Goal: Task Accomplishment & Management: Use online tool/utility

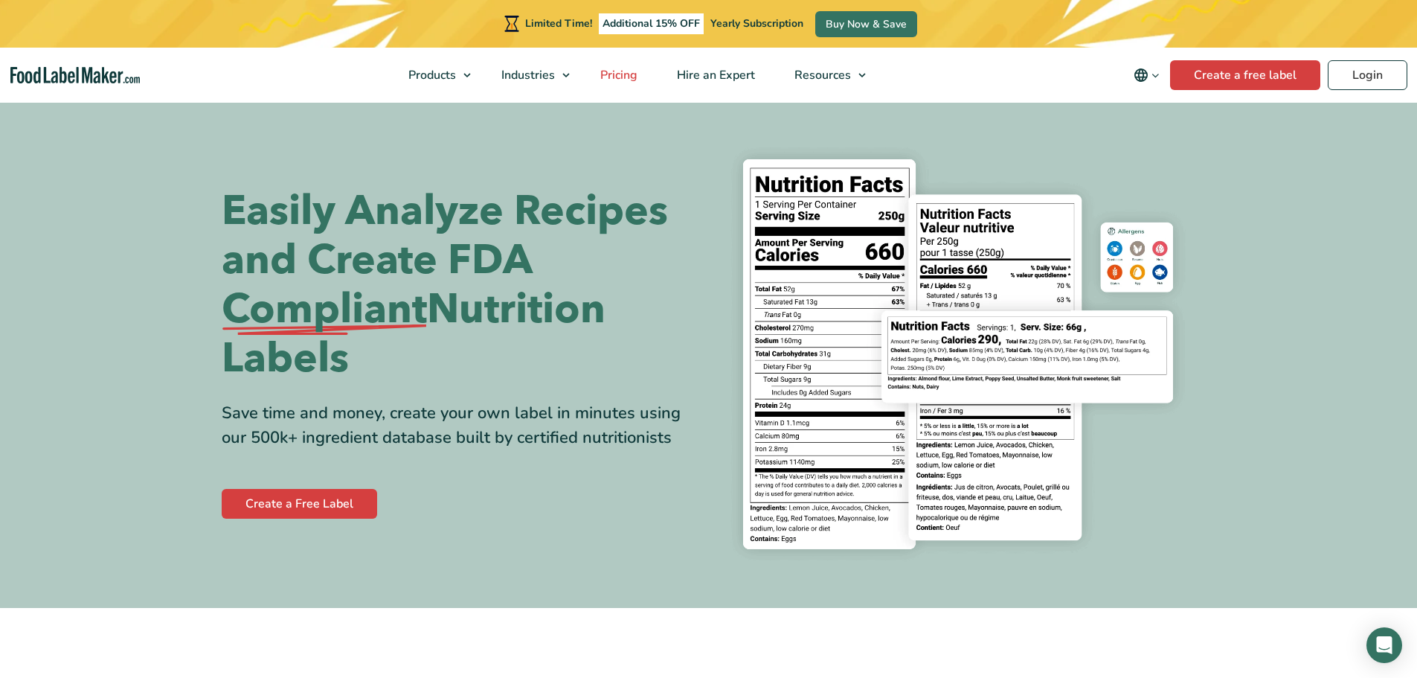
click at [618, 77] on span "Pricing" at bounding box center [617, 75] width 43 height 16
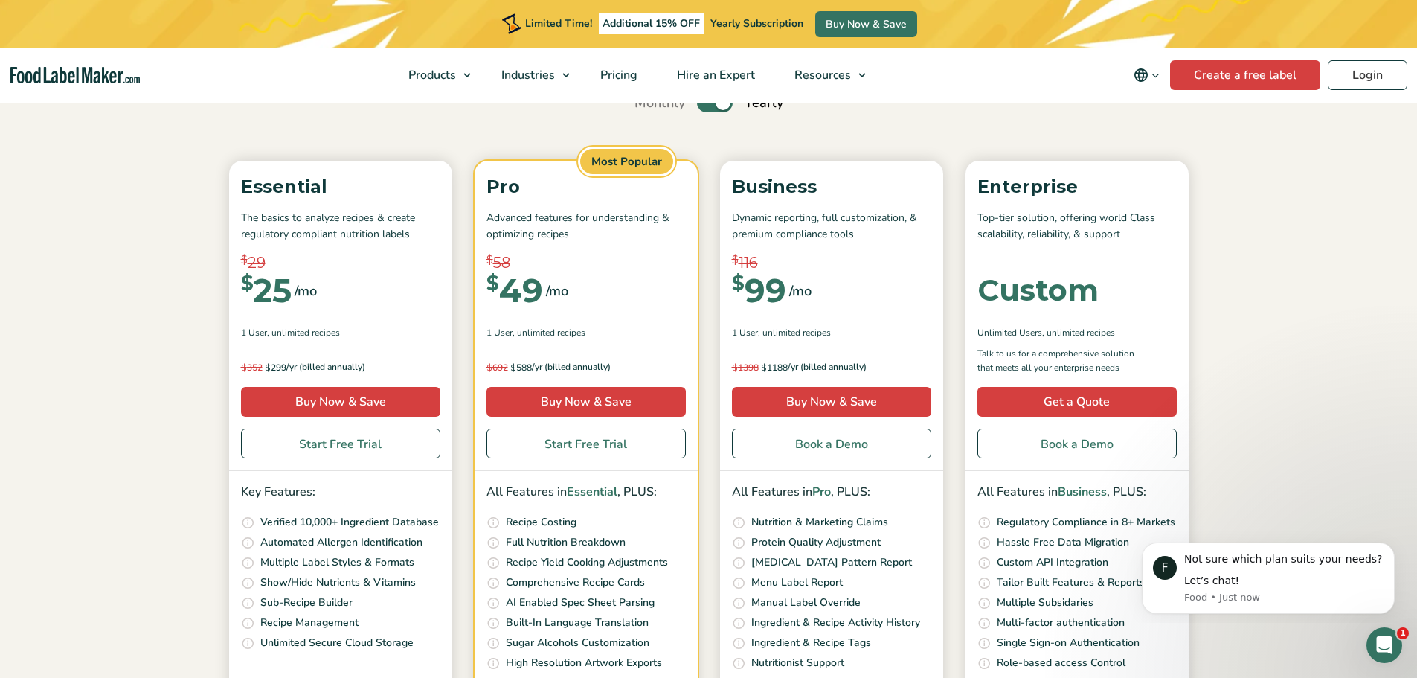
scroll to position [74, 0]
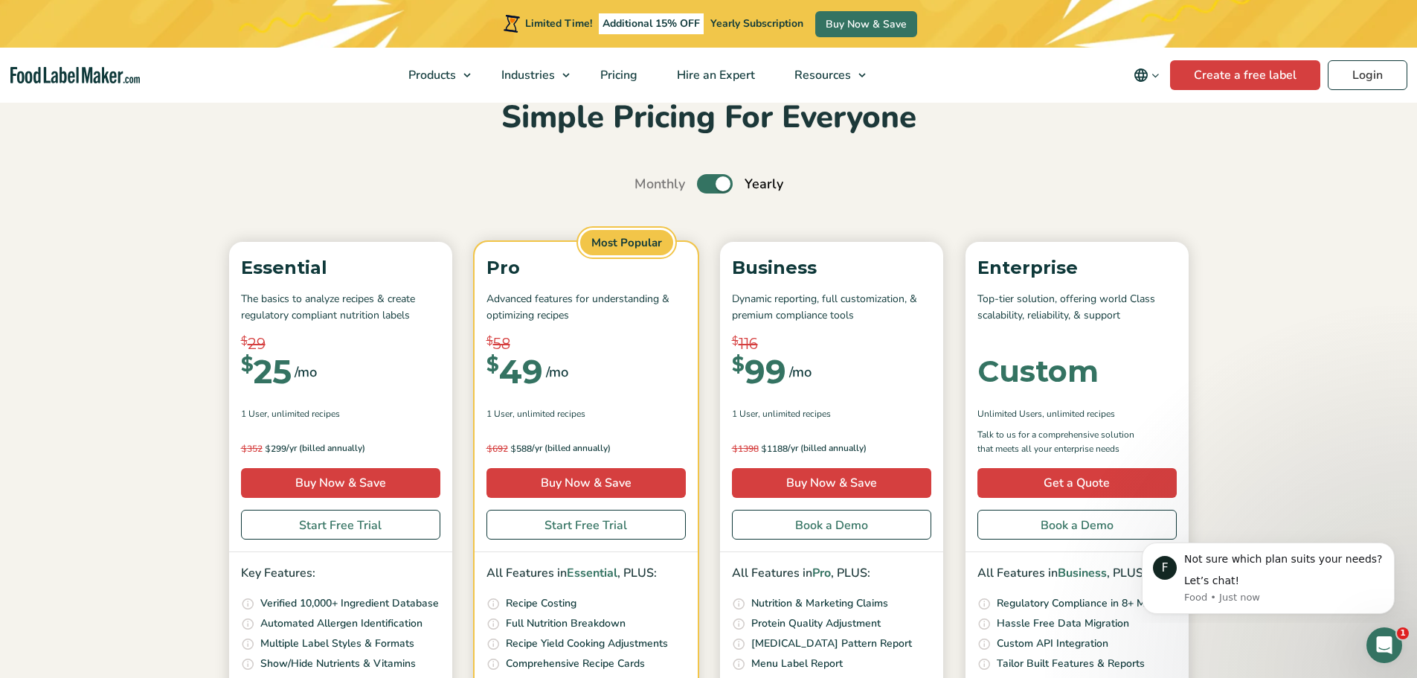
click at [714, 187] on label "Toggle" at bounding box center [715, 183] width 36 height 19
click at [647, 187] on input "Toggle" at bounding box center [642, 184] width 10 height 10
checkbox input "false"
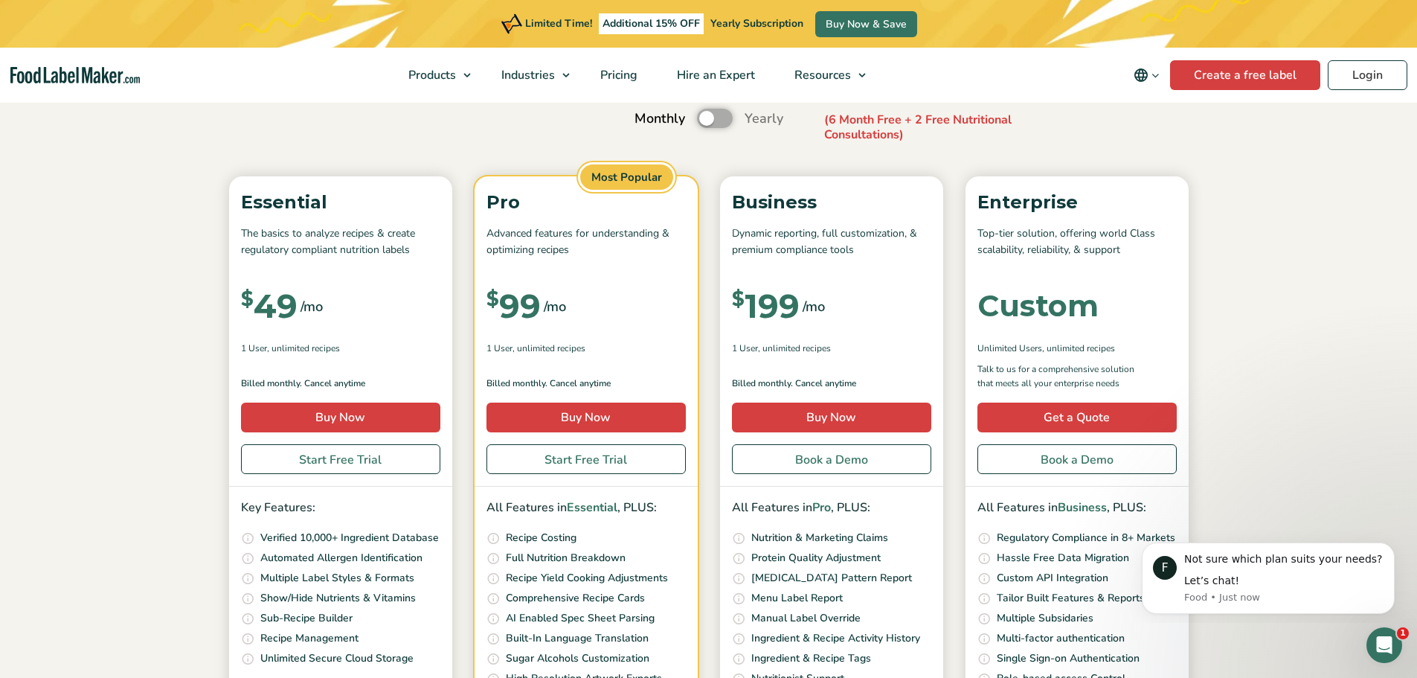
scroll to position [223, 0]
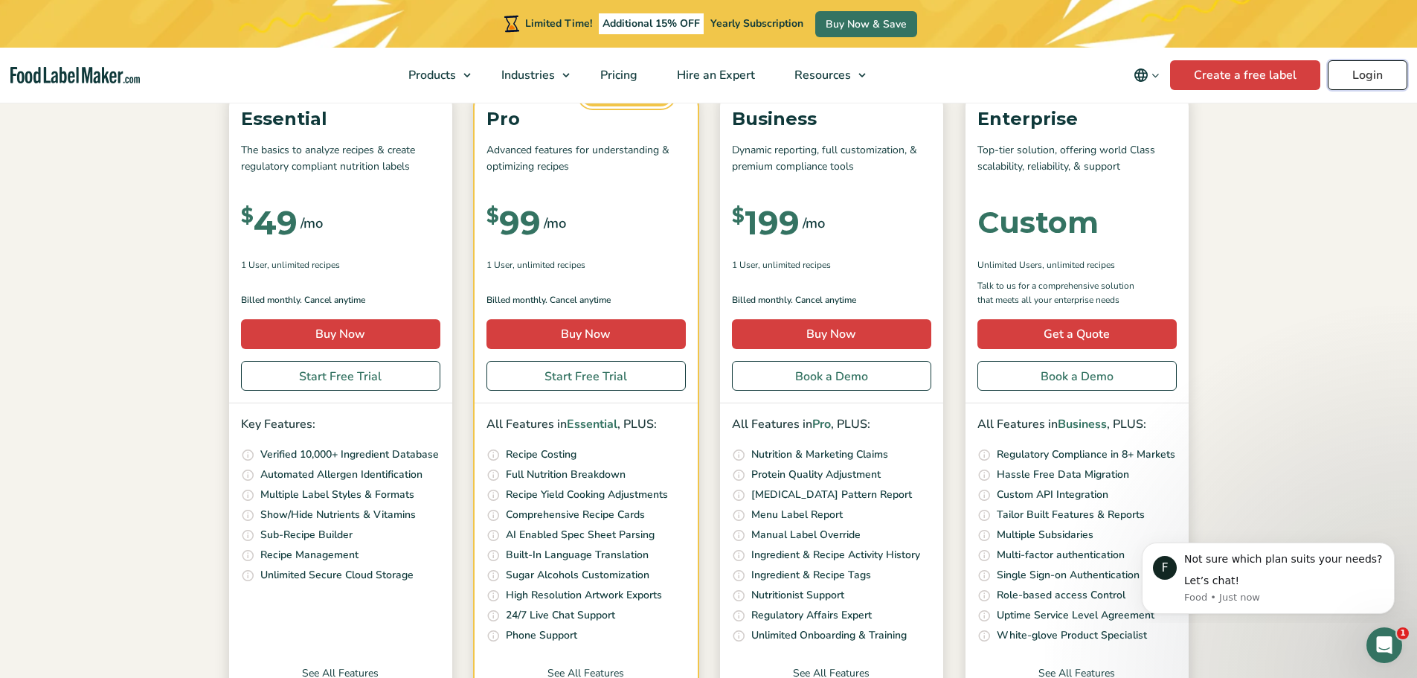
click at [1364, 74] on link "Login" at bounding box center [1368, 75] width 80 height 30
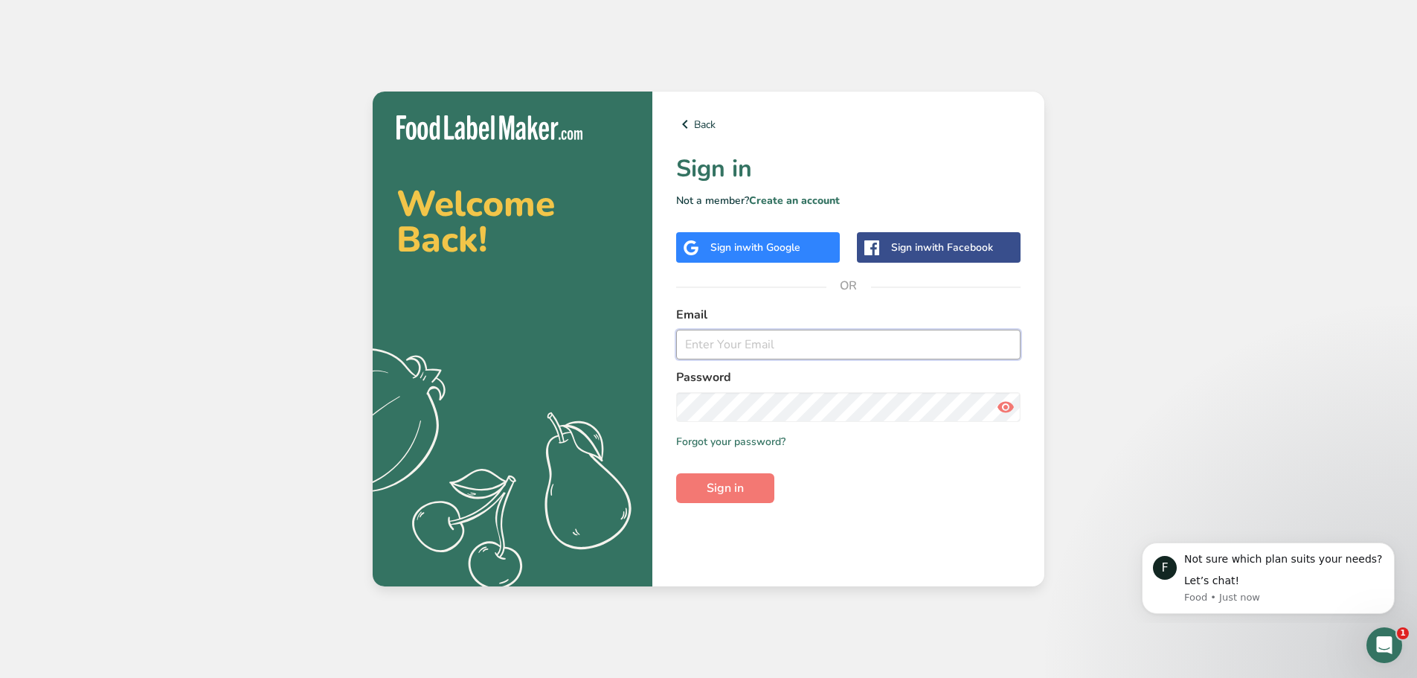
click at [894, 353] on input "email" at bounding box center [848, 344] width 344 height 30
click at [622, 405] on icon ".a{fill:#f5f3ed;}" at bounding box center [474, 474] width 370 height 265
click at [802, 199] on link "Create an account" at bounding box center [794, 200] width 91 height 14
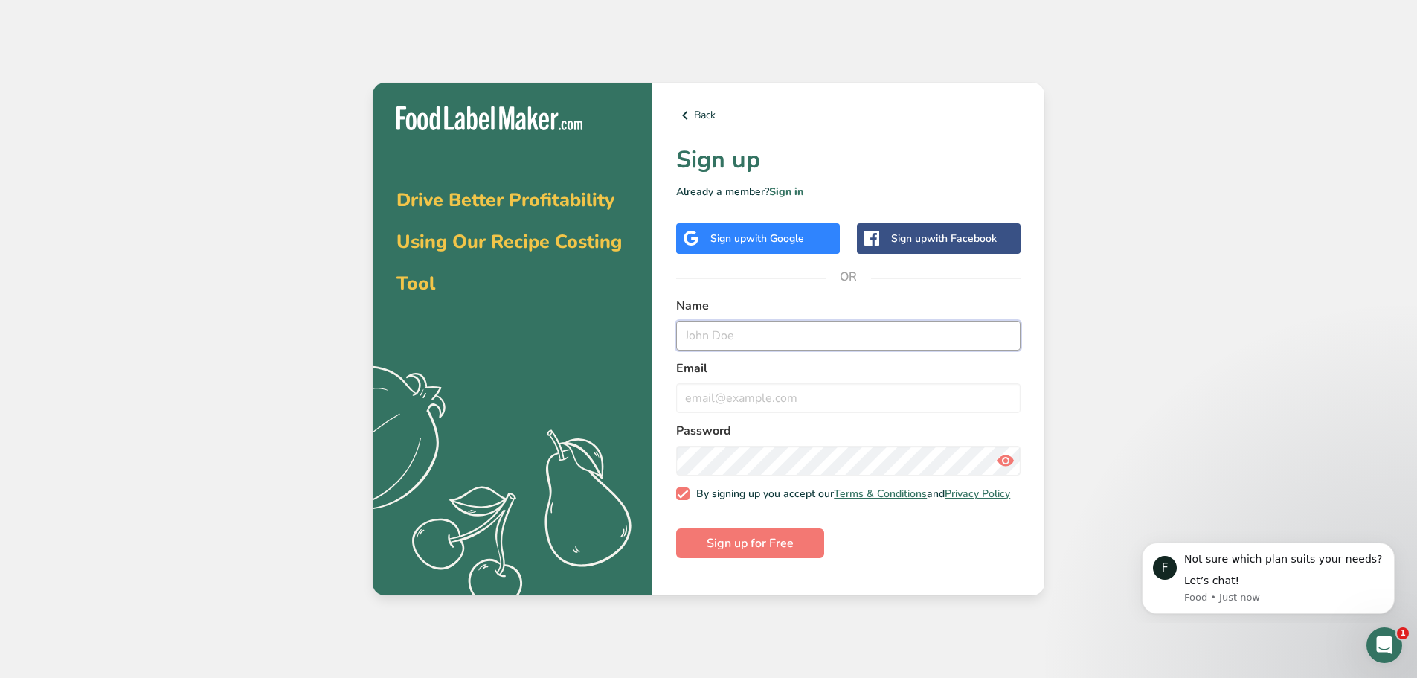
click at [718, 340] on input "text" at bounding box center [848, 336] width 344 height 30
type input "Ryan Lindemer"
type input "thegreateightllc@gmail.com"
click at [1009, 461] on icon at bounding box center [1006, 460] width 18 height 27
click at [768, 552] on span "Sign up for Free" at bounding box center [750, 543] width 87 height 18
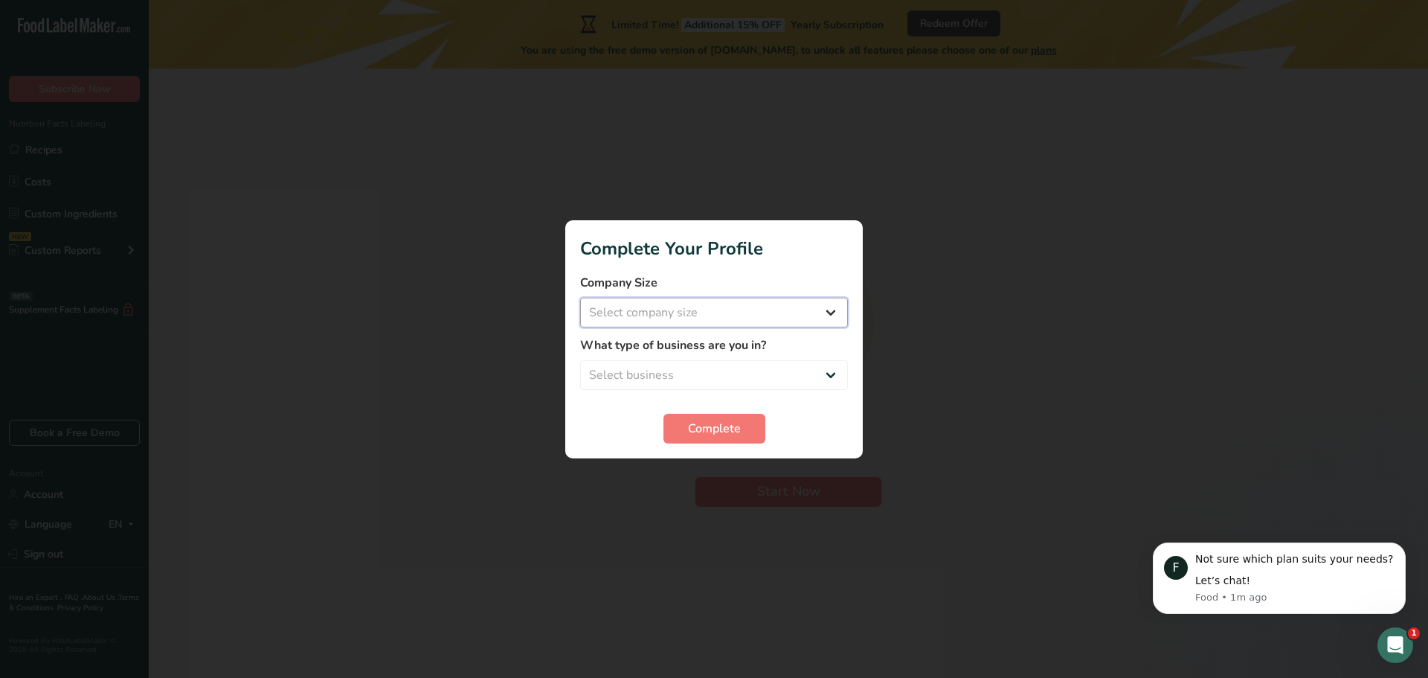
click at [728, 309] on select "Select company size Fewer than 10 Employees 10 to 50 Employees 51 to 500 Employ…" at bounding box center [714, 313] width 268 height 30
select select "1"
click at [580, 298] on select "Select company size Fewer than 10 Employees 10 to 50 Employees 51 to 500 Employ…" at bounding box center [714, 313] width 268 height 30
click at [730, 372] on select "Select business Packaged Food Manufacturer Restaurant & Cafe Bakery Meal Plans …" at bounding box center [714, 375] width 268 height 30
select select "1"
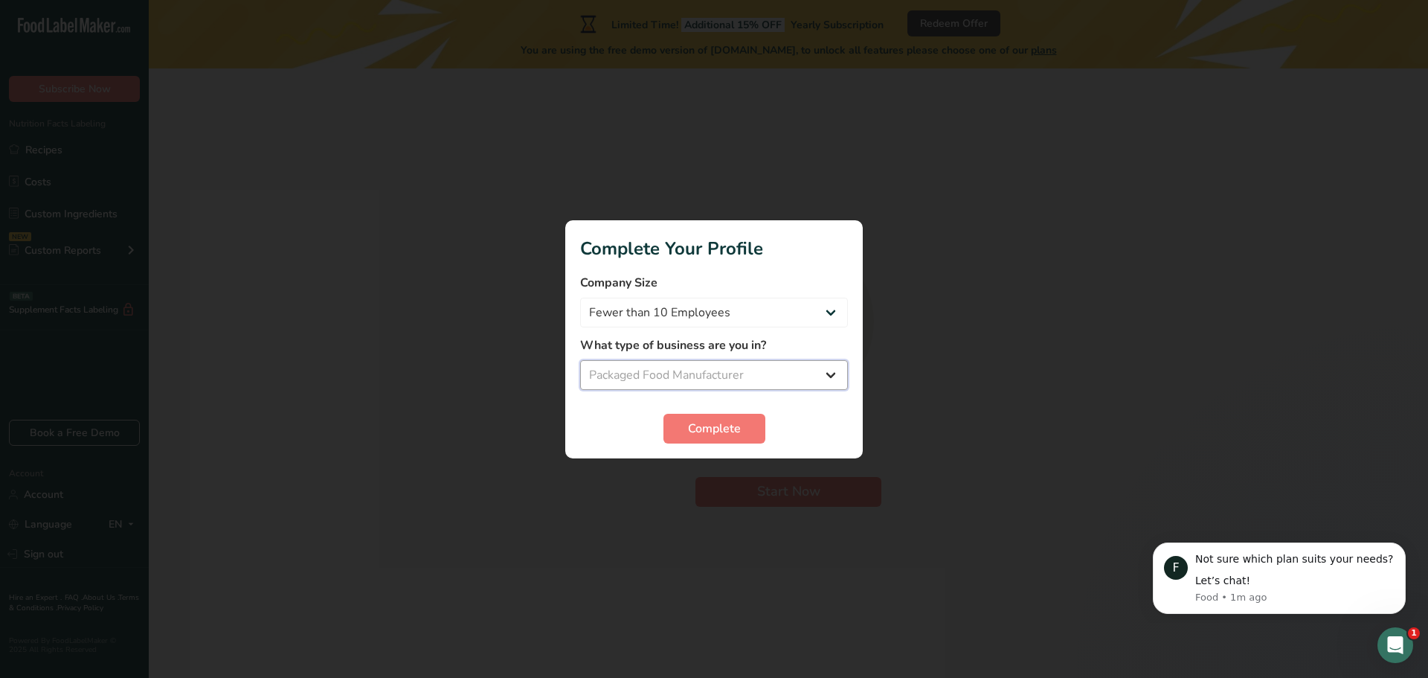
click at [580, 360] on select "Select business Packaged Food Manufacturer Restaurant & Cafe Bakery Meal Plans …" at bounding box center [714, 375] width 268 height 30
click at [753, 433] on button "Complete" at bounding box center [714, 429] width 102 height 30
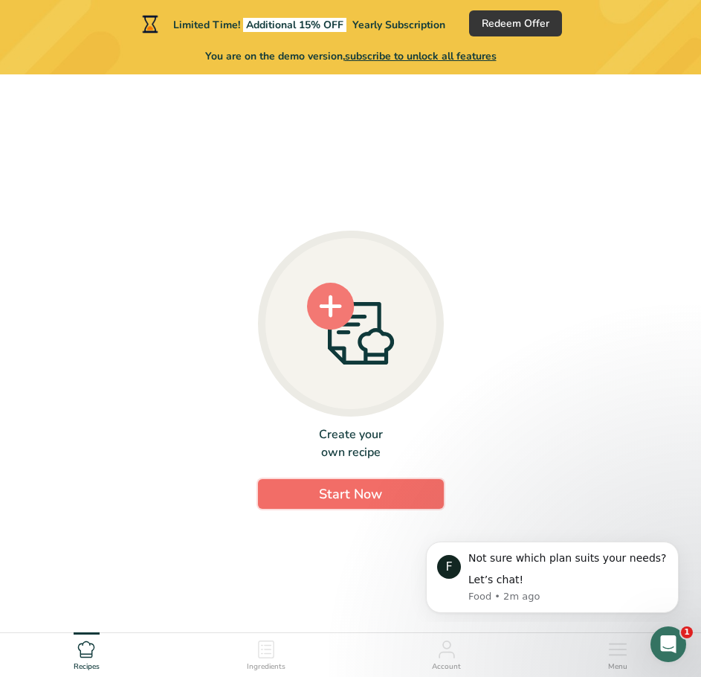
click at [364, 492] on span "Start Now" at bounding box center [350, 494] width 63 height 18
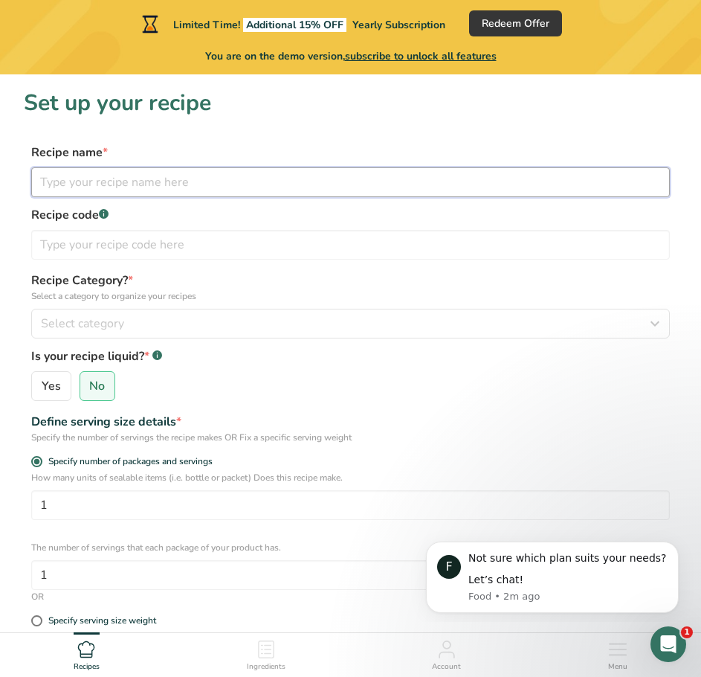
click at [76, 171] on input "text" at bounding box center [350, 182] width 639 height 30
type input "Sweet Apple"
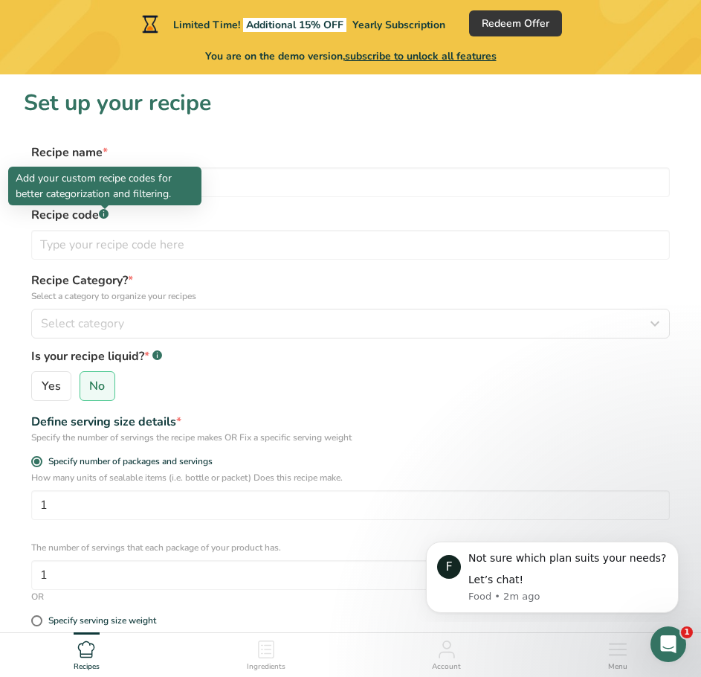
click at [107, 210] on div at bounding box center [104, 208] width 7 height 7
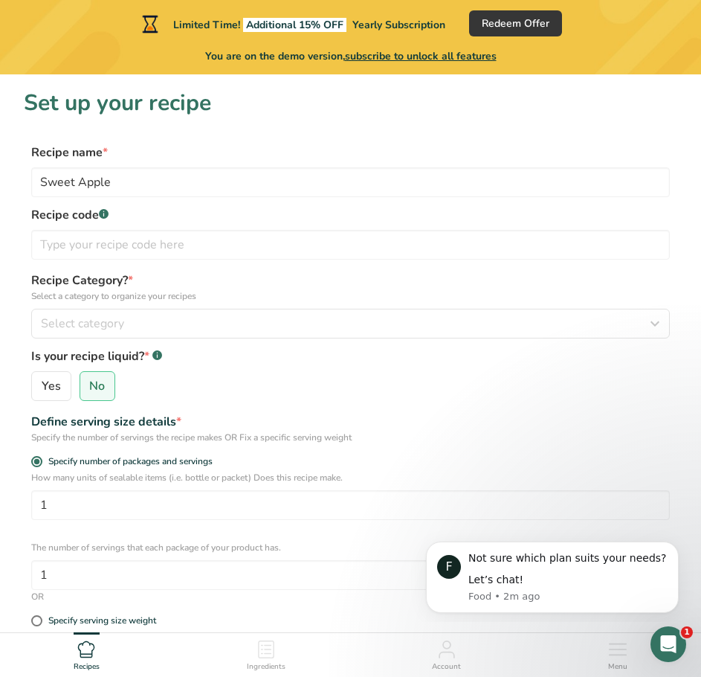
click at [219, 222] on label "Recipe code .a-a{fill:#347362;}.b-a{fill:#fff;}" at bounding box center [350, 215] width 639 height 18
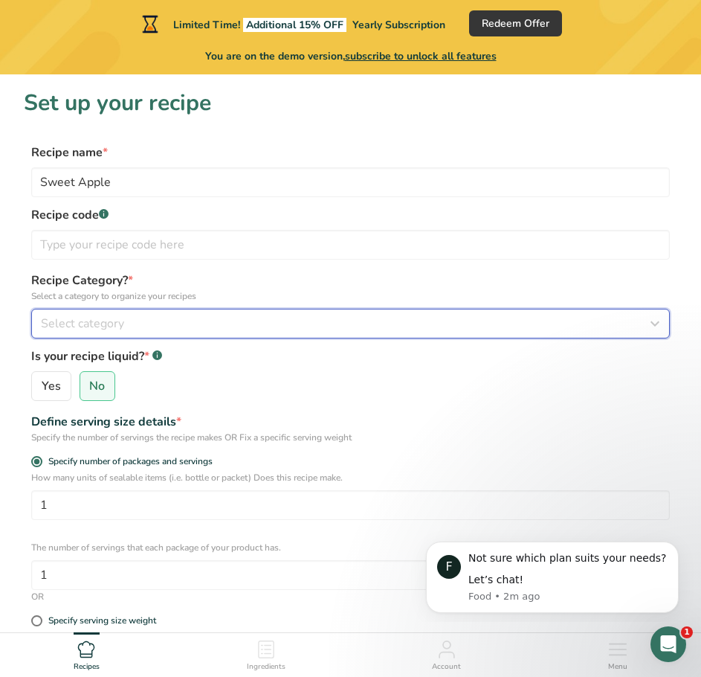
click at [138, 335] on button "Select category" at bounding box center [350, 324] width 639 height 30
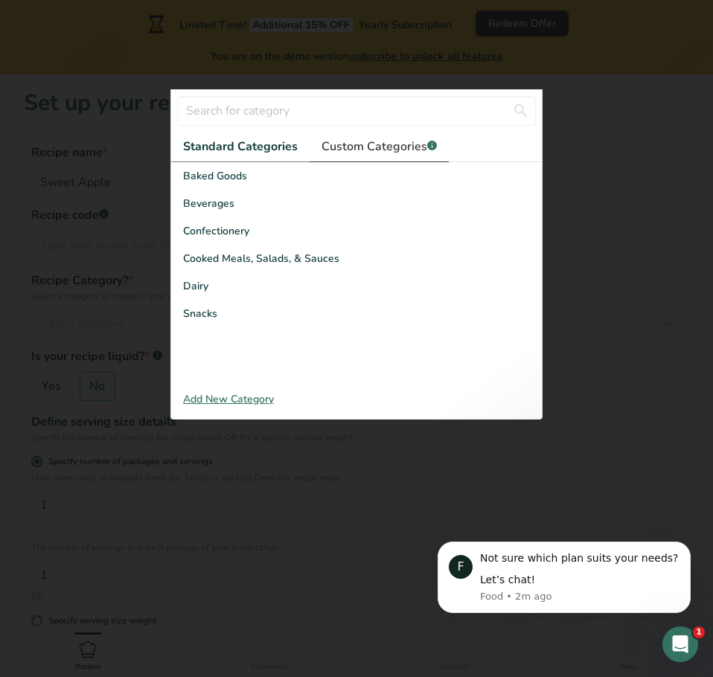
click at [390, 152] on span "Custom Categories .a-a{fill:#347362;}.b-a{fill:#fff;}" at bounding box center [378, 147] width 115 height 18
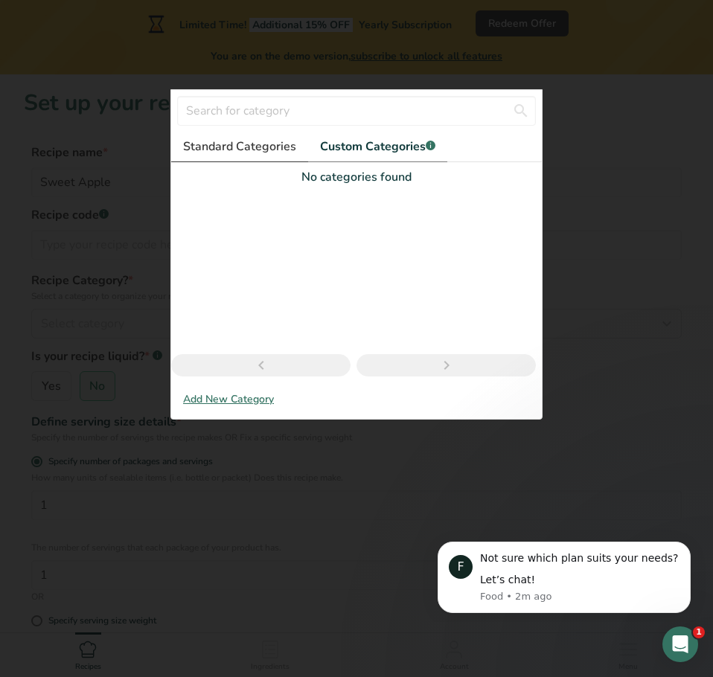
click at [219, 146] on span "Standard Categories" at bounding box center [239, 147] width 113 height 18
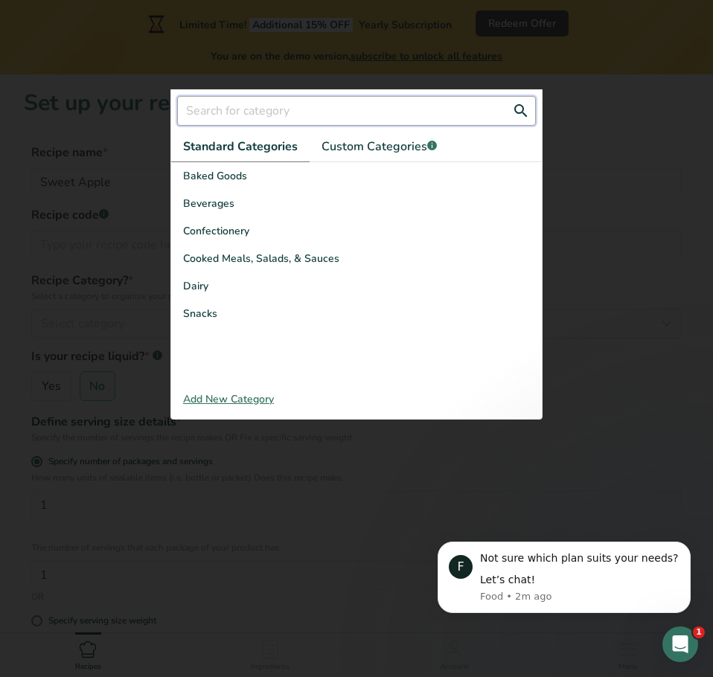
click at [234, 115] on input "text" at bounding box center [356, 111] width 358 height 30
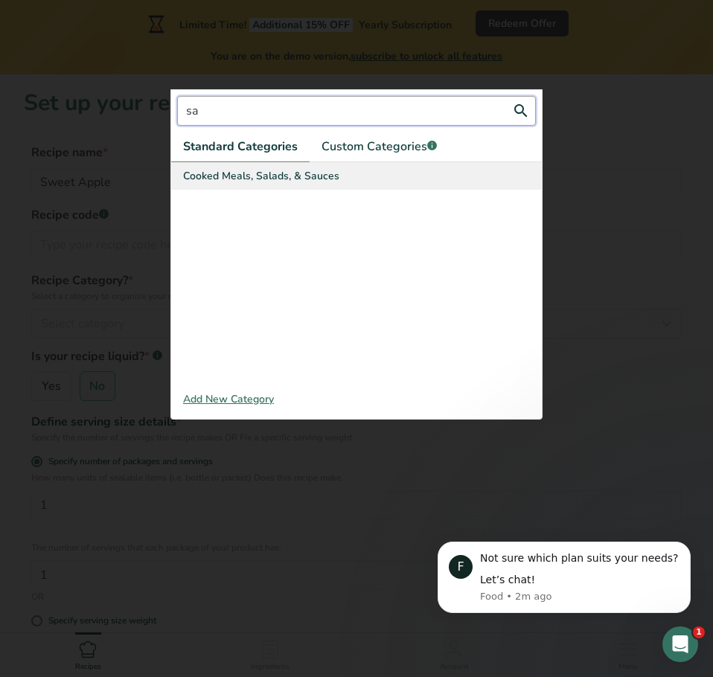
type input "sa"
click at [261, 176] on span "Cooked Meals, Salads, & Sauces" at bounding box center [261, 176] width 156 height 16
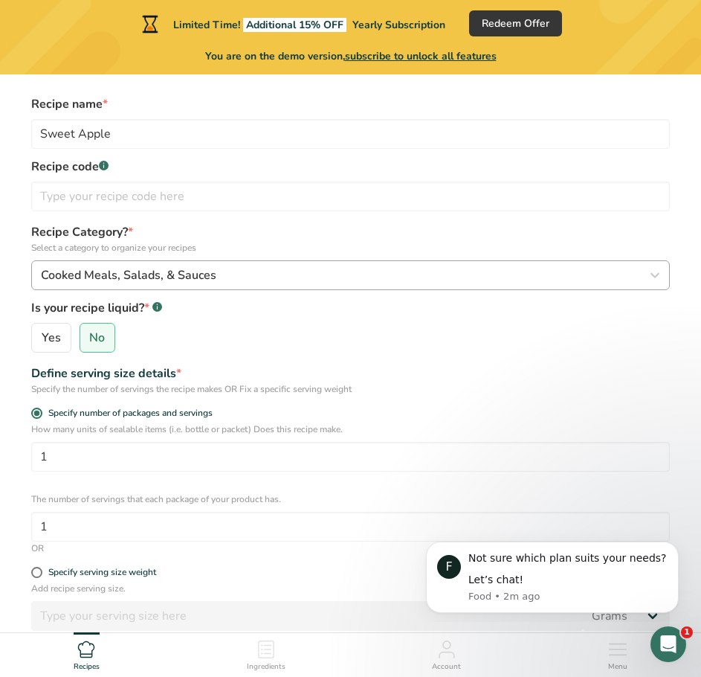
scroll to position [74, 0]
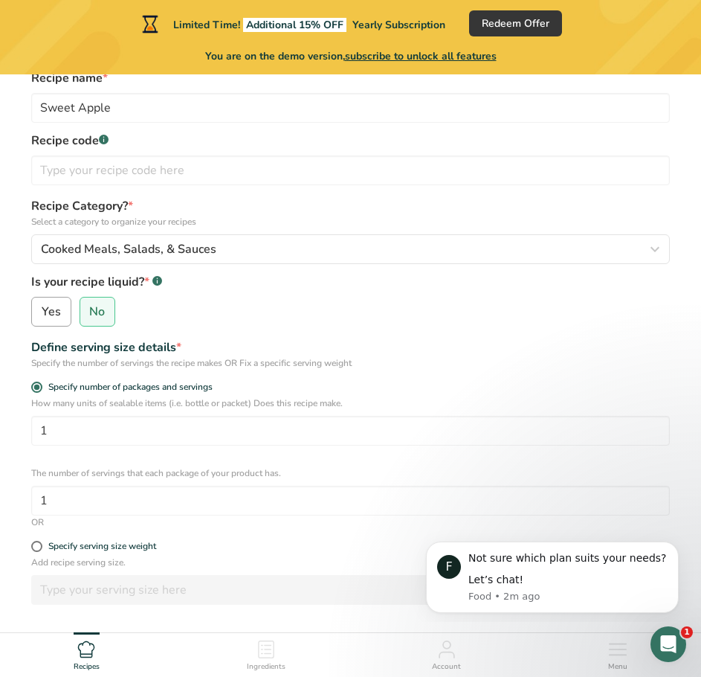
click at [50, 324] on label "Yes" at bounding box center [51, 312] width 40 height 30
click at [42, 317] on input "Yes" at bounding box center [37, 312] width 10 height 10
radio input "true"
radio input "false"
select select "22"
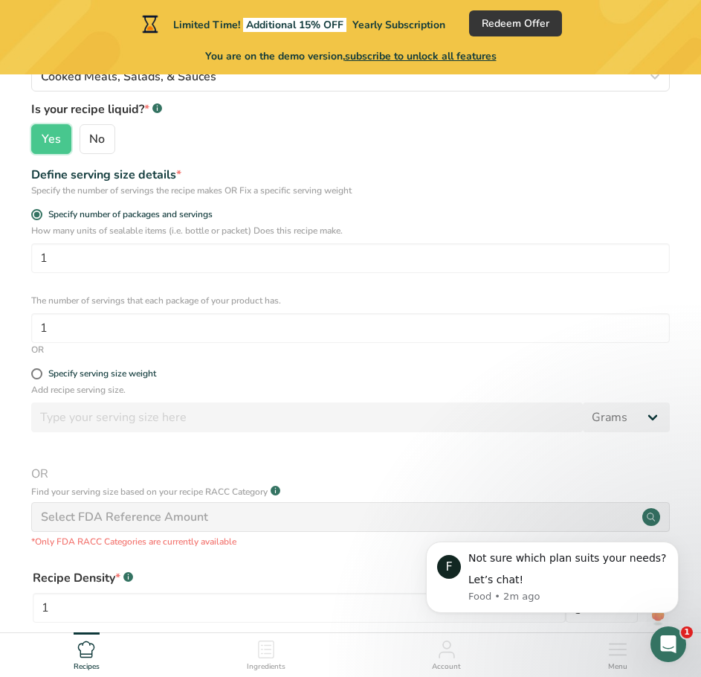
scroll to position [298, 0]
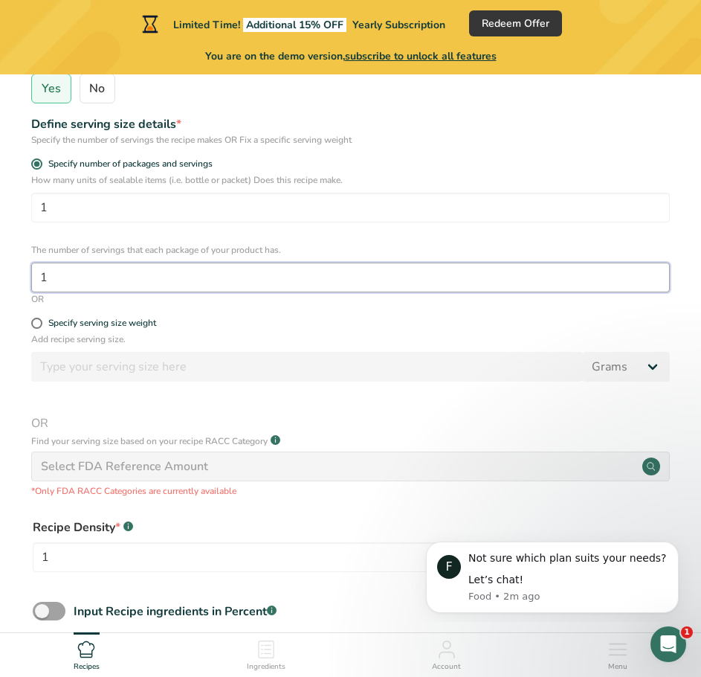
drag, startPoint x: 91, startPoint y: 275, endPoint x: -1, endPoint y: 261, distance: 92.6
click at [0, 261] on html "Limited Time! Additional 15% OFF Yearly Subscription Redeem Offer You are on th…" at bounding box center [350, 260] width 701 height 1117
click at [68, 278] on input "1" at bounding box center [350, 278] width 639 height 30
drag, startPoint x: 65, startPoint y: 277, endPoint x: 39, endPoint y: 278, distance: 25.3
click at [39, 278] on input "1" at bounding box center [350, 278] width 639 height 30
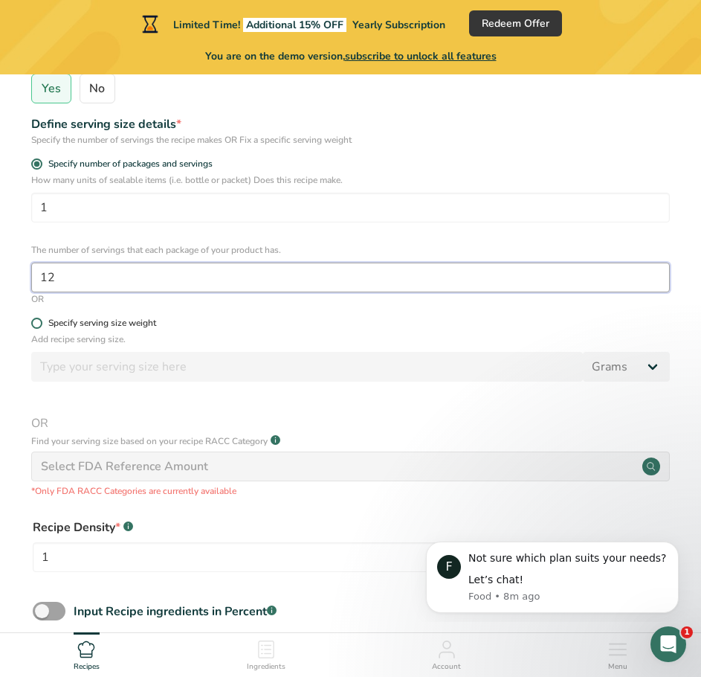
type input "12"
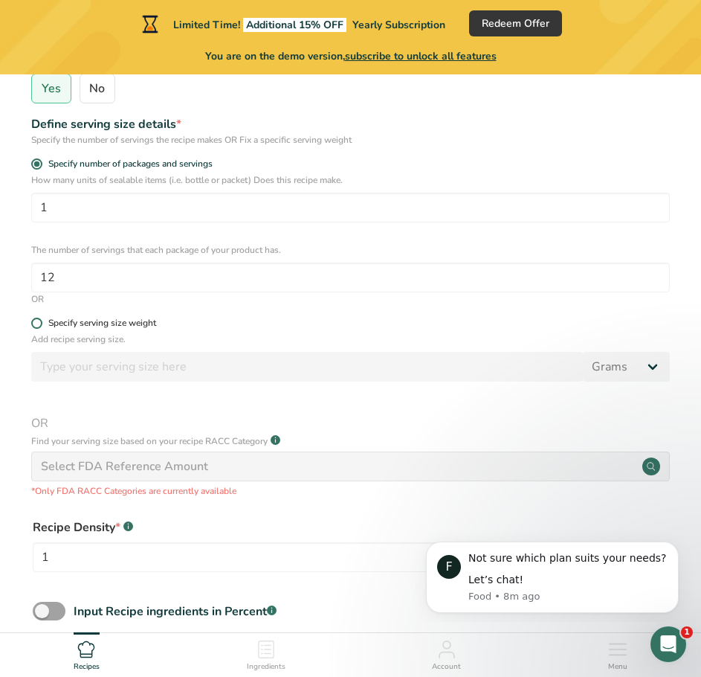
click at [130, 321] on div "Specify serving size weight" at bounding box center [102, 323] width 108 height 11
click at [41, 321] on input "Specify serving size weight" at bounding box center [36, 323] width 10 height 10
radio input "true"
radio input "false"
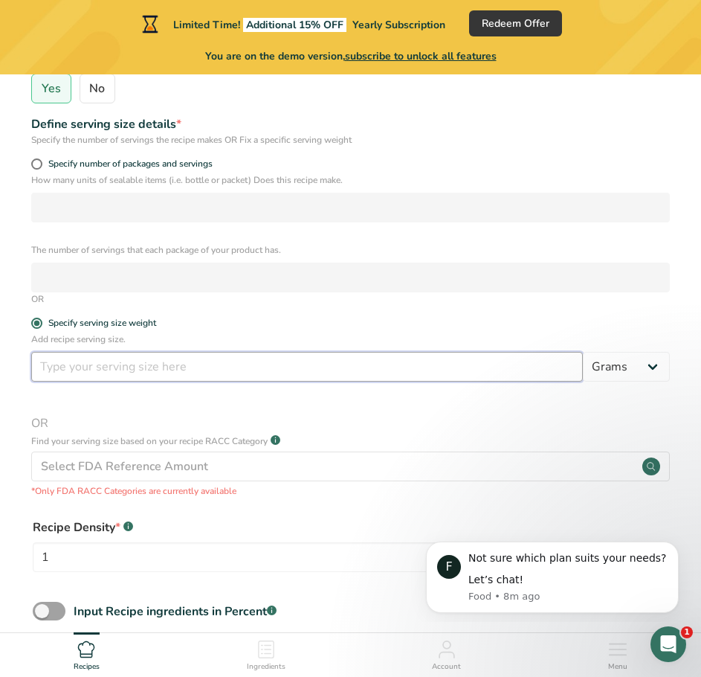
click at [114, 364] on input "number" at bounding box center [307, 367] width 552 height 30
type input "12"
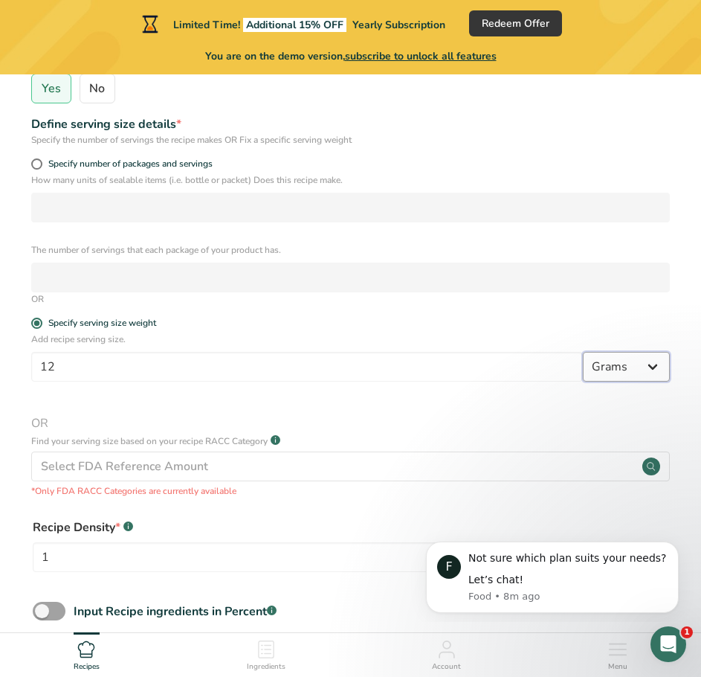
click at [641, 369] on select "Grams kg mg mcg lb oz l mL fl oz tbsp tsp cup qt gallon" at bounding box center [626, 367] width 87 height 30
select select "18"
click at [583, 352] on select "Grams kg mg mcg lb oz l mL fl oz tbsp tsp cup qt gallon" at bounding box center [626, 367] width 87 height 30
click at [342, 414] on div "Add recipe serving size. 12 Grams kg mg mcg lb oz l mL fl oz tbsp tsp cup qt ga…" at bounding box center [351, 414] width 654 height 165
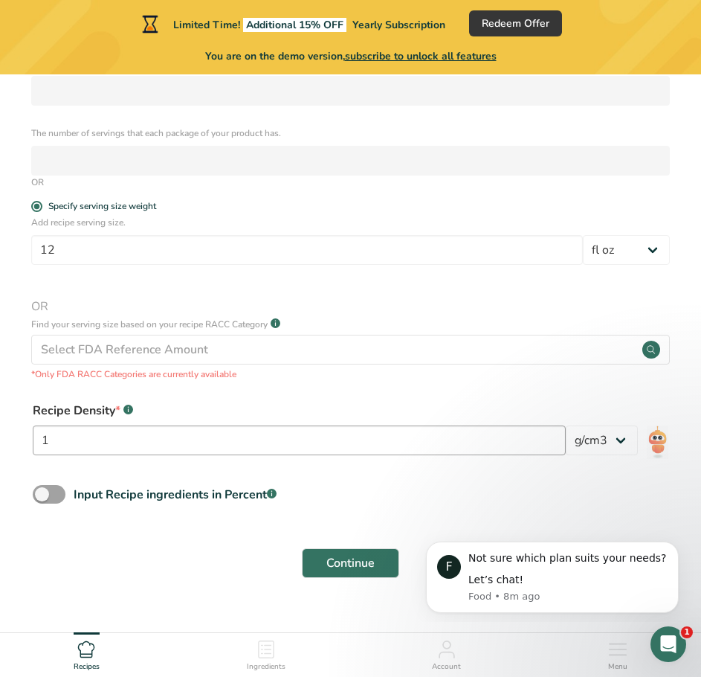
scroll to position [440, 0]
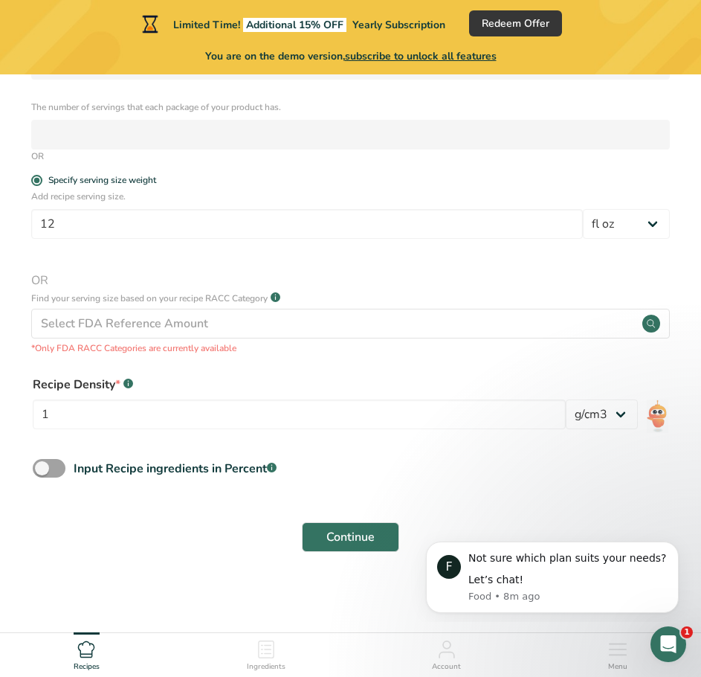
click at [535, 451] on form "Recipe name * Sweet Apple Recipe code .a-a{fill:#347362;}.b-a{fill:#fff;} Recip…" at bounding box center [351, 132] width 654 height 858
click at [620, 408] on select "lb/ft3 g/cm3" at bounding box center [602, 414] width 72 height 30
click at [364, 476] on div "Input Recipe ingredients in Percent .a-a{fill:#347362;}.b-a{fill:#fff;}" at bounding box center [351, 474] width 654 height 30
click at [676, 548] on icon "Dismiss notification" at bounding box center [675, 545] width 8 height 8
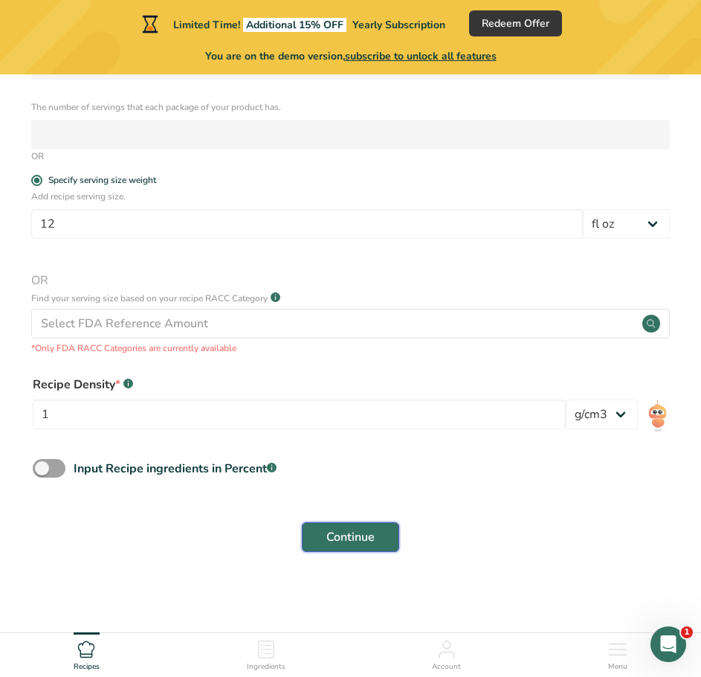
click at [342, 533] on span "Continue" at bounding box center [351, 537] width 48 height 18
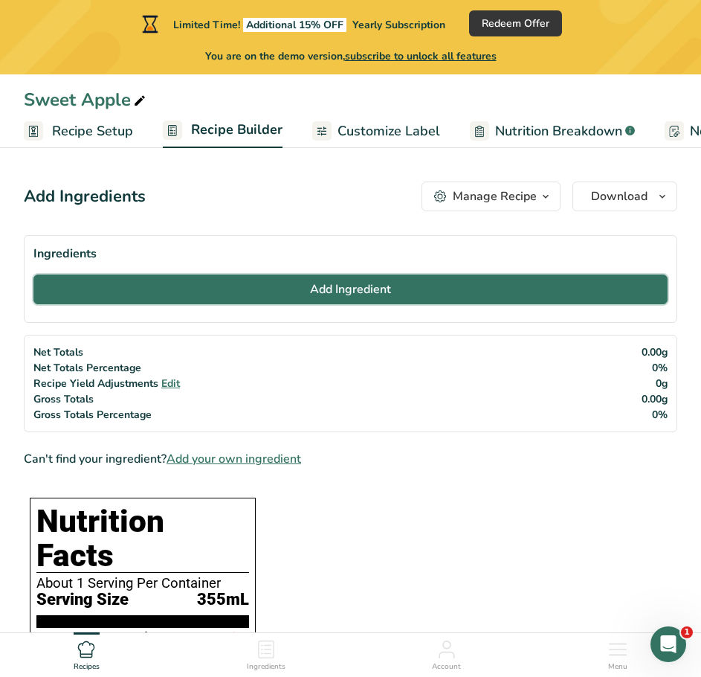
click at [350, 296] on span "Add Ingredient" at bounding box center [350, 289] width 81 height 18
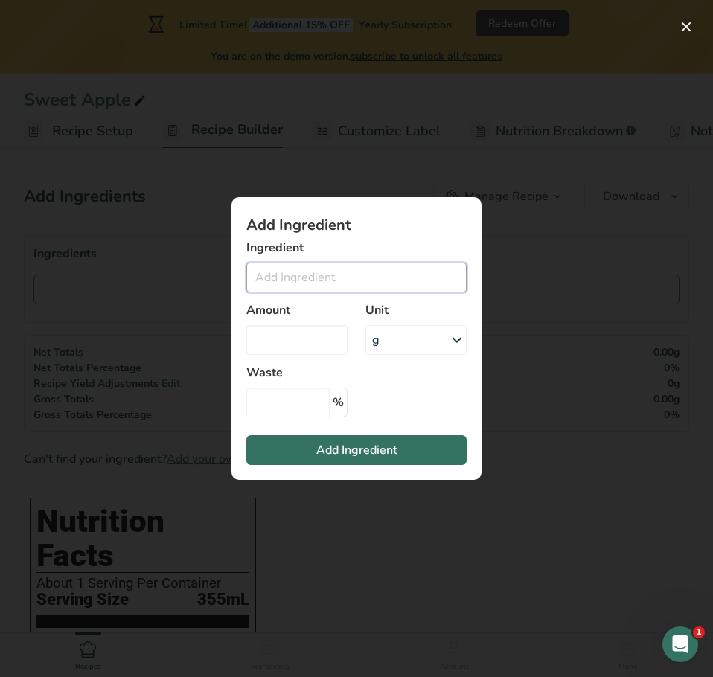
click at [342, 280] on input "Add ingredient modal" at bounding box center [356, 278] width 220 height 30
type input "A"
type input "F"
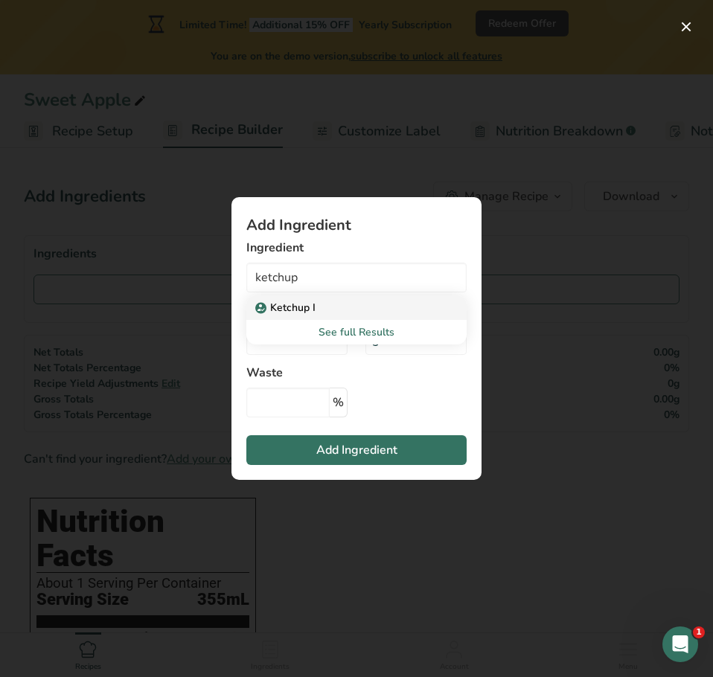
click at [366, 307] on div "Ketchup I" at bounding box center [344, 308] width 173 height 16
type input "Ketchup I"
click at [427, 344] on div "g" at bounding box center [415, 340] width 101 height 30
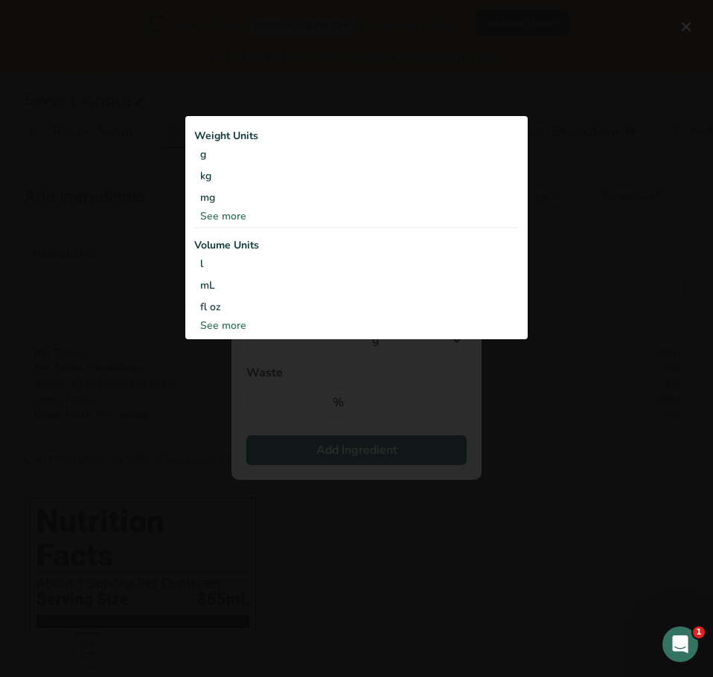
click at [234, 327] on div "See more" at bounding box center [356, 326] width 324 height 16
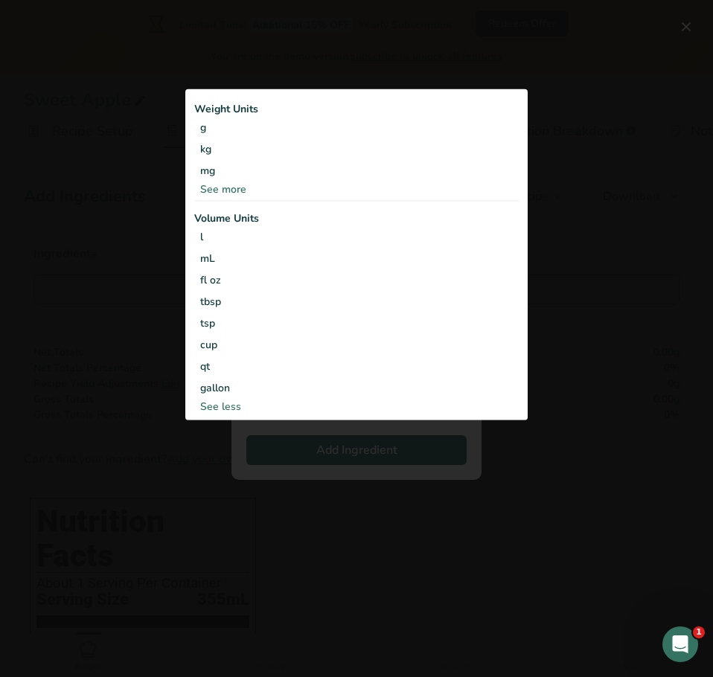
click at [246, 187] on div "See more" at bounding box center [356, 189] width 324 height 16
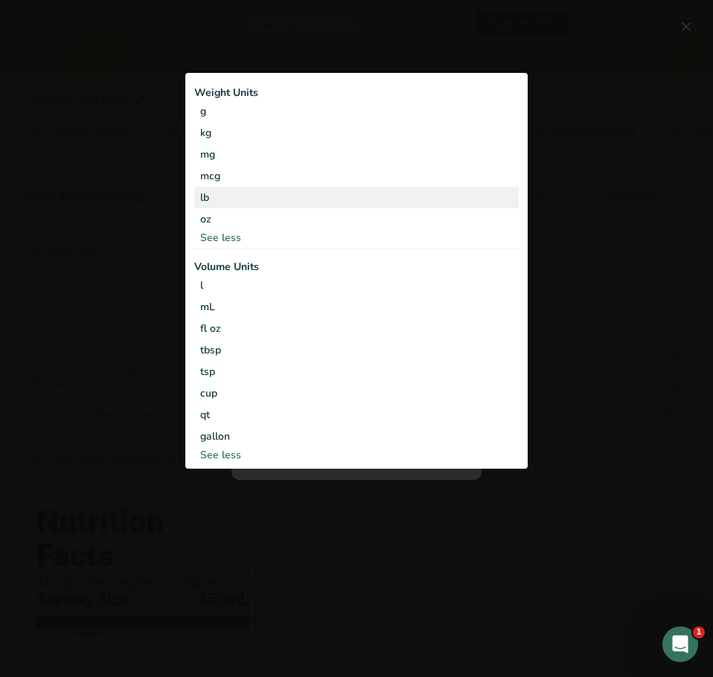
click at [240, 199] on div "lb" at bounding box center [356, 198] width 324 height 22
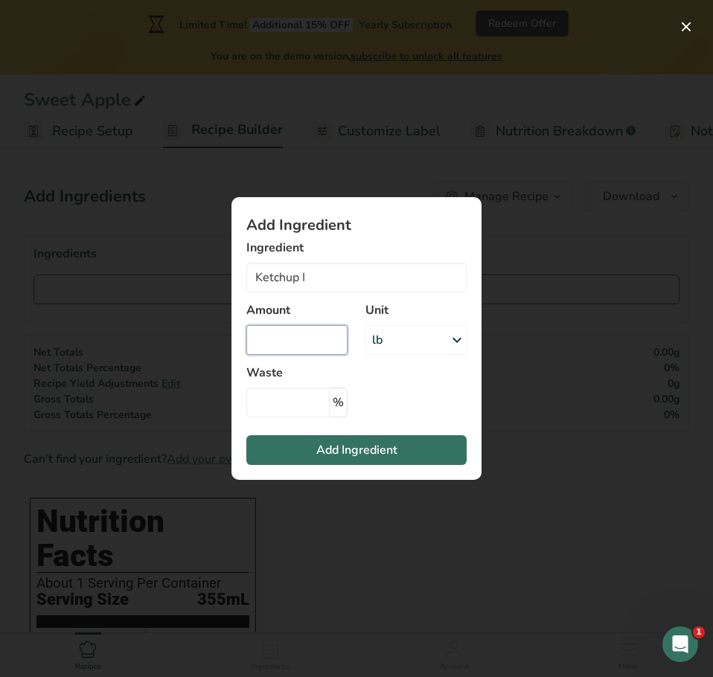
click at [319, 338] on input "Add ingredient modal" at bounding box center [296, 340] width 101 height 30
type input "4.375"
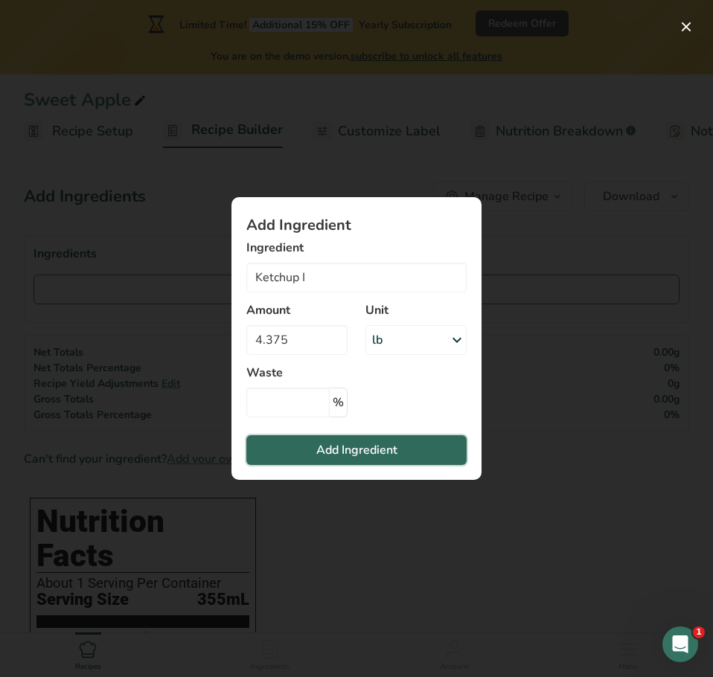
click at [399, 455] on button "Add Ingredient" at bounding box center [356, 450] width 220 height 30
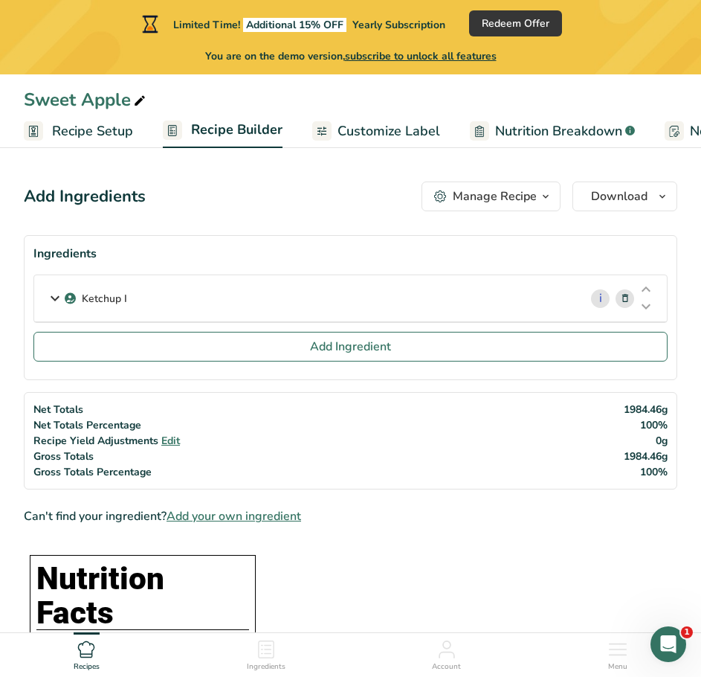
click at [135, 300] on div "Ketchup I" at bounding box center [306, 298] width 545 height 46
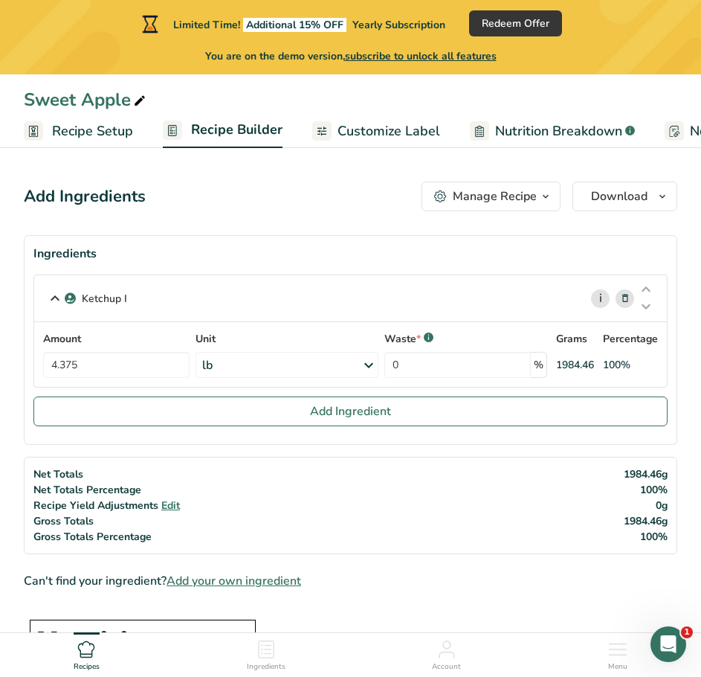
click at [602, 297] on link "i" at bounding box center [600, 298] width 19 height 19
click at [115, 300] on p "Ketchup I" at bounding box center [104, 299] width 45 height 16
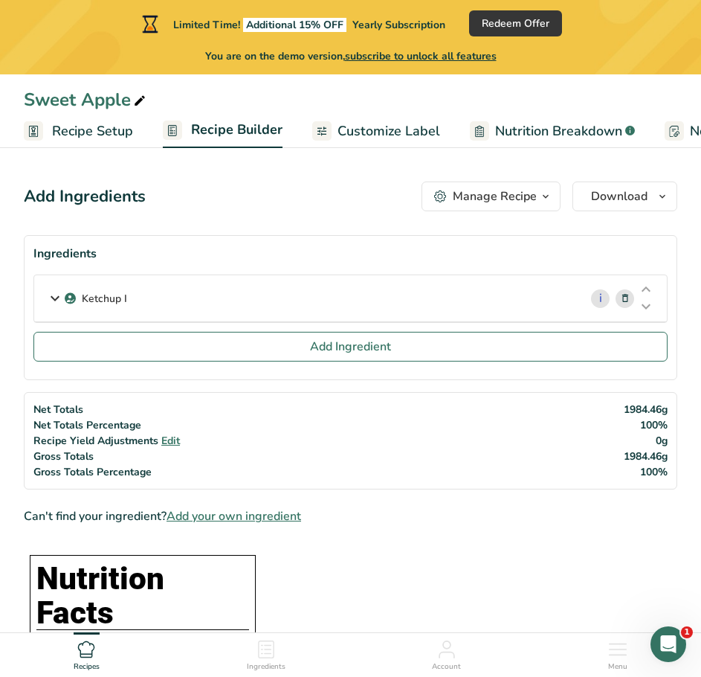
click at [115, 300] on p "Ketchup I" at bounding box center [104, 299] width 45 height 16
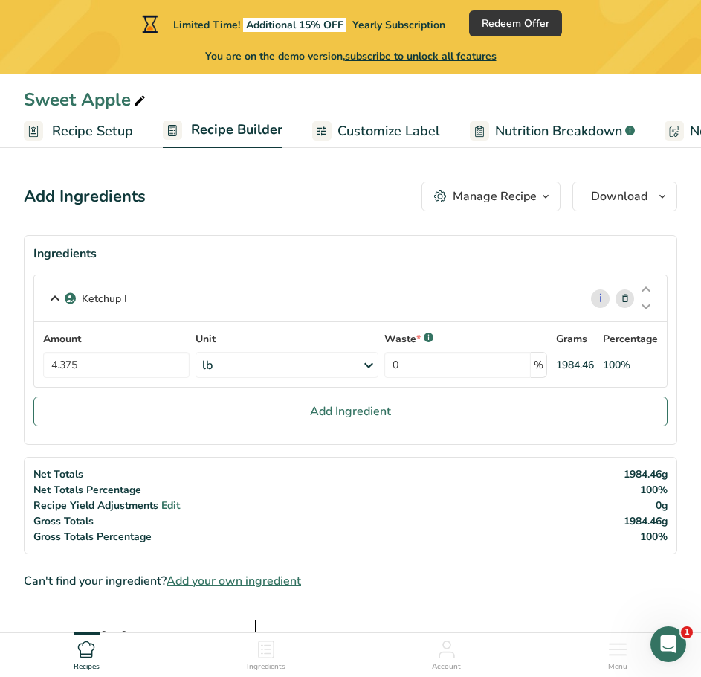
drag, startPoint x: 115, startPoint y: 299, endPoint x: 217, endPoint y: 301, distance: 101.9
click at [209, 301] on div "Ketchup I" at bounding box center [306, 298] width 545 height 46
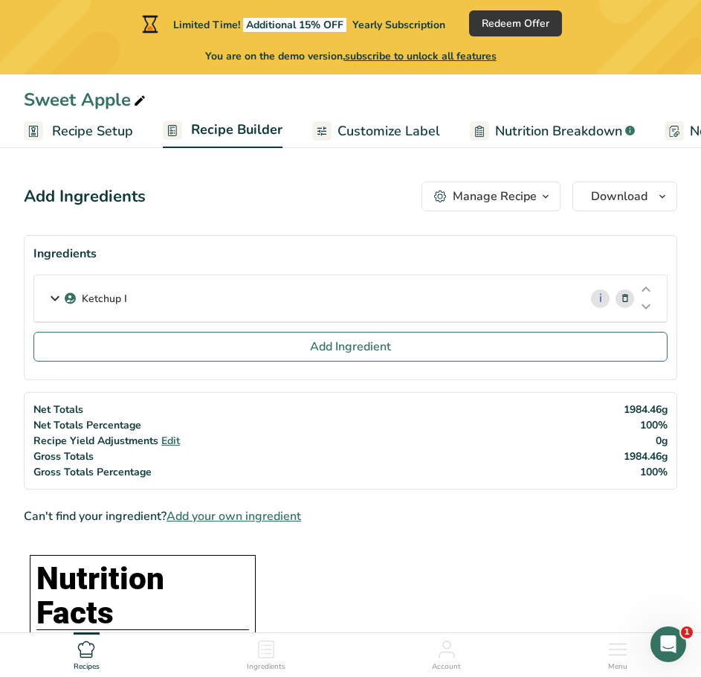
click at [631, 299] on span at bounding box center [626, 298] width 18 height 18
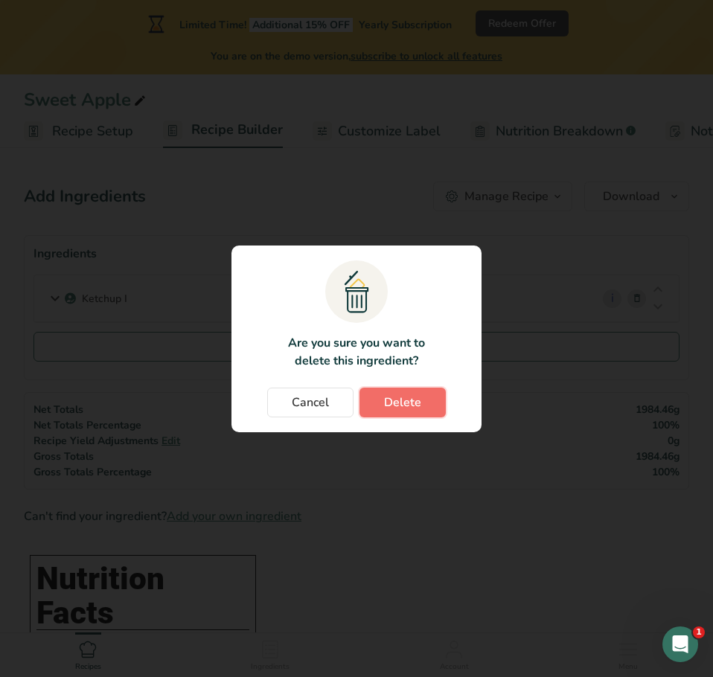
click at [404, 408] on span "Delete" at bounding box center [402, 402] width 37 height 18
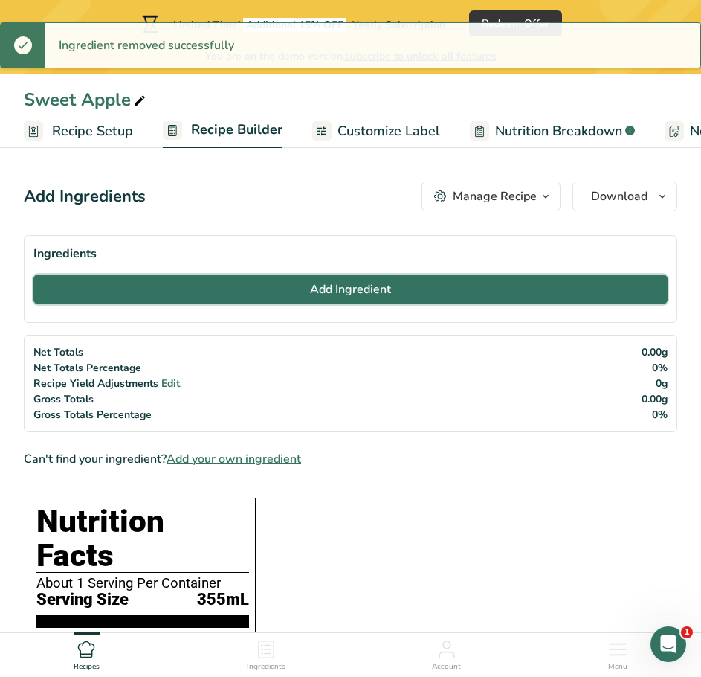
click at [239, 296] on button "Add Ingredient" at bounding box center [350, 289] width 634 height 30
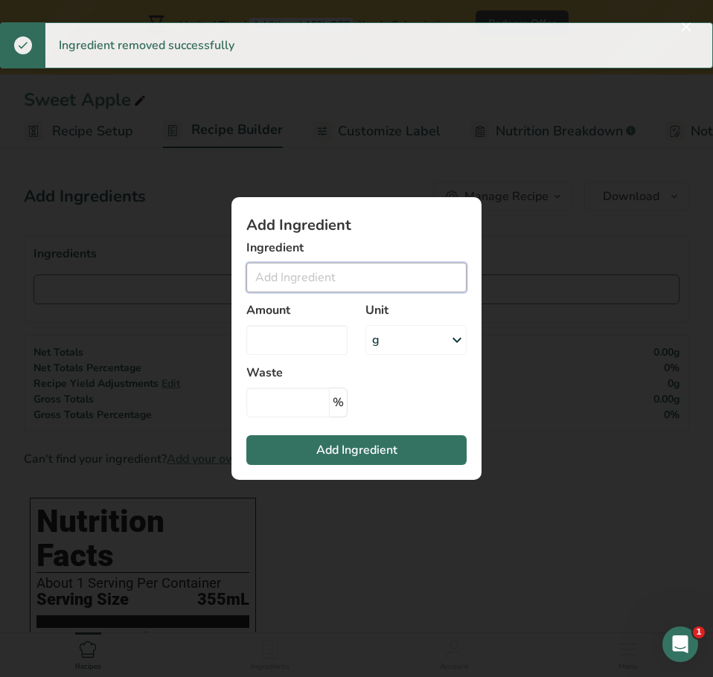
click at [295, 277] on input "Add ingredient modal" at bounding box center [356, 278] width 220 height 30
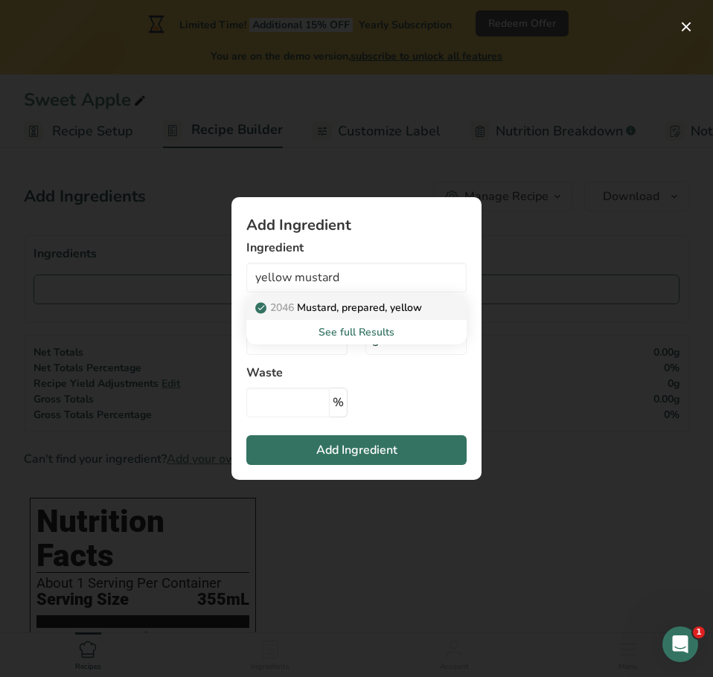
click at [356, 306] on p "2046 Mustard, prepared, yellow" at bounding box center [340, 308] width 164 height 16
type input "Mustard, prepared, yellow"
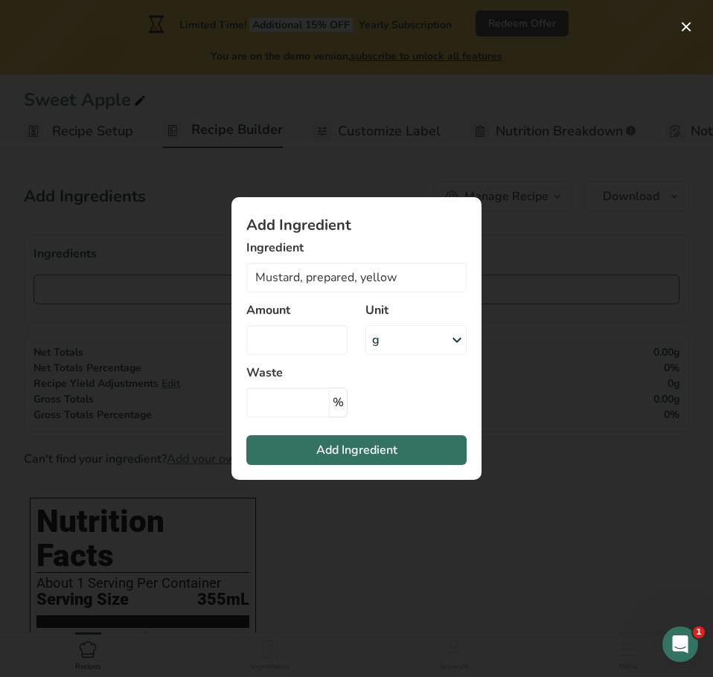
click at [379, 350] on div "g" at bounding box center [415, 340] width 101 height 30
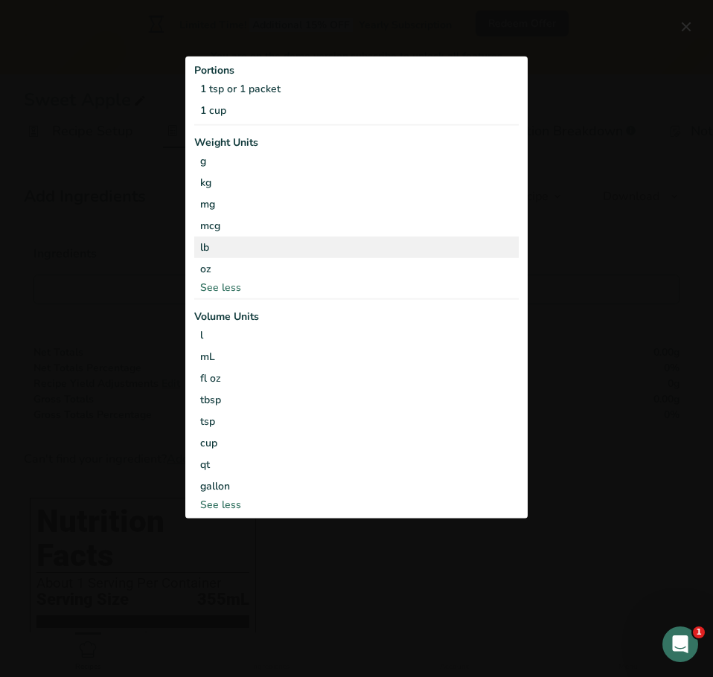
click at [227, 245] on div "lb" at bounding box center [356, 247] width 324 height 22
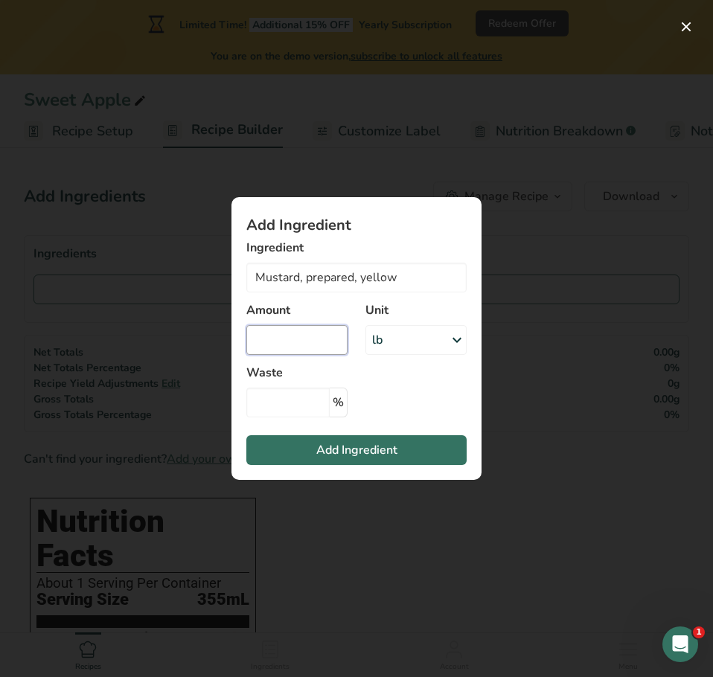
click at [280, 346] on input "Add ingredient modal" at bounding box center [296, 340] width 101 height 30
type input "4.375"
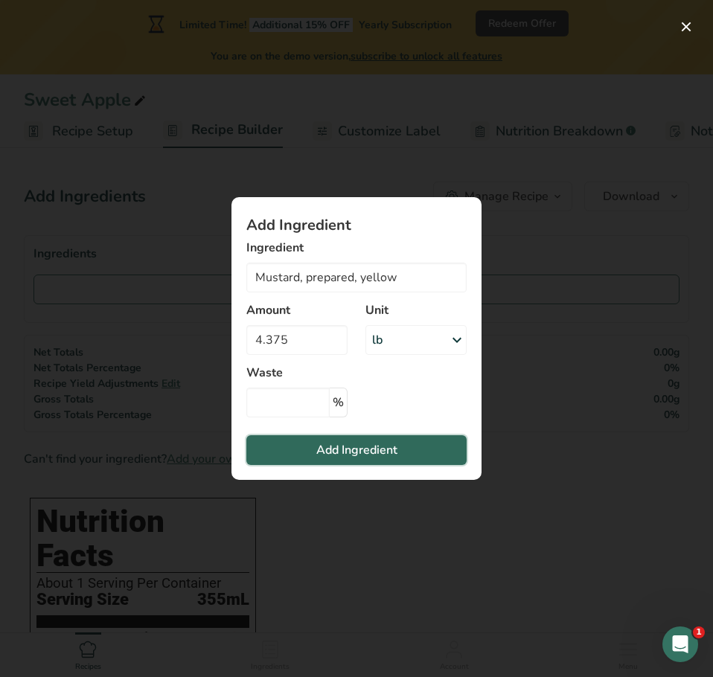
click at [312, 450] on button "Add Ingredient" at bounding box center [356, 450] width 220 height 30
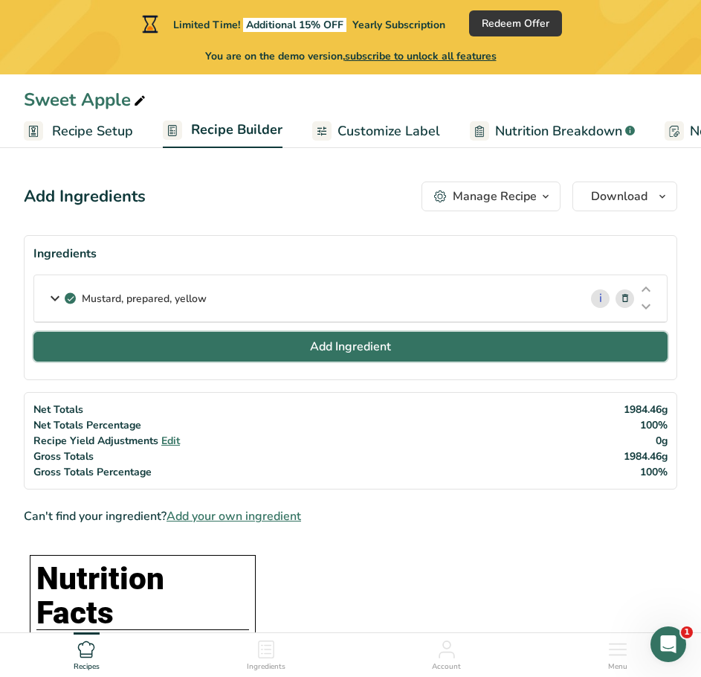
click at [266, 338] on button "Add Ingredient" at bounding box center [350, 347] width 634 height 30
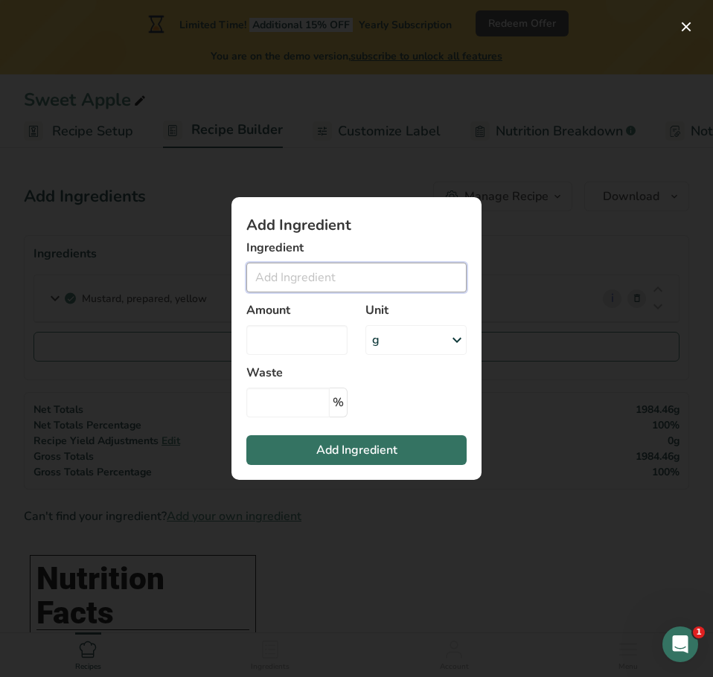
click at [292, 282] on input "Add ingredient modal" at bounding box center [356, 278] width 220 height 30
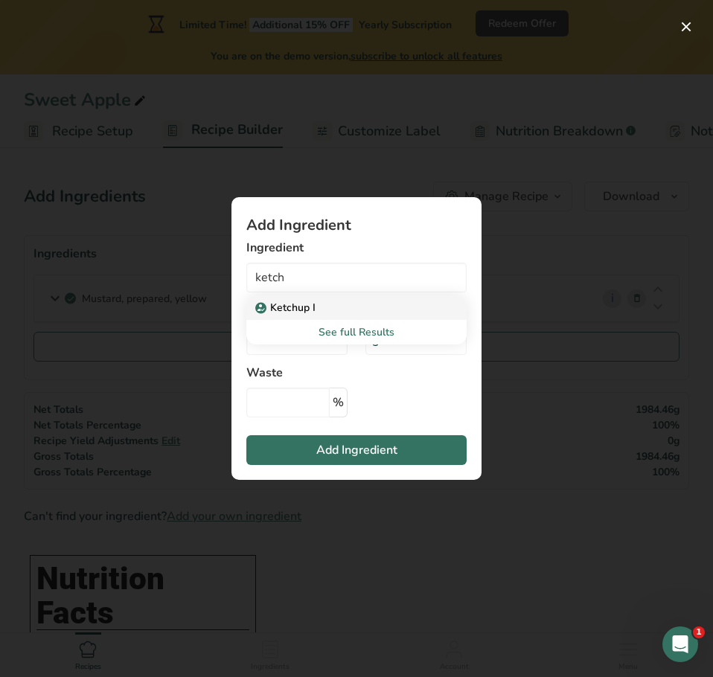
click at [295, 304] on p "Ketchup I" at bounding box center [286, 308] width 57 height 16
type input "Ketchup I"
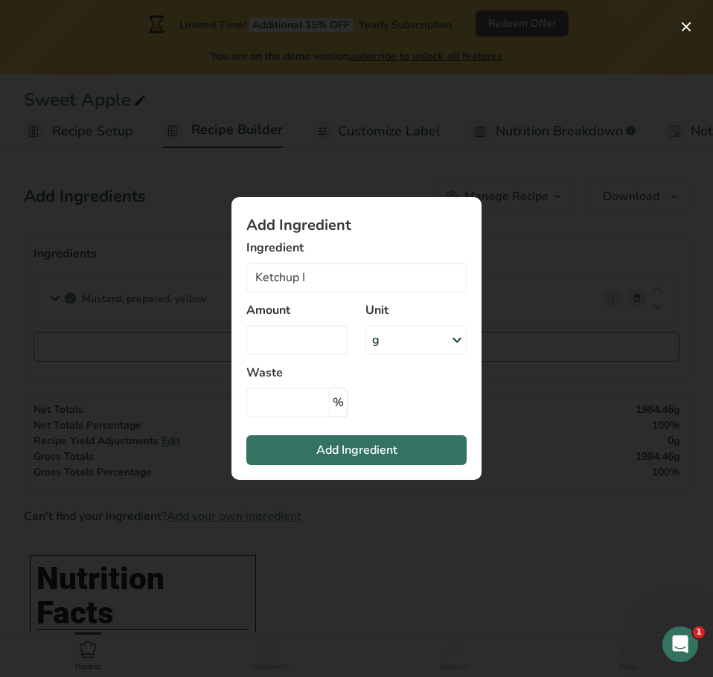
click at [390, 341] on div "g" at bounding box center [415, 340] width 101 height 30
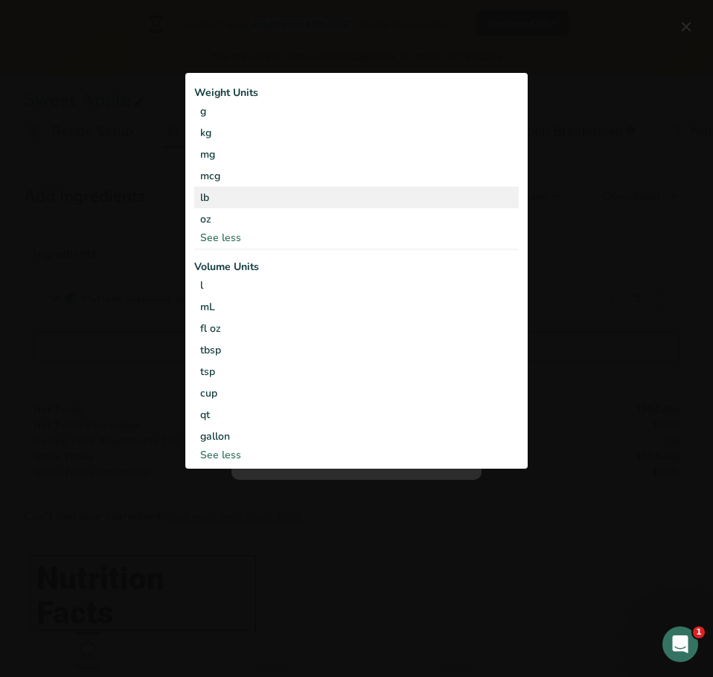
click at [235, 200] on div "lb" at bounding box center [356, 198] width 324 height 22
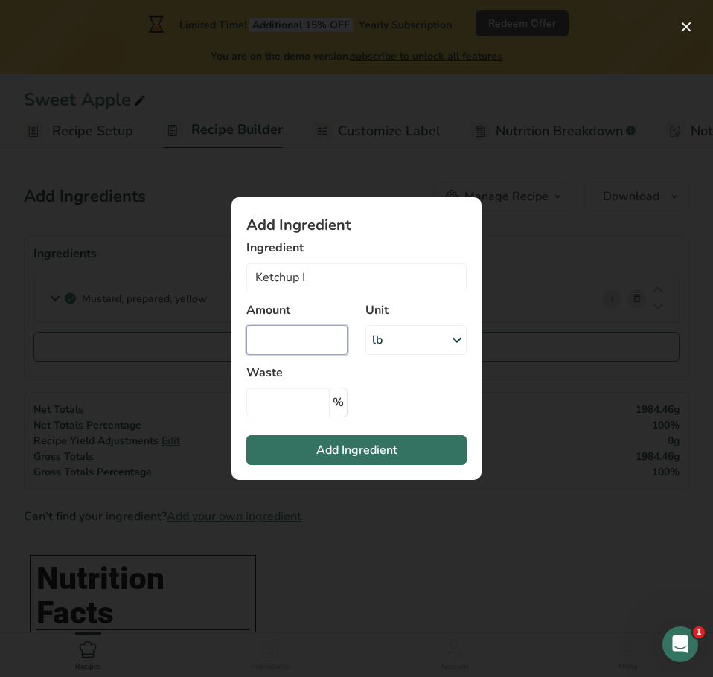
click at [276, 331] on input "Add ingredient modal" at bounding box center [296, 340] width 101 height 30
type input "16"
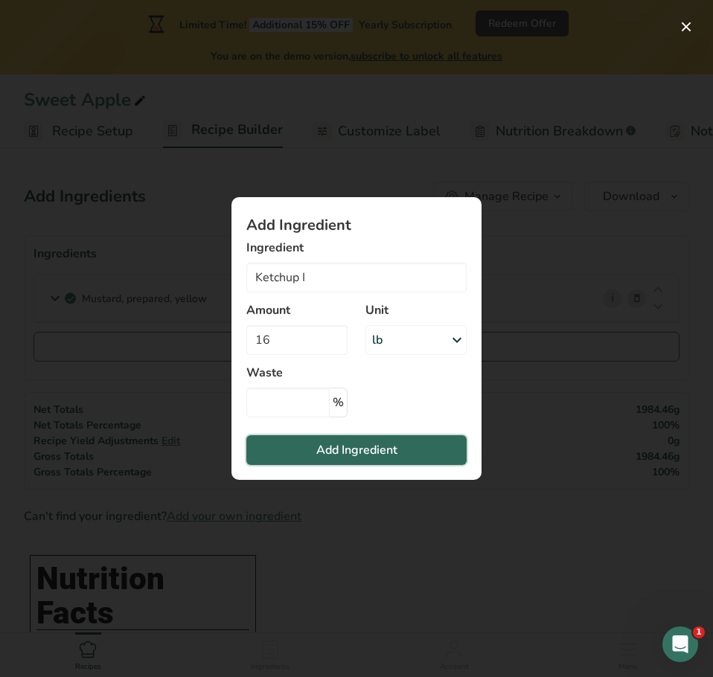
click at [329, 445] on span "Add Ingredient" at bounding box center [356, 450] width 81 height 18
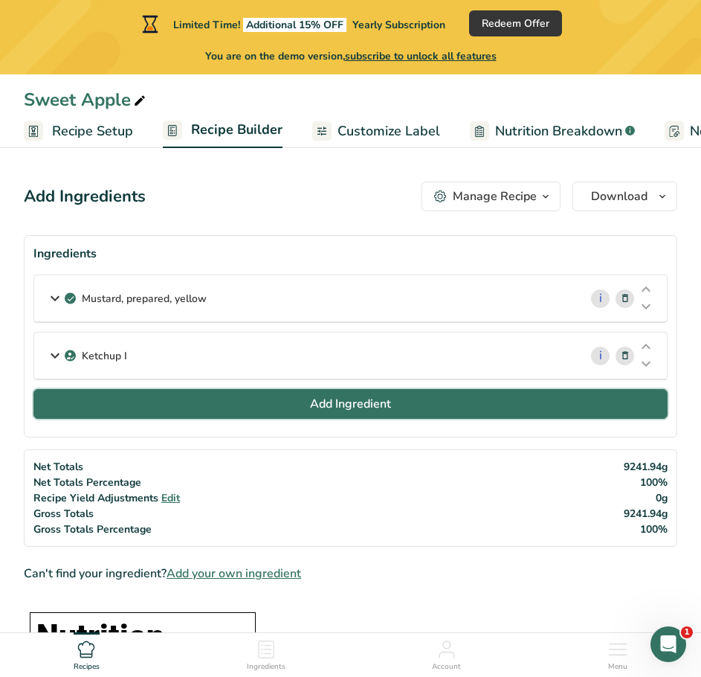
click at [418, 399] on button "Add Ingredient" at bounding box center [350, 404] width 634 height 30
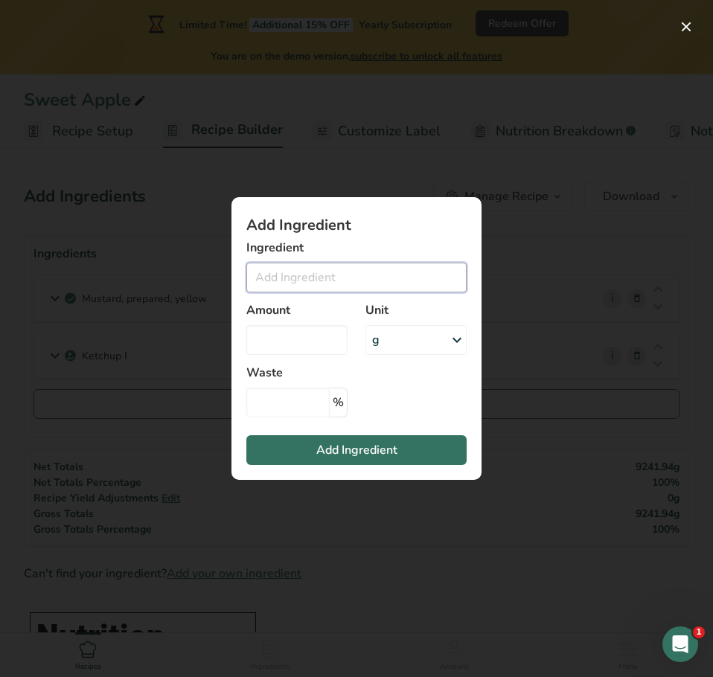
click at [300, 281] on input "Add ingredient modal" at bounding box center [356, 278] width 220 height 30
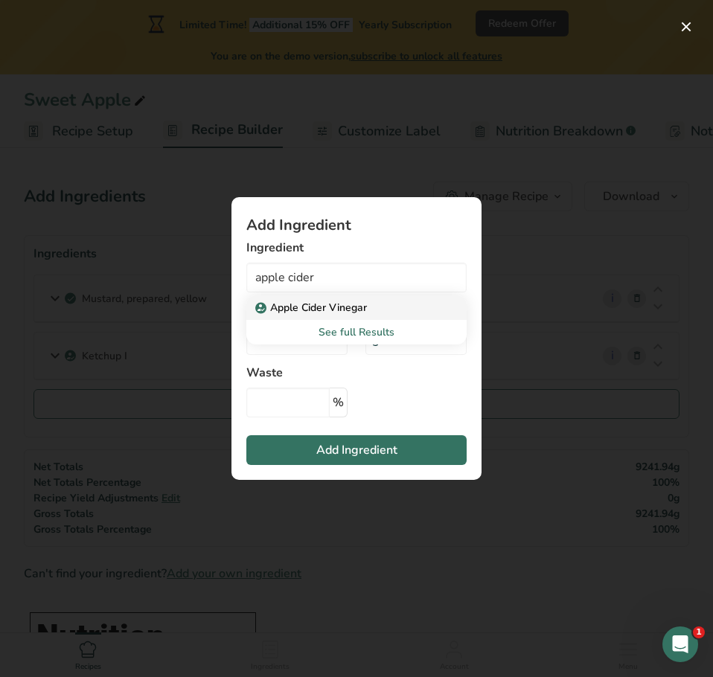
click at [301, 311] on p "Apple Cider Vinegar" at bounding box center [312, 308] width 109 height 16
type input "Apple Cider Vinegar"
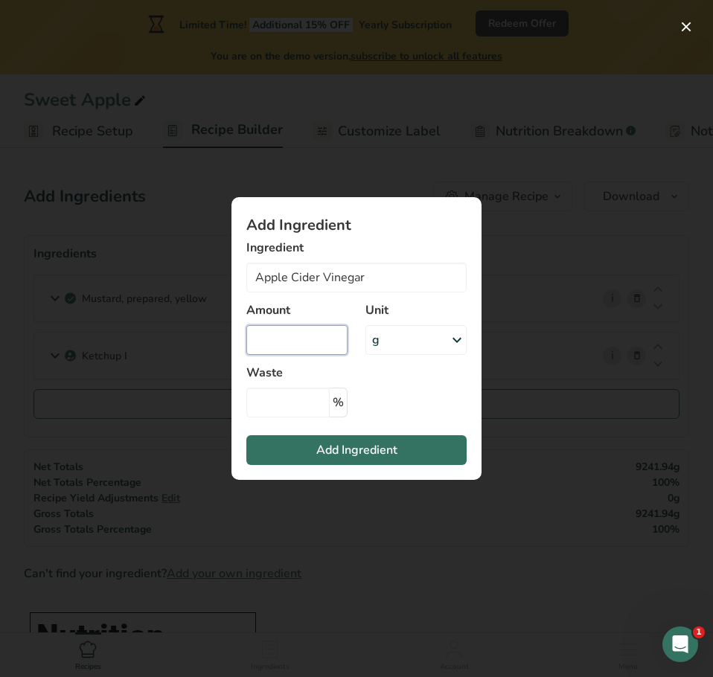
click at [329, 333] on input "Add ingredient modal" at bounding box center [296, 340] width 101 height 30
click at [373, 342] on div "g" at bounding box center [375, 340] width 7 height 18
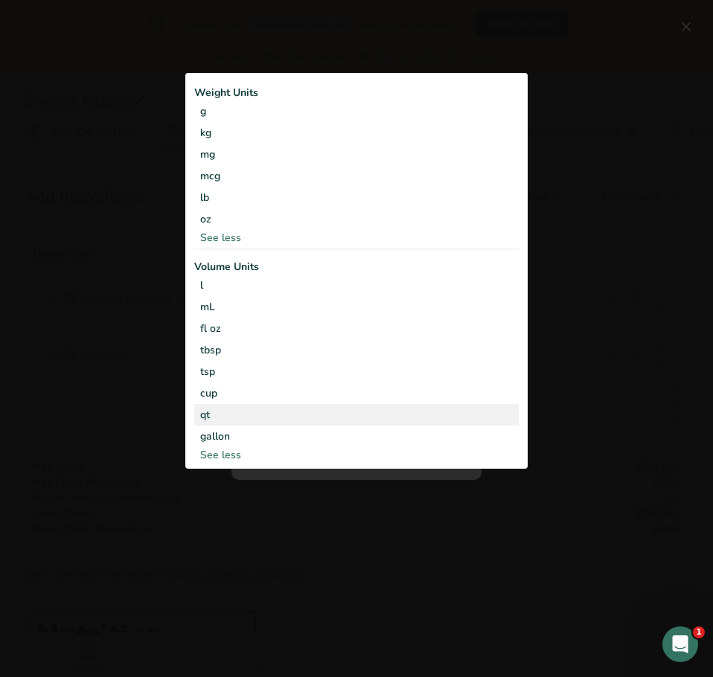
click at [222, 414] on div "qt" at bounding box center [356, 415] width 312 height 16
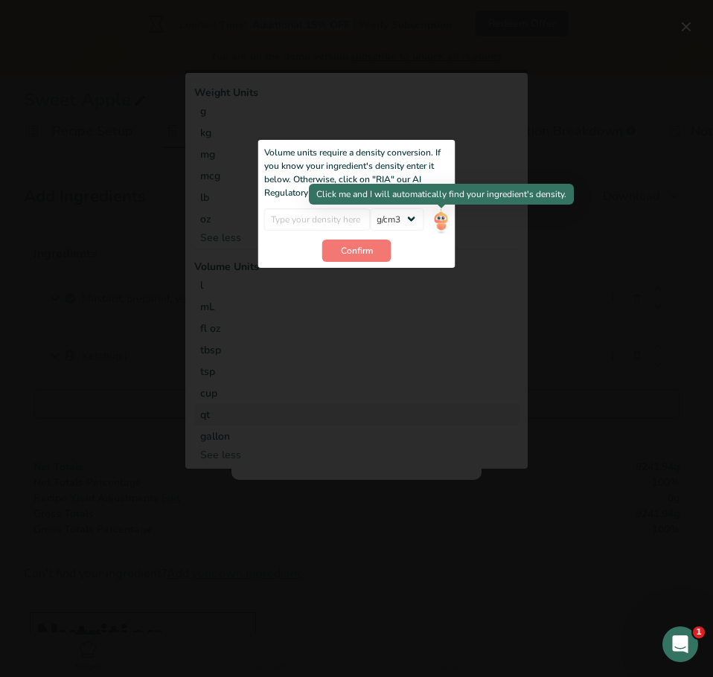
click at [437, 222] on img "Add ingredient modal" at bounding box center [440, 221] width 16 height 26
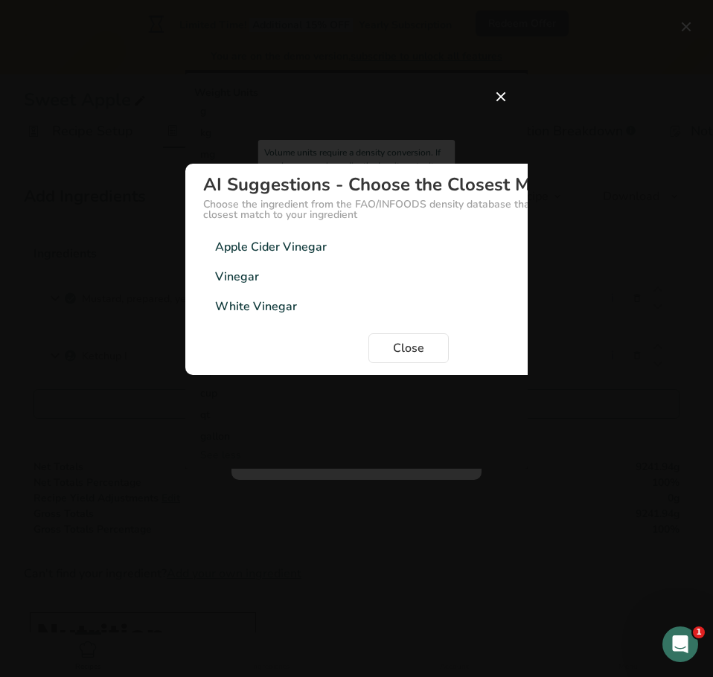
click at [408, 239] on div "Apple Cider Vinegar 1.01g/cm3" at bounding box center [408, 247] width 411 height 30
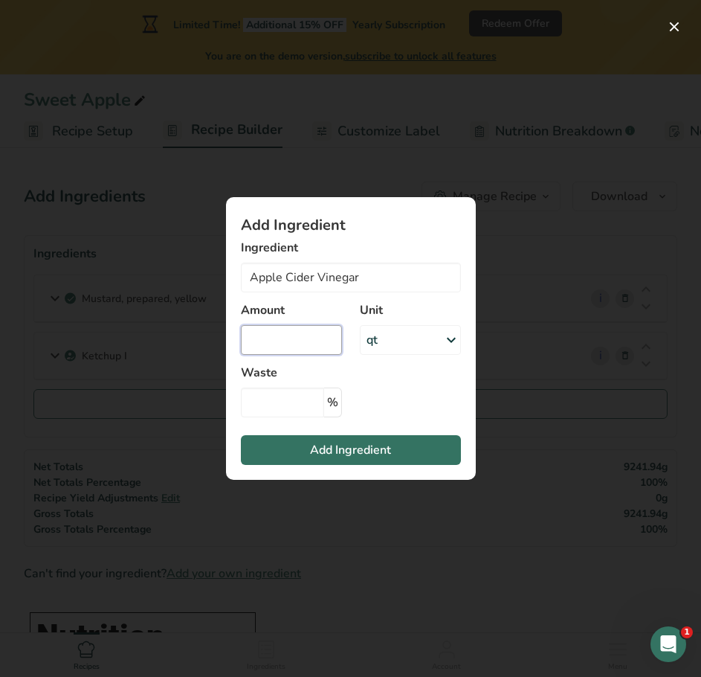
click at [322, 347] on input "Add ingredient modal" at bounding box center [291, 340] width 101 height 30
type input "2"
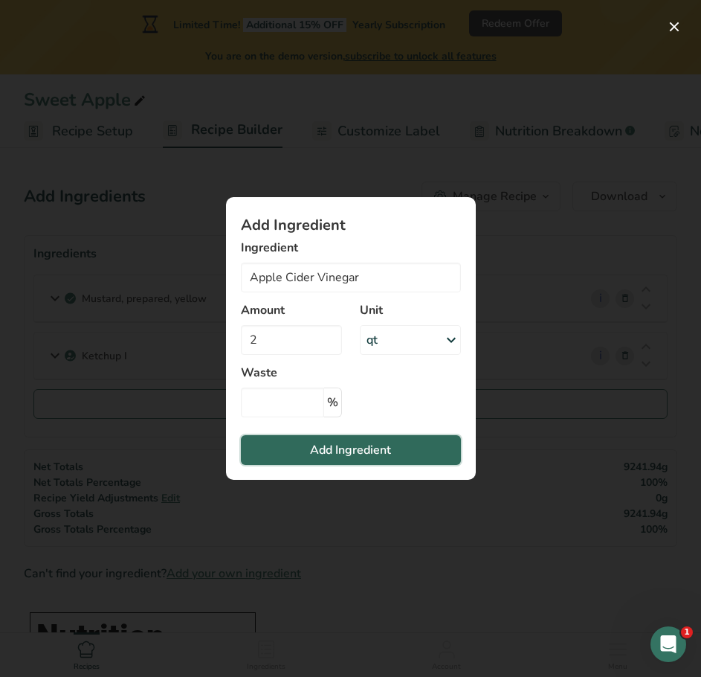
click at [332, 449] on span "Add Ingredient" at bounding box center [350, 450] width 81 height 18
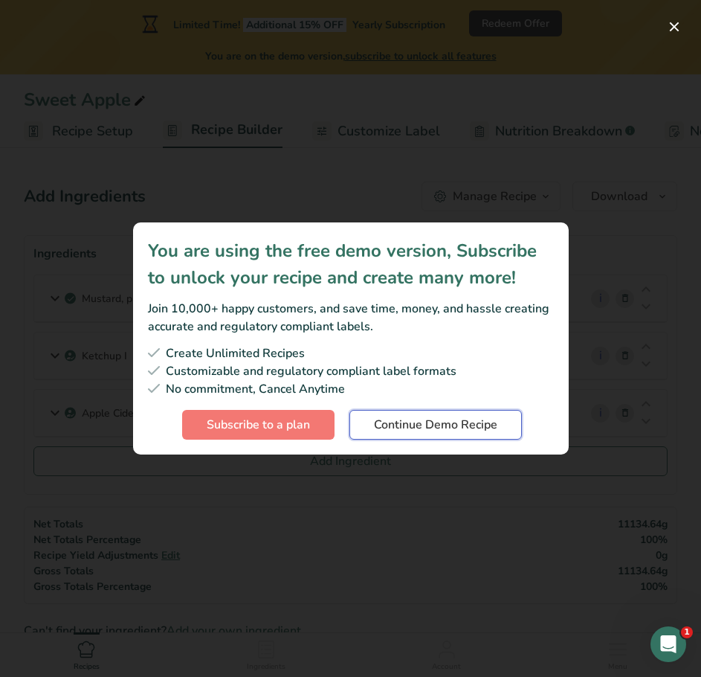
click at [473, 437] on button "Continue Demo Recipe" at bounding box center [436, 425] width 173 height 30
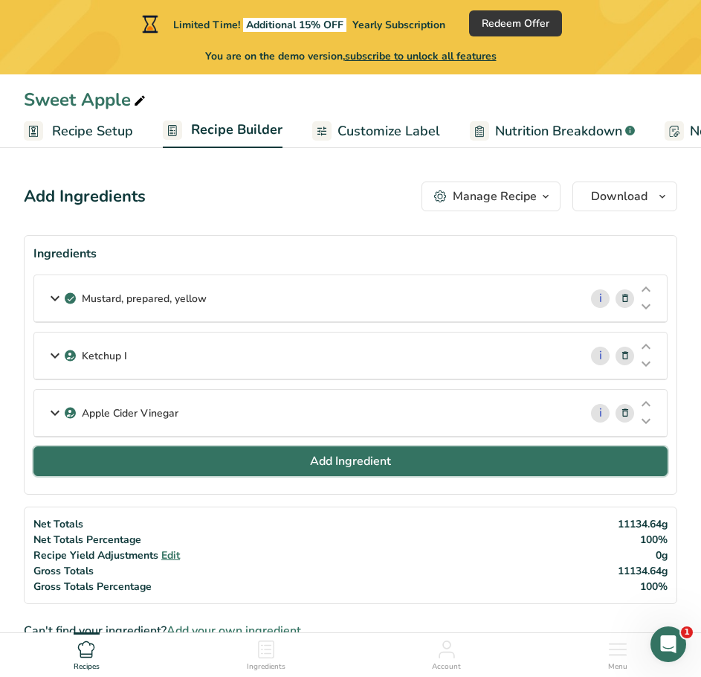
click at [283, 454] on button "Add Ingredient" at bounding box center [350, 461] width 634 height 30
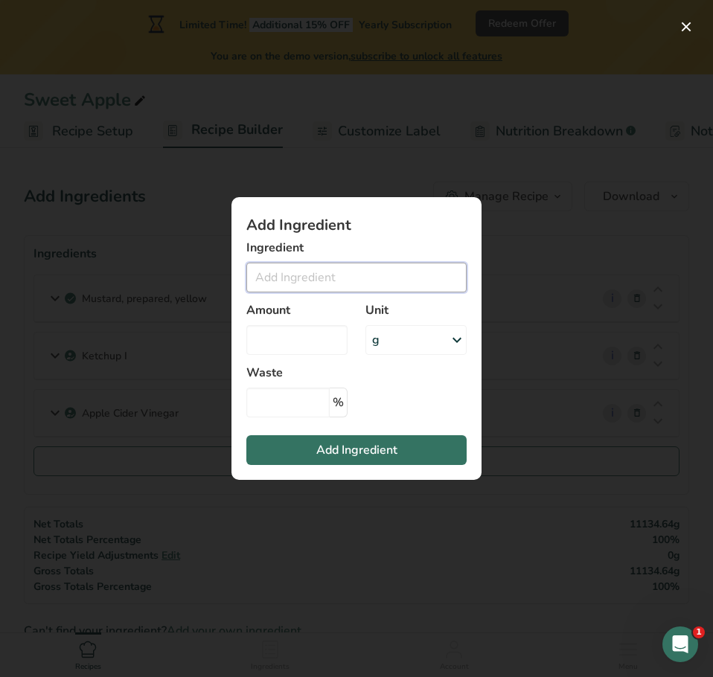
click at [286, 271] on input "Add ingredient modal" at bounding box center [356, 278] width 220 height 30
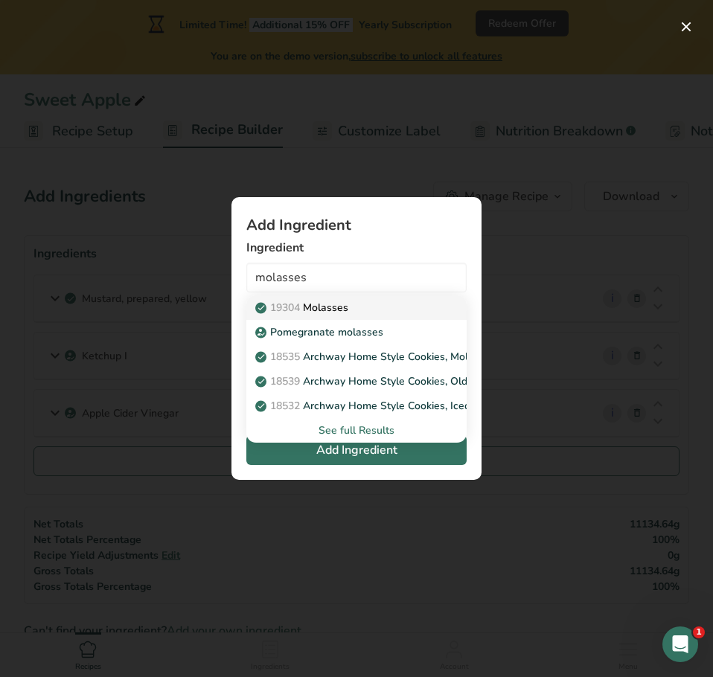
click at [313, 307] on p "19304 Molasses" at bounding box center [303, 308] width 90 height 16
type input "Molasses"
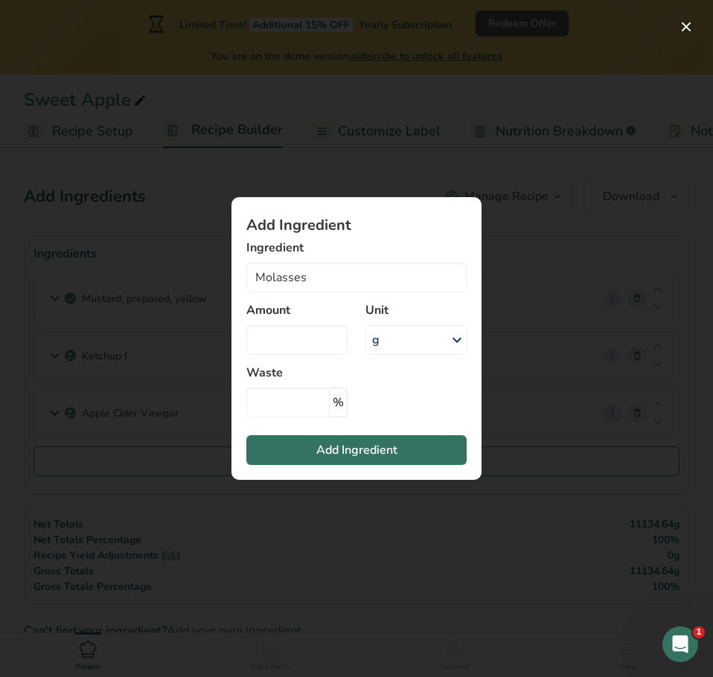
click at [399, 343] on div "g" at bounding box center [415, 340] width 101 height 30
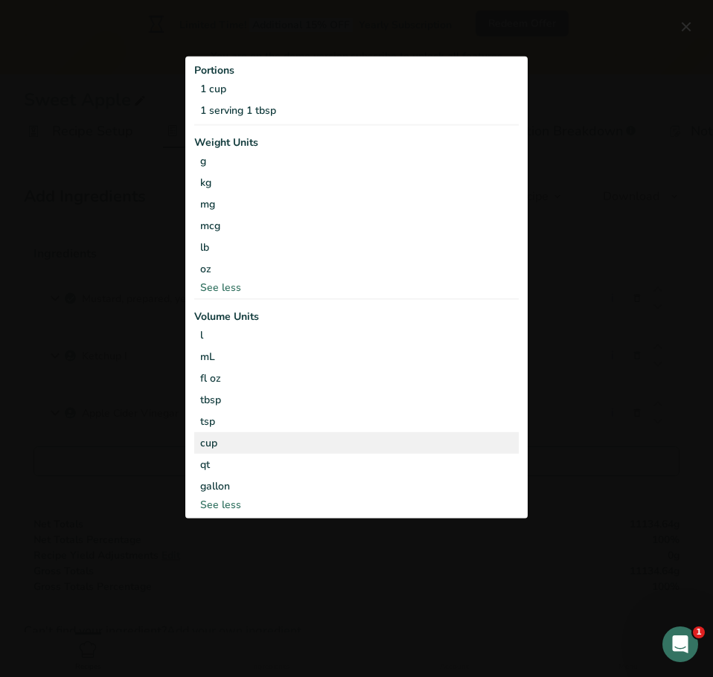
click at [316, 443] on div "cup" at bounding box center [356, 442] width 312 height 16
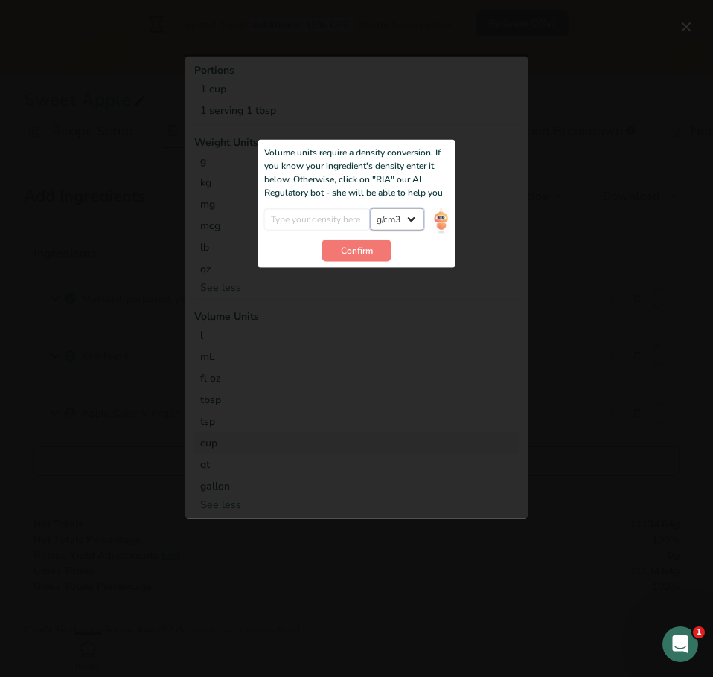
click at [417, 218] on select "lb/ft3 g/cm3" at bounding box center [397, 219] width 54 height 22
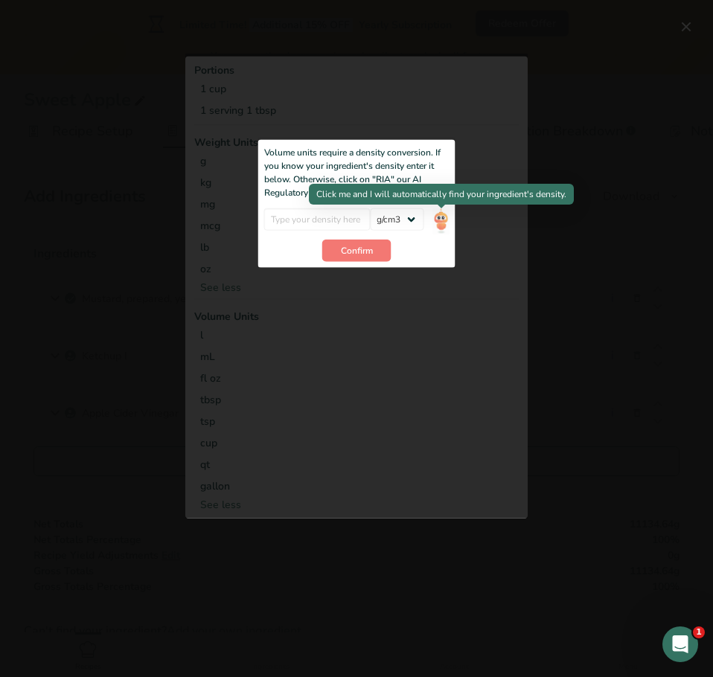
click at [442, 211] on div at bounding box center [440, 208] width 7 height 7
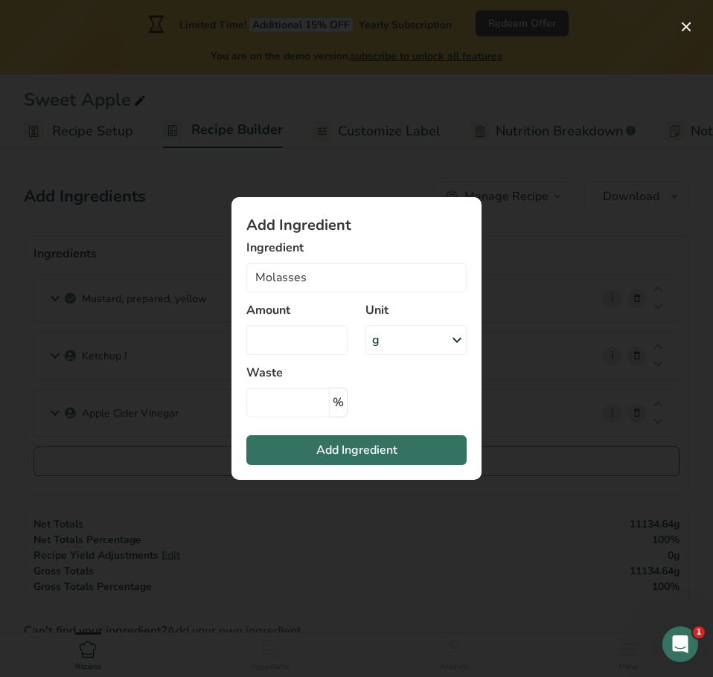
click at [411, 332] on div "g" at bounding box center [415, 340] width 101 height 30
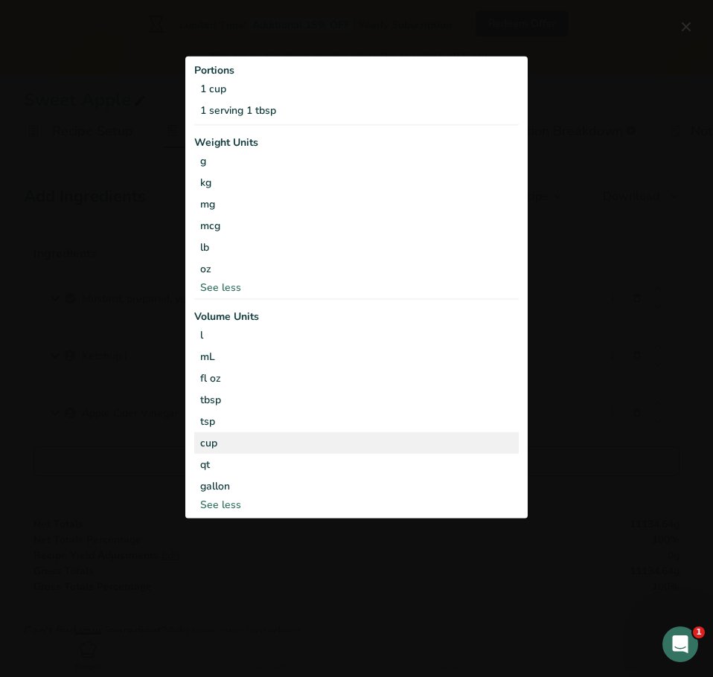
click at [224, 446] on div "cup" at bounding box center [356, 442] width 312 height 16
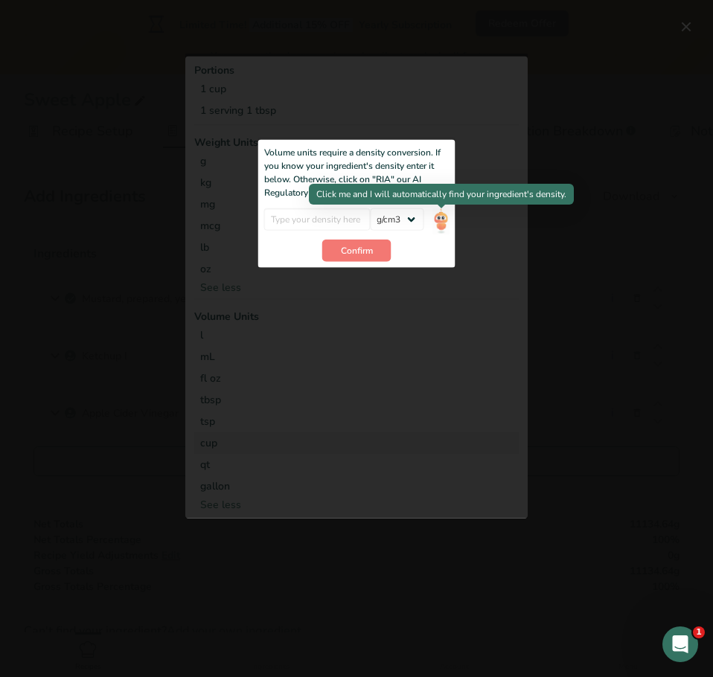
click at [439, 215] on img "Add ingredient modal" at bounding box center [440, 221] width 16 height 26
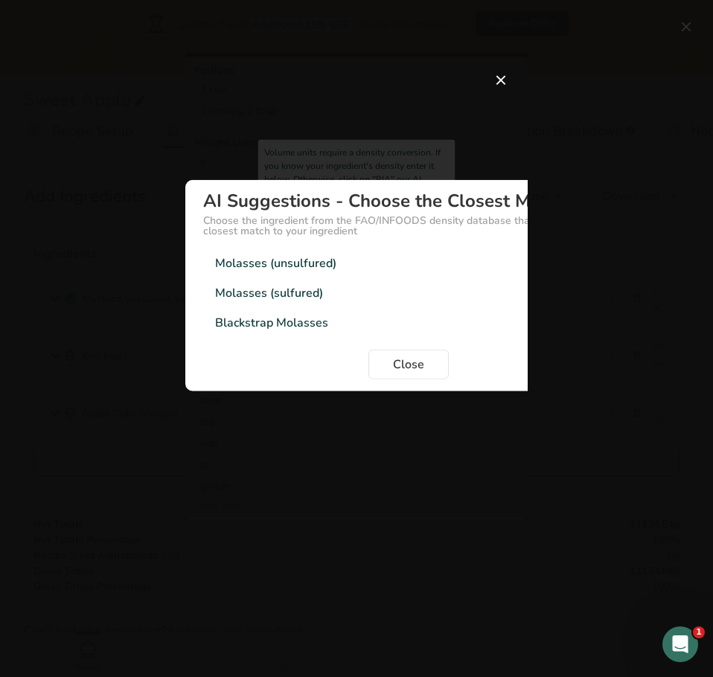
click at [318, 266] on div "Molasses (unsulfured)" at bounding box center [275, 263] width 121 height 18
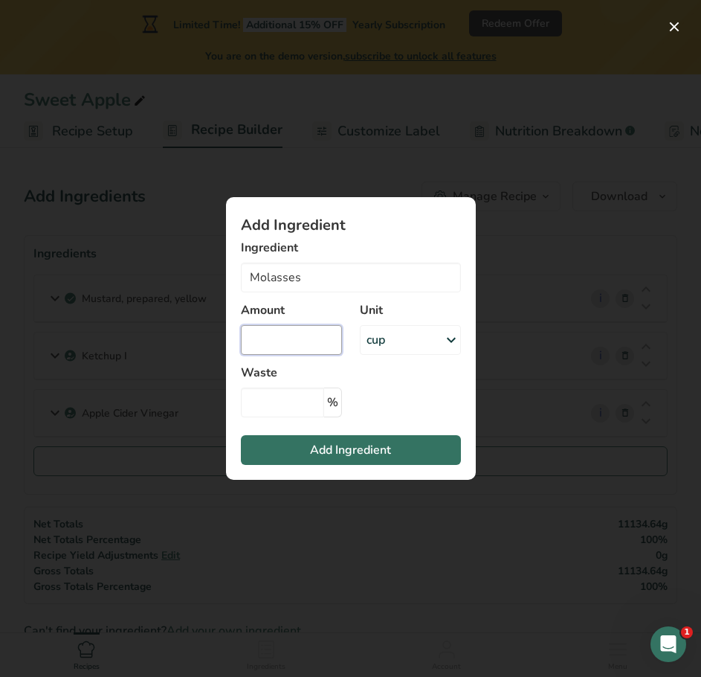
click at [292, 335] on input "Add ingredient modal" at bounding box center [291, 340] width 101 height 30
type input "3.75"
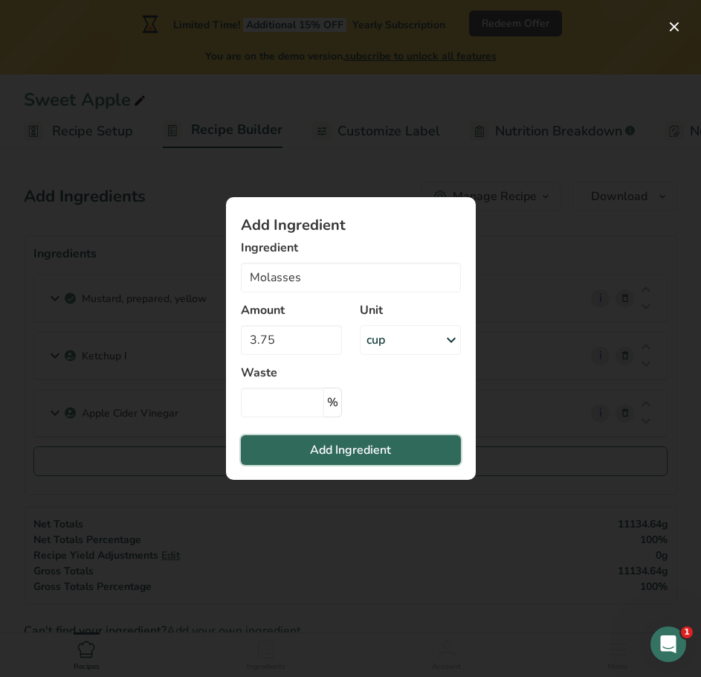
click at [298, 442] on button "Add Ingredient" at bounding box center [351, 450] width 220 height 30
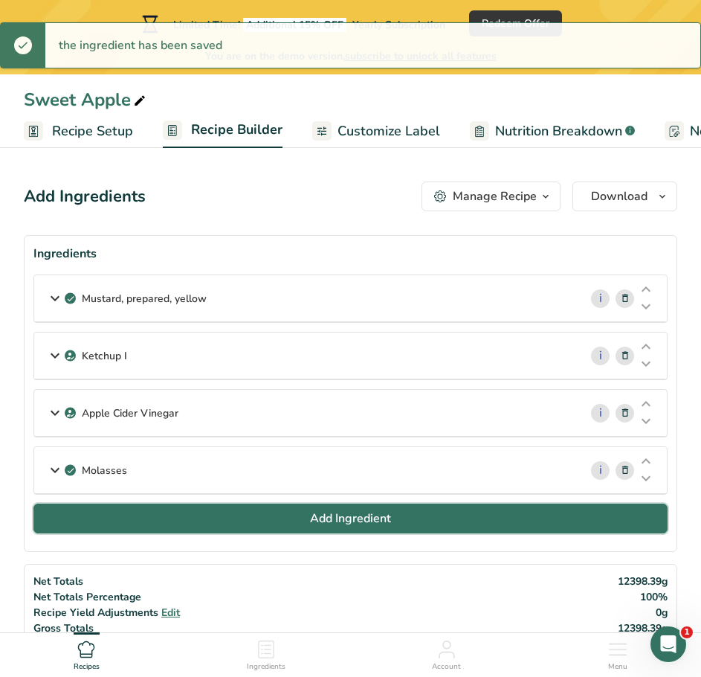
click at [301, 524] on button "Add Ingredient" at bounding box center [350, 519] width 634 height 30
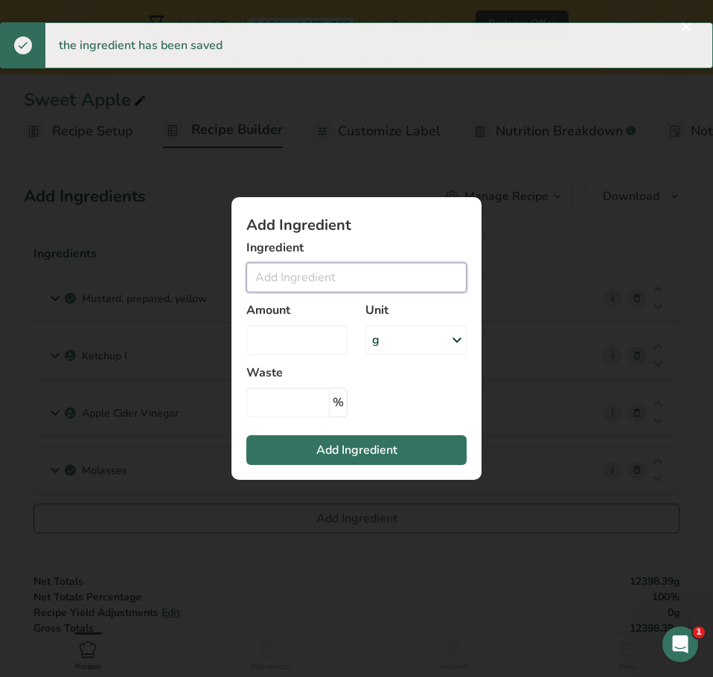
click at [299, 283] on input "Add ingredient modal" at bounding box center [356, 278] width 220 height 30
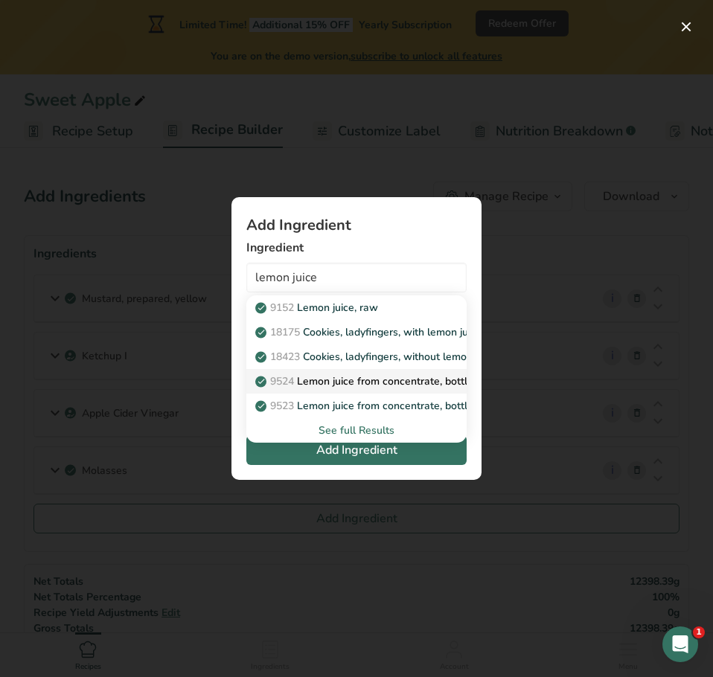
click at [370, 382] on p "9524 Lemon juice from concentrate, bottled, REAL LEMON" at bounding box center [404, 381] width 292 height 16
type input "Lemon juice from concentrate, bottled, REAL LEMON"
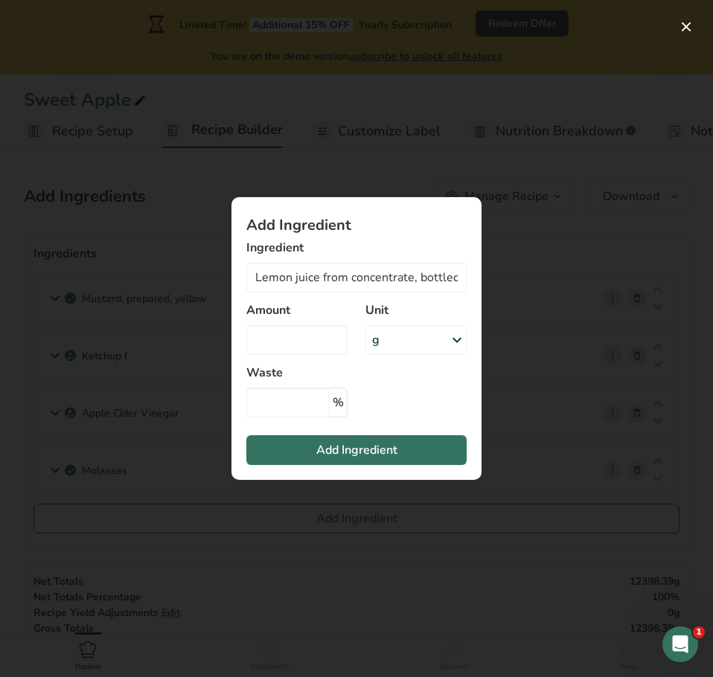
click at [401, 346] on div "g" at bounding box center [415, 340] width 101 height 30
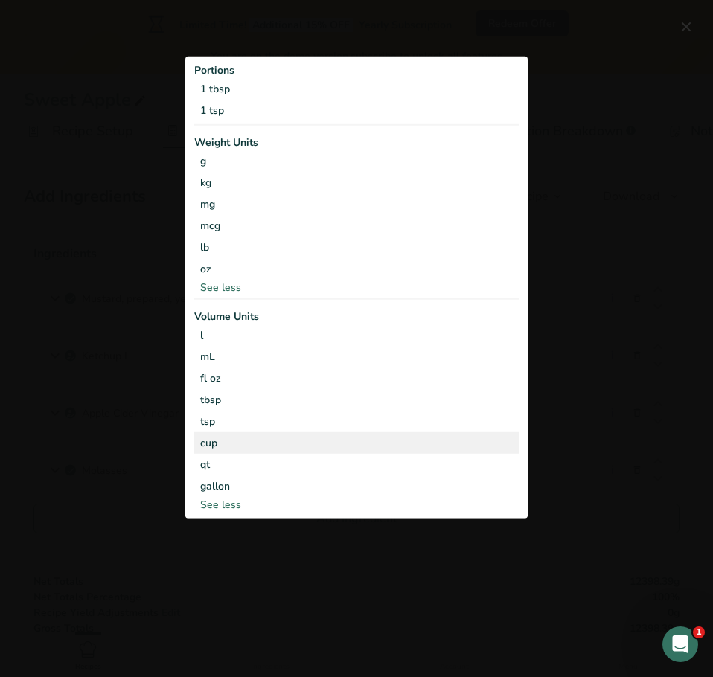
click at [266, 438] on div "cup" at bounding box center [356, 442] width 312 height 16
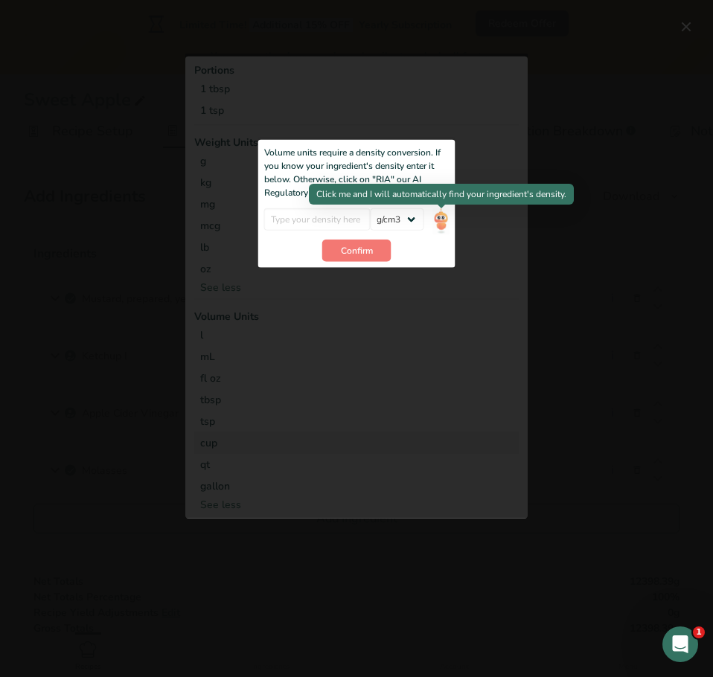
click at [440, 219] on img "Add ingredient modal" at bounding box center [440, 221] width 16 height 26
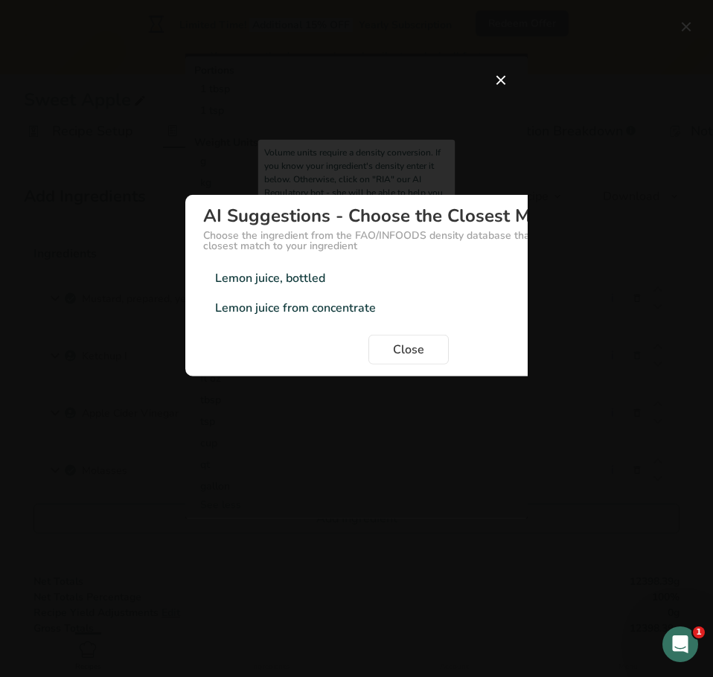
click at [302, 279] on div "Lemon juice, bottled" at bounding box center [270, 278] width 110 height 18
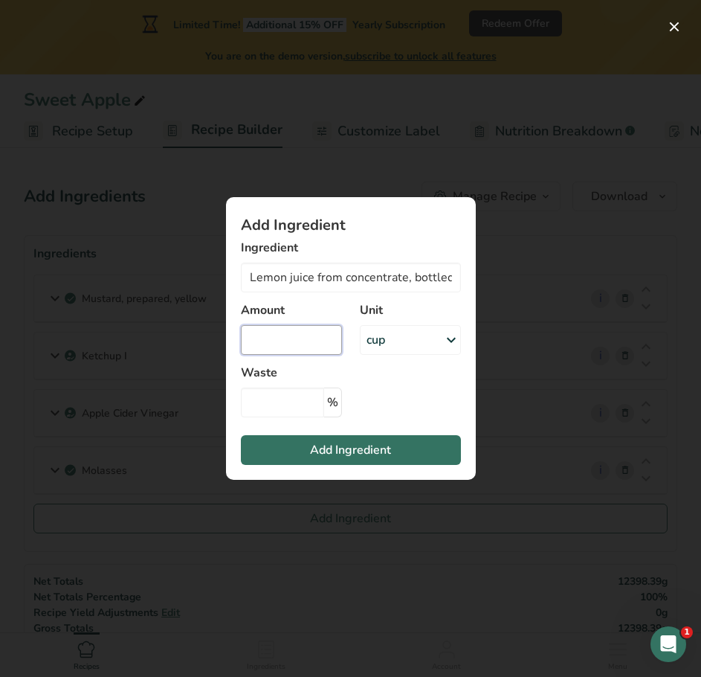
click at [306, 341] on input "Add ingredient modal" at bounding box center [291, 340] width 101 height 30
type input "2"
click at [336, 442] on span "Add Ingredient" at bounding box center [350, 450] width 81 height 18
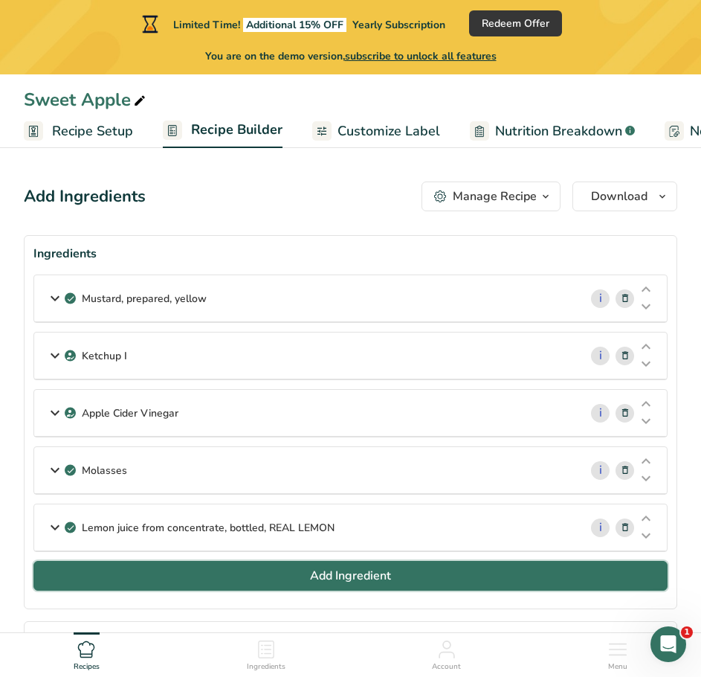
click at [202, 574] on button "Add Ingredient" at bounding box center [350, 576] width 634 height 30
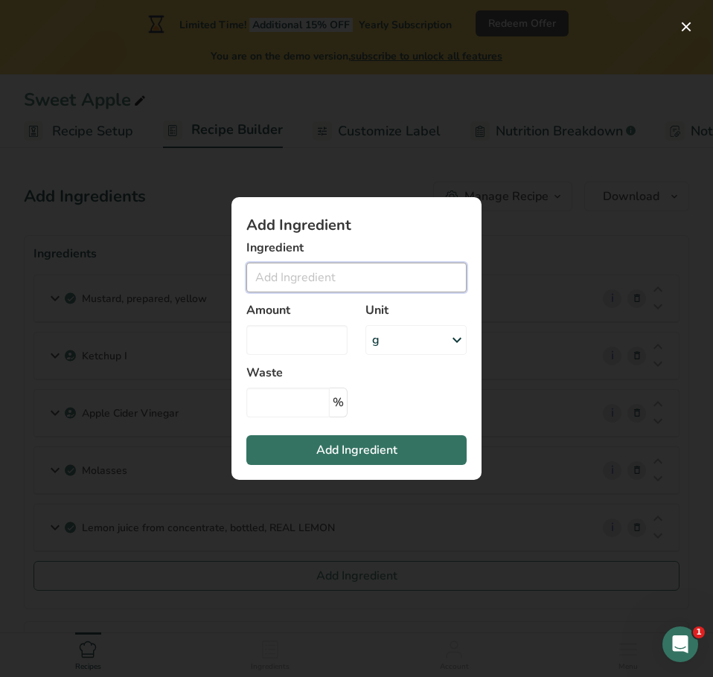
click at [298, 268] on input "Add ingredient modal" at bounding box center [356, 278] width 220 height 30
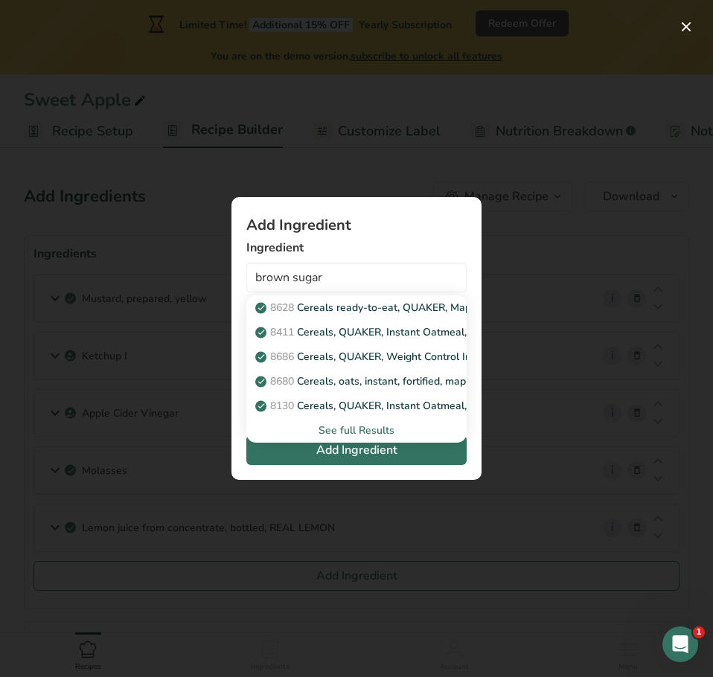
click at [350, 425] on div "See full Results" at bounding box center [356, 430] width 196 height 16
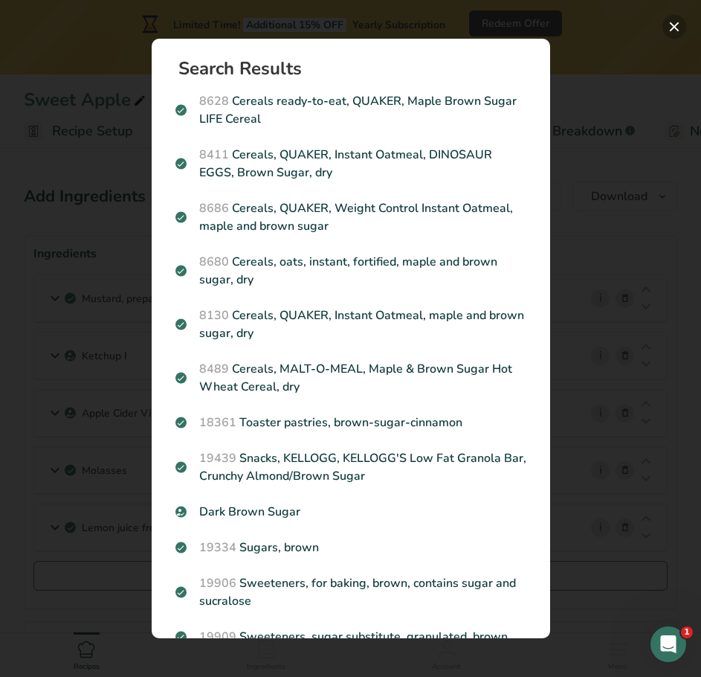
click at [672, 26] on button "Search results modal" at bounding box center [675, 27] width 24 height 24
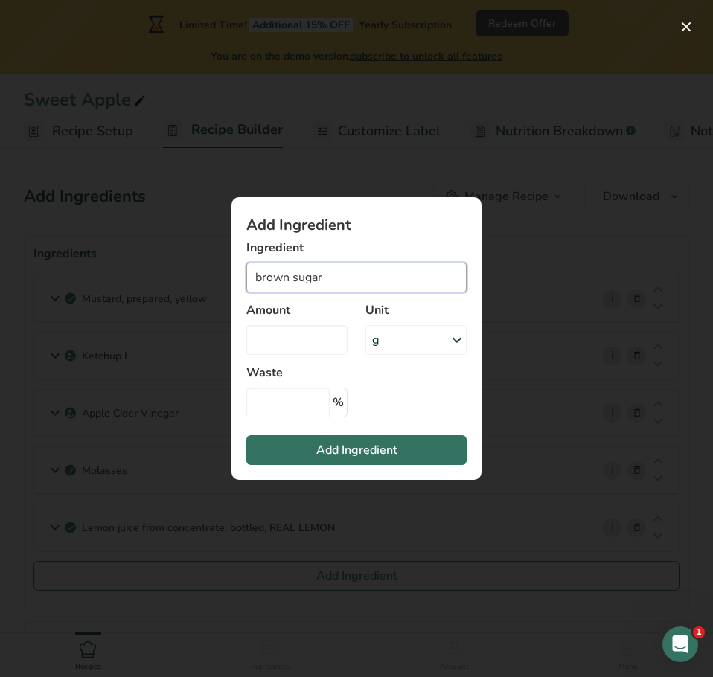
click at [263, 277] on input "brown sugar" at bounding box center [356, 278] width 220 height 30
click at [254, 275] on input "brown sugar" at bounding box center [356, 278] width 220 height 30
click at [419, 270] on input "light brown sugar" at bounding box center [356, 278] width 220 height 30
click at [363, 275] on input "light brown sugar" at bounding box center [356, 278] width 220 height 30
click at [354, 274] on input "light brown sugar" at bounding box center [356, 278] width 220 height 30
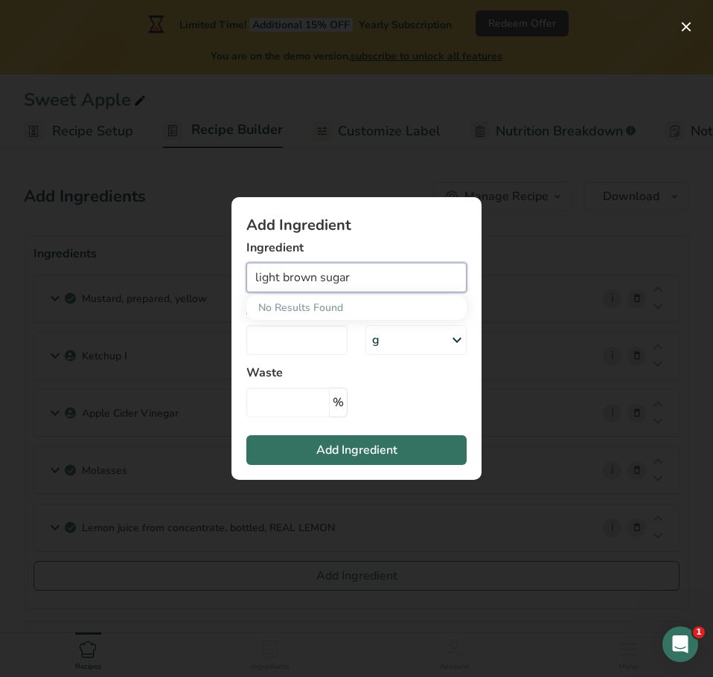
click at [286, 271] on input "light brown sugar" at bounding box center [356, 278] width 220 height 30
drag, startPoint x: 283, startPoint y: 277, endPoint x: 238, endPoint y: 276, distance: 44.6
click at [238, 276] on section "Add Ingredient Ingredient light brown sugar No Results Found Amount Unit g Weig…" at bounding box center [356, 338] width 250 height 283
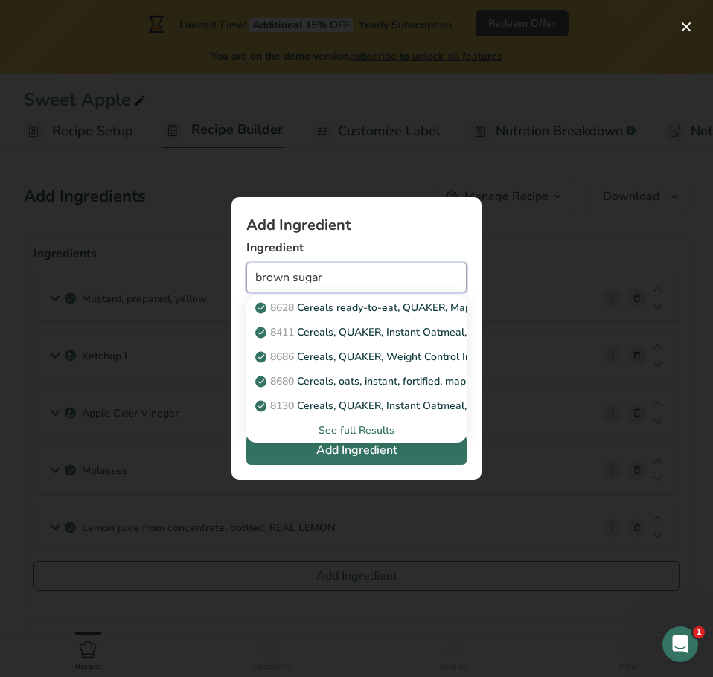
click at [350, 272] on input "brown sugar" at bounding box center [356, 278] width 220 height 30
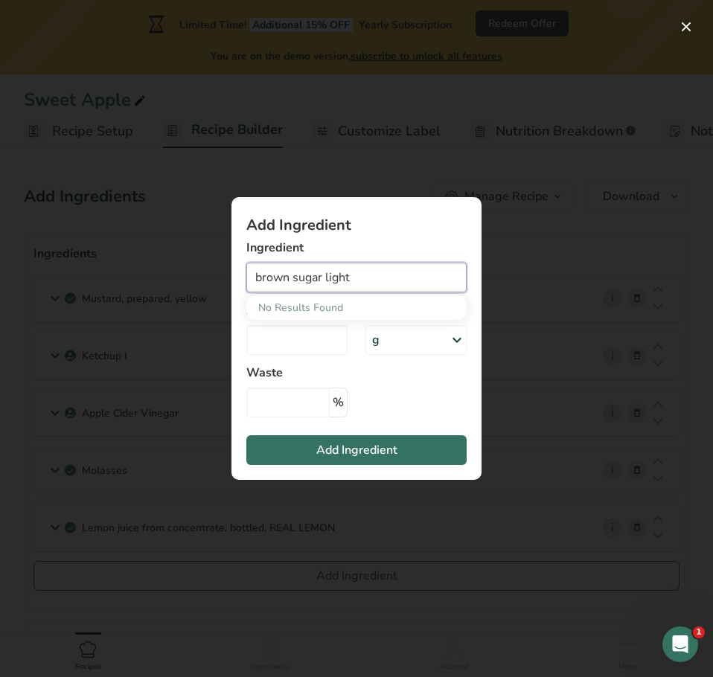
drag, startPoint x: 367, startPoint y: 280, endPoint x: 323, endPoint y: 277, distance: 44.7
click at [323, 277] on input "brown sugar light" at bounding box center [356, 278] width 220 height 30
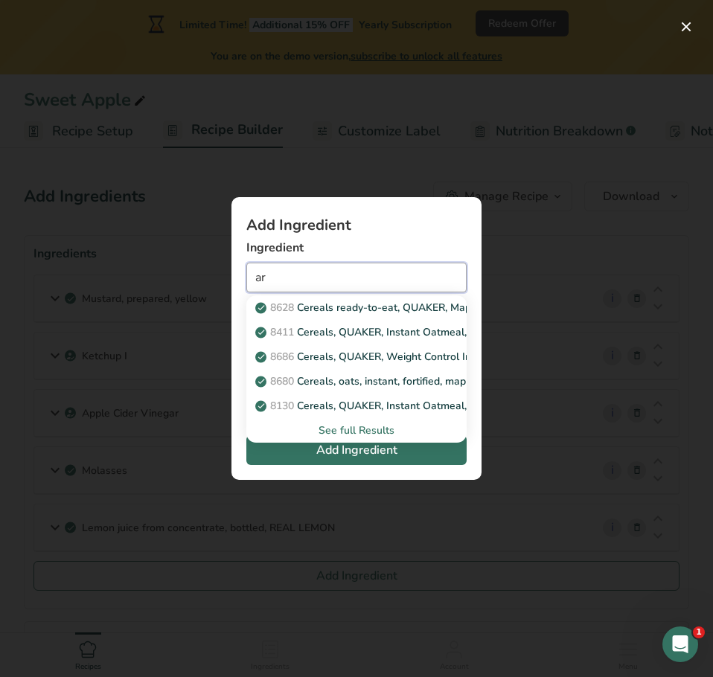
type input "r"
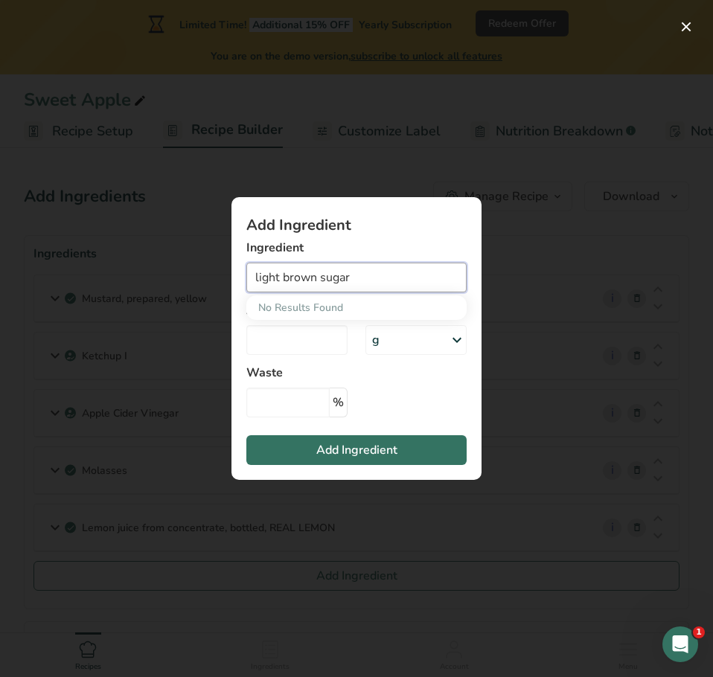
drag, startPoint x: 283, startPoint y: 279, endPoint x: 196, endPoint y: 271, distance: 86.6
click at [196, 271] on div "Add Ingredient Ingredient light brown sugar No Results Found Amount Unit g Weig…" at bounding box center [356, 338] width 713 height 677
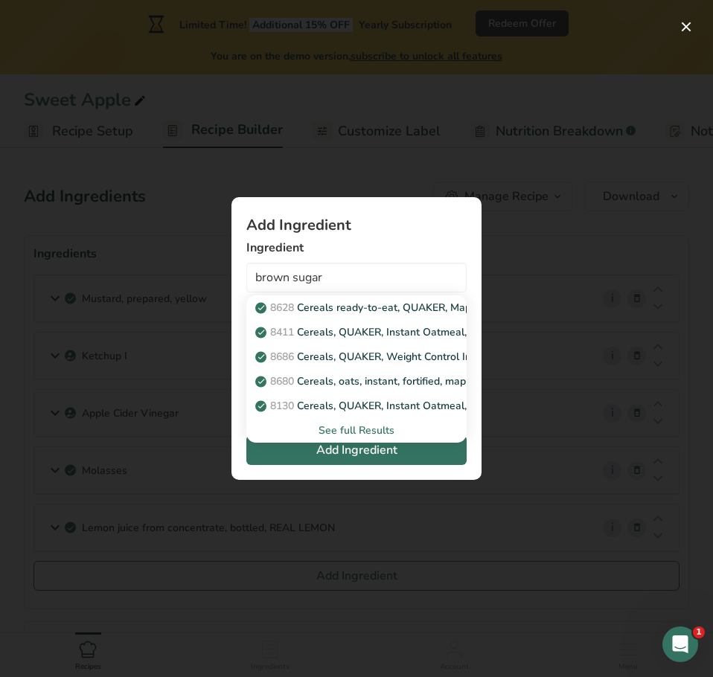
click at [349, 431] on div "See full Results" at bounding box center [356, 430] width 196 height 16
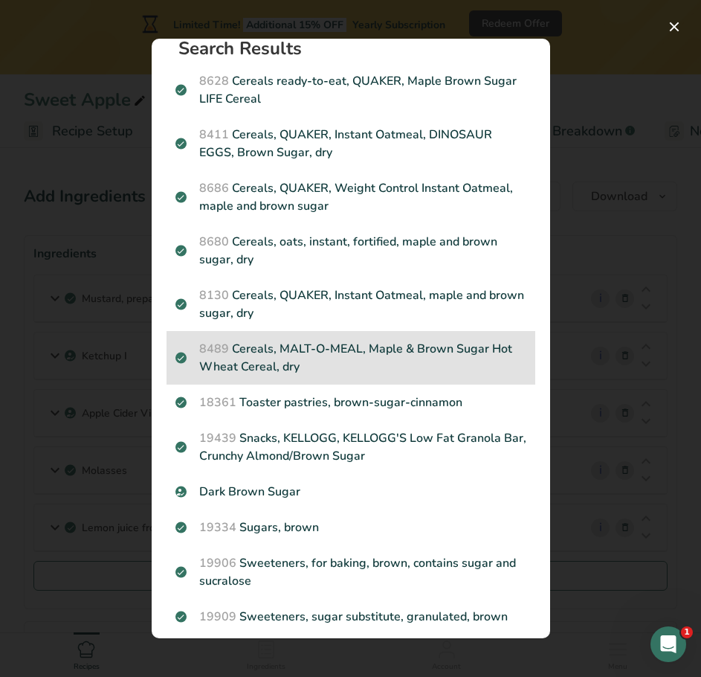
scroll to position [31, 0]
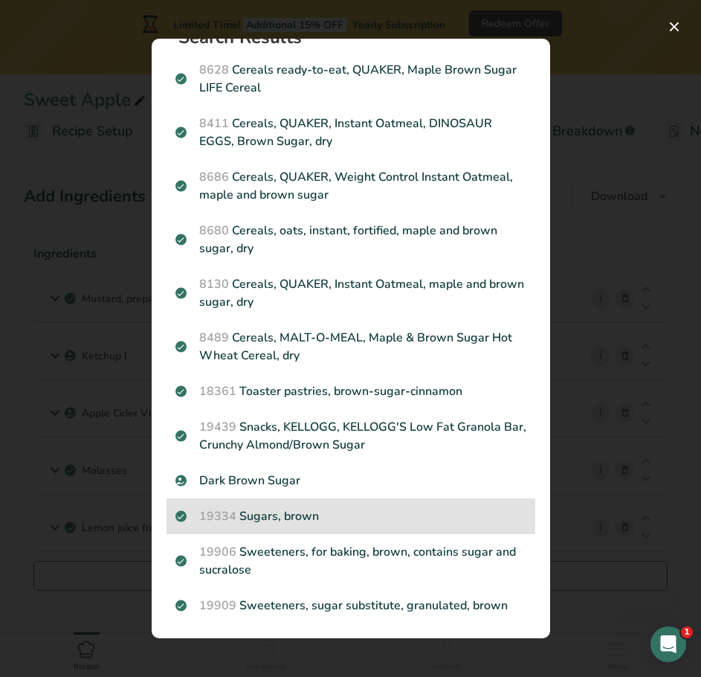
click at [332, 511] on p "19334 Sugars, brown" at bounding box center [351, 516] width 351 height 18
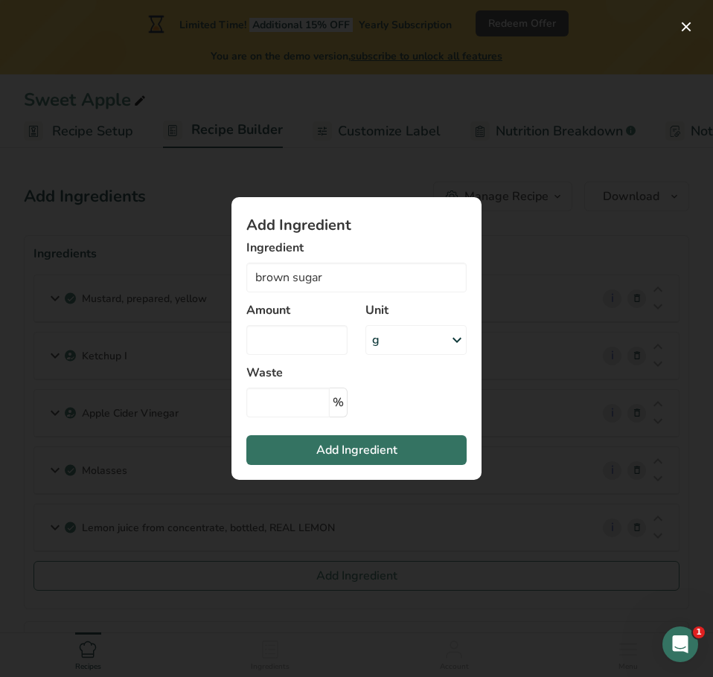
type input "Sugars, brown"
click at [414, 346] on div "g" at bounding box center [415, 340] width 101 height 30
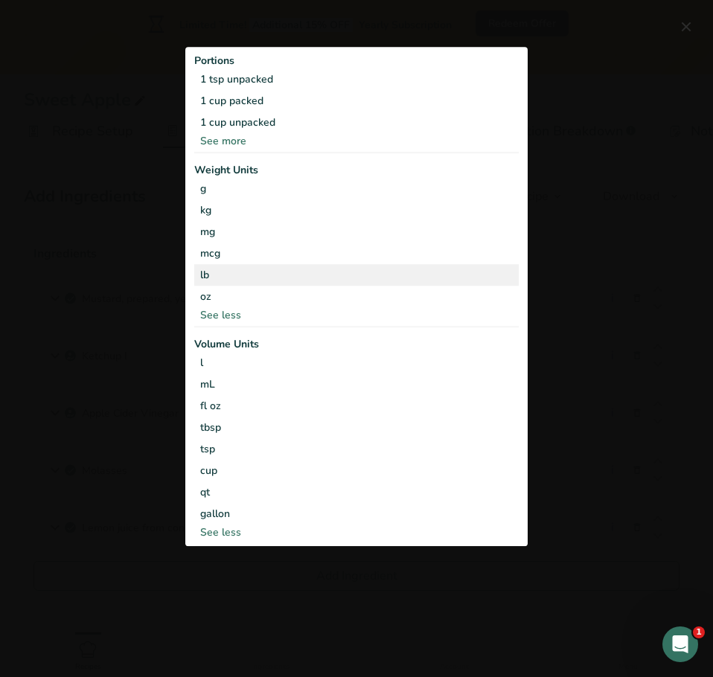
click at [234, 276] on div "lb" at bounding box center [356, 275] width 324 height 22
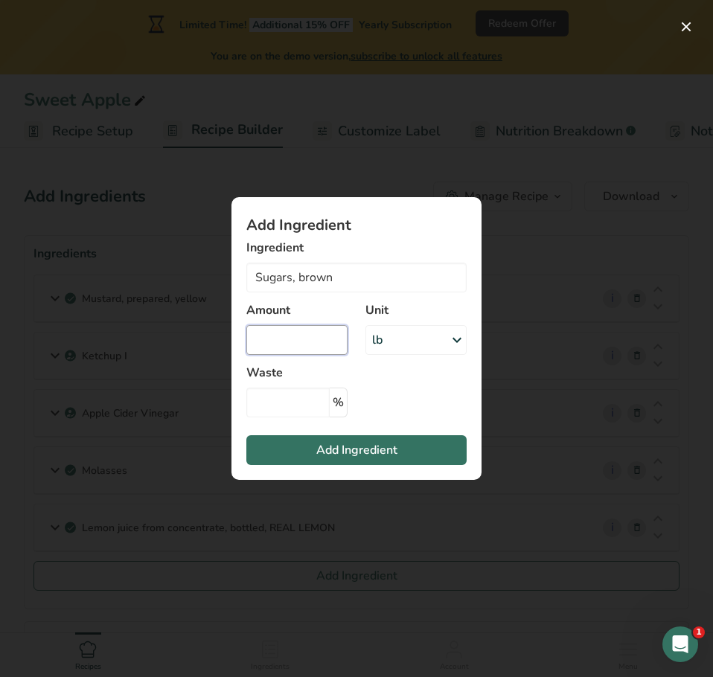
click at [303, 338] on input "Add ingredient modal" at bounding box center [296, 340] width 101 height 30
type input "10.75"
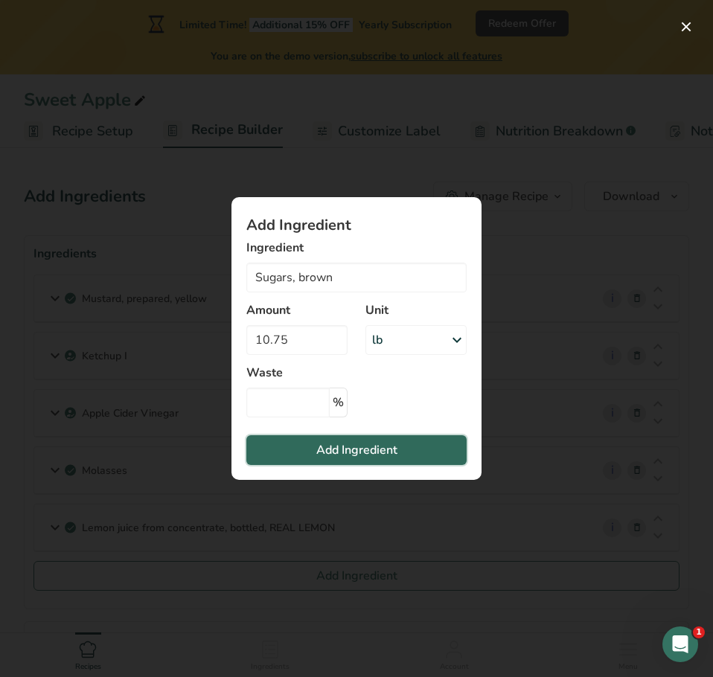
click at [333, 449] on span "Add Ingredient" at bounding box center [356, 450] width 81 height 18
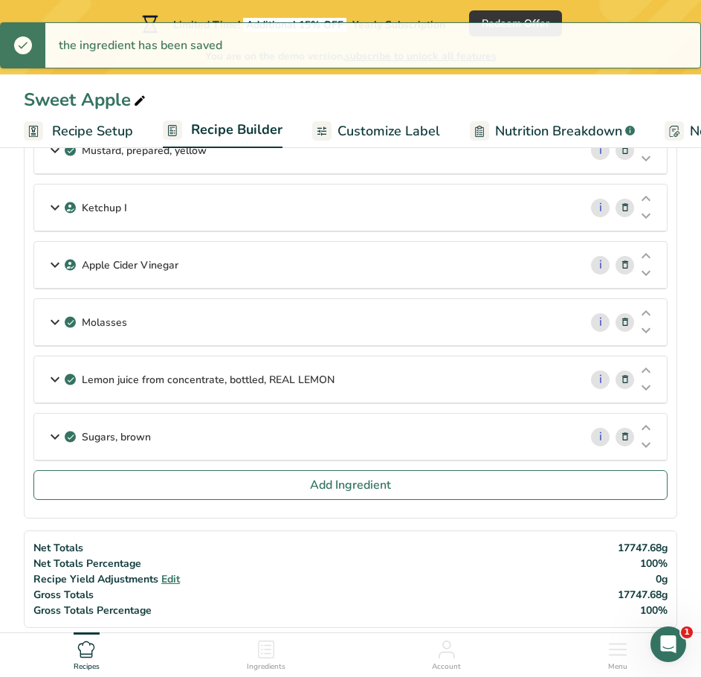
scroll to position [149, 0]
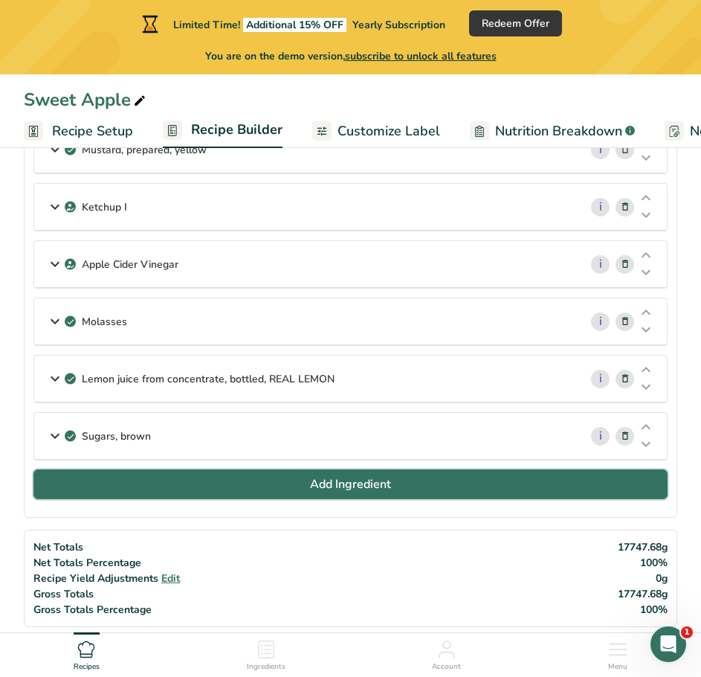
click at [289, 492] on button "Add Ingredient" at bounding box center [350, 484] width 634 height 30
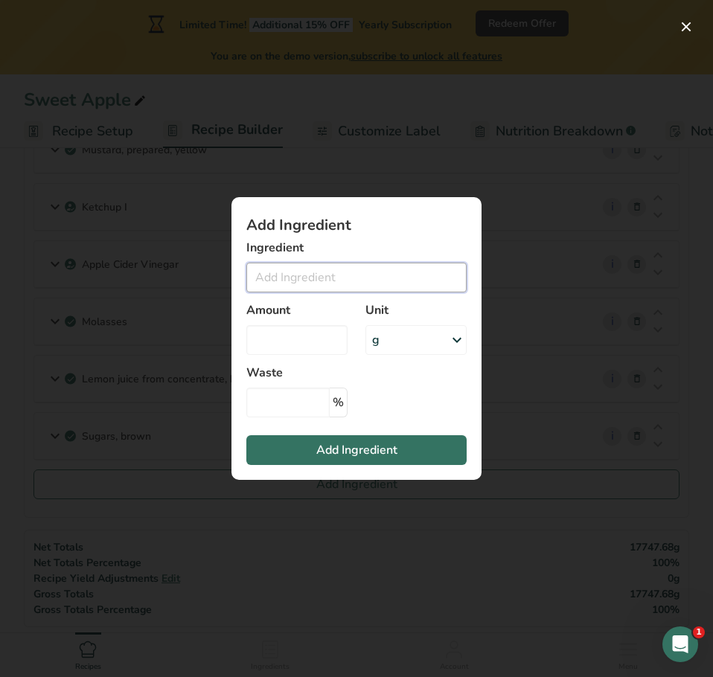
click at [330, 291] on input "Add ingredient modal" at bounding box center [356, 278] width 220 height 30
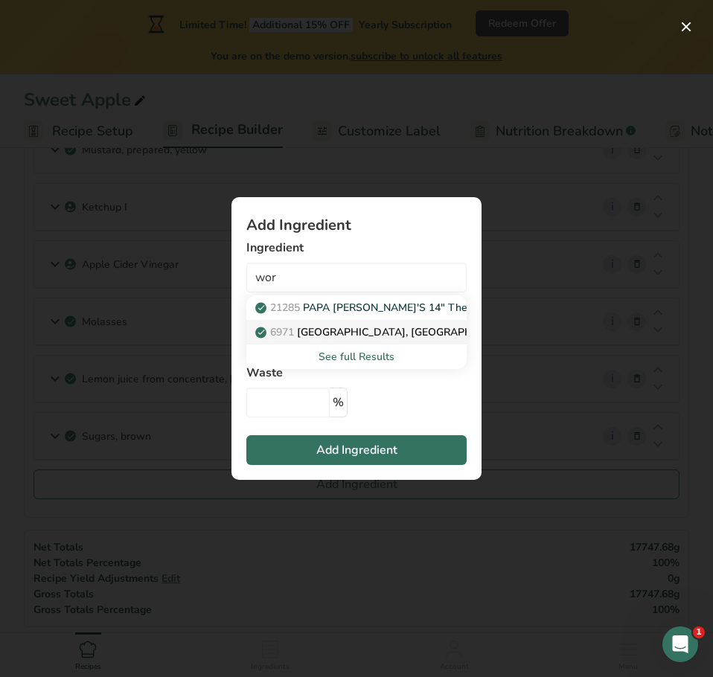
click at [332, 333] on p "6971 Sauce, worcestershire" at bounding box center [388, 332] width 261 height 16
type input "Sauce, worcestershire"
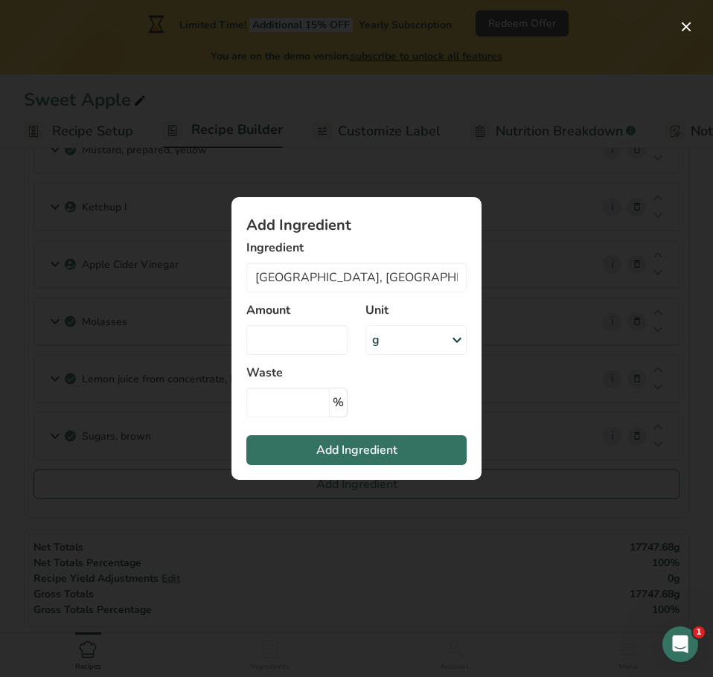
click at [450, 341] on icon "Add ingredient modal" at bounding box center [457, 340] width 18 height 27
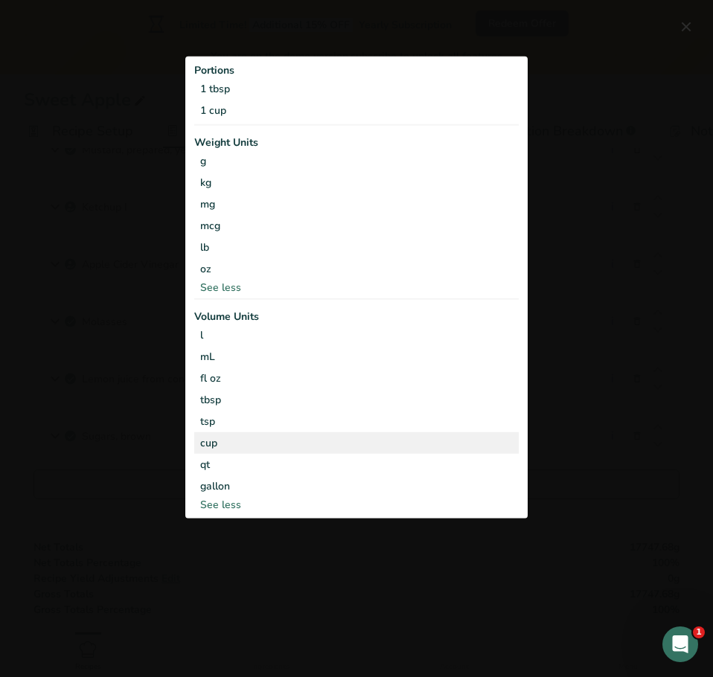
click at [234, 443] on div "cup" at bounding box center [356, 442] width 312 height 16
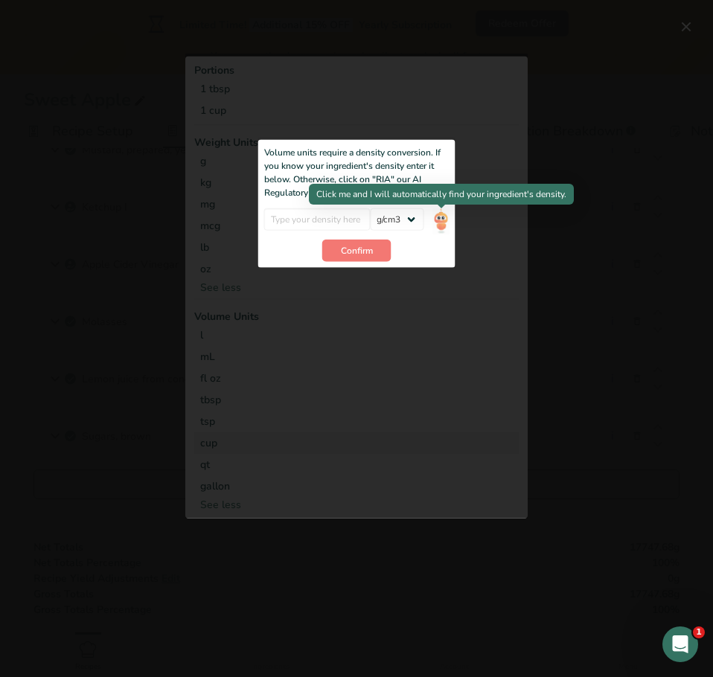
click at [446, 219] on img "Add ingredient modal" at bounding box center [440, 221] width 16 height 26
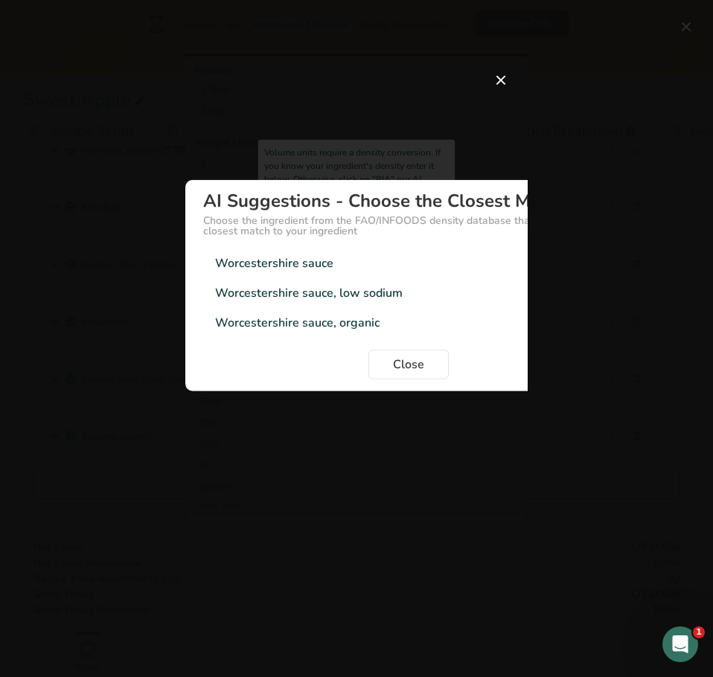
click at [312, 268] on div "Worcestershire sauce" at bounding box center [274, 263] width 118 height 18
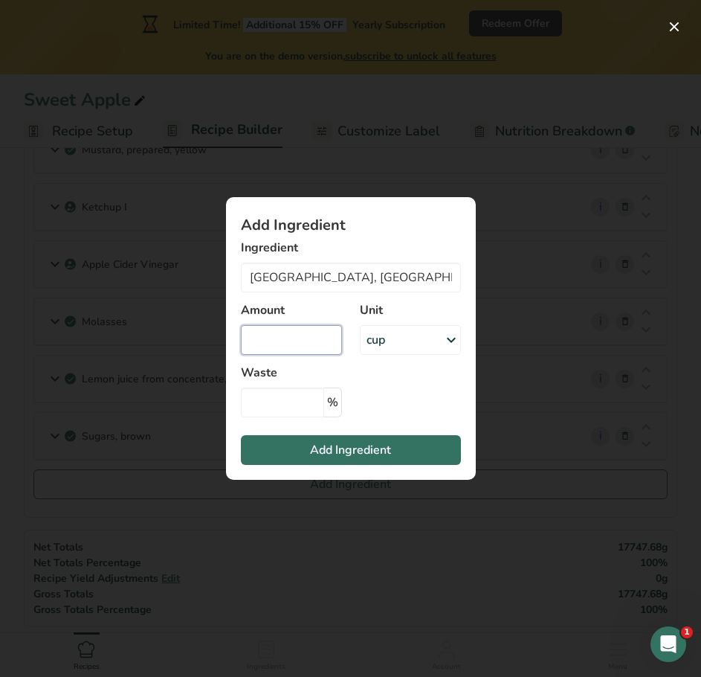
click at [305, 345] on input "Add ingredient modal" at bounding box center [291, 340] width 101 height 30
type input "2"
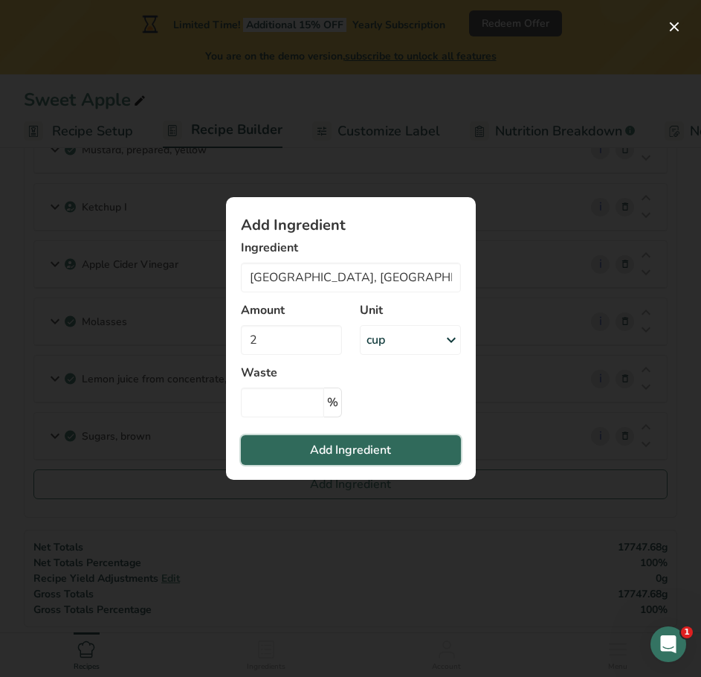
click at [312, 449] on span "Add Ingredient" at bounding box center [350, 450] width 81 height 18
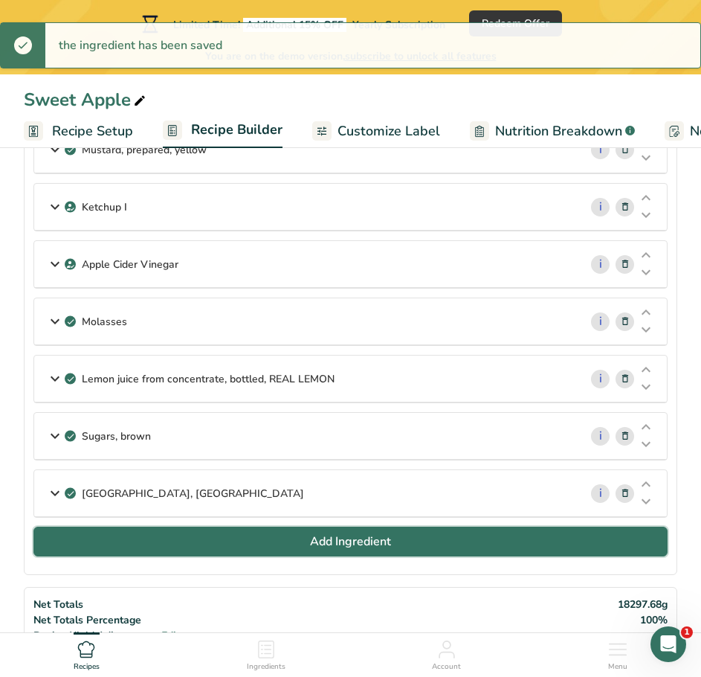
click at [264, 543] on button "Add Ingredient" at bounding box center [350, 542] width 634 height 30
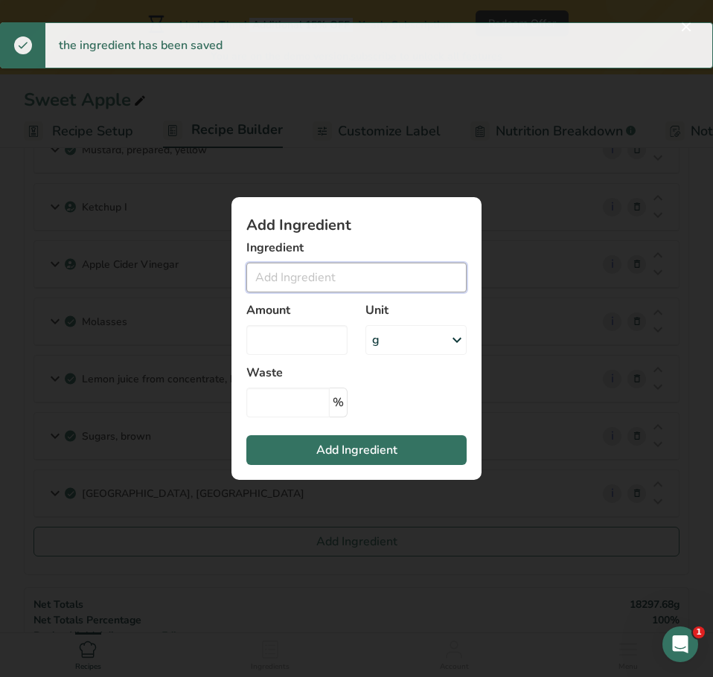
click at [301, 271] on input "Add ingredient modal" at bounding box center [356, 278] width 220 height 30
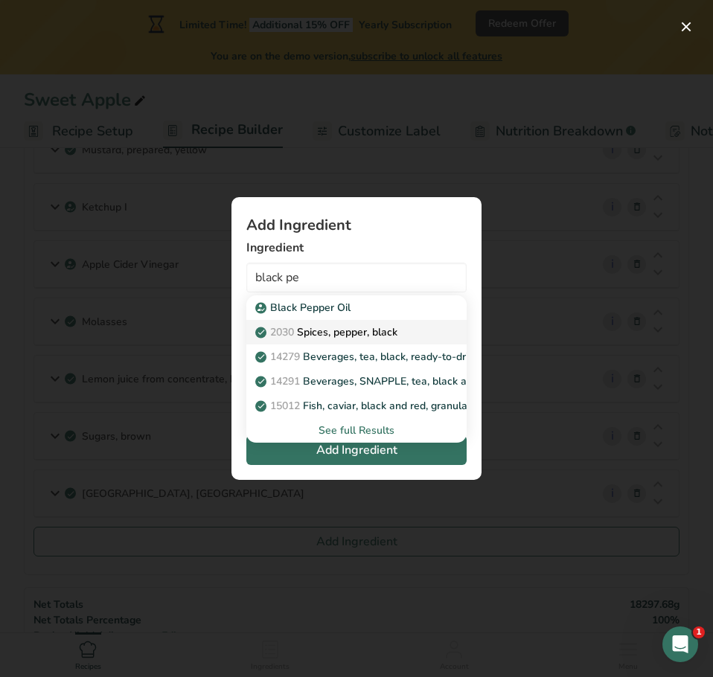
click at [337, 330] on p "2030 Spices, pepper, black" at bounding box center [327, 332] width 139 height 16
type input "Spices, pepper, black"
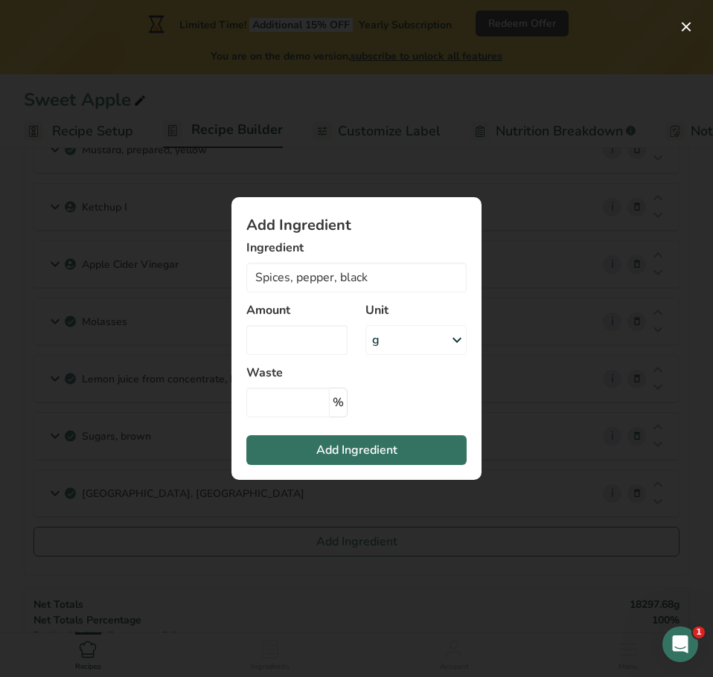
click at [401, 339] on div "g" at bounding box center [415, 340] width 101 height 30
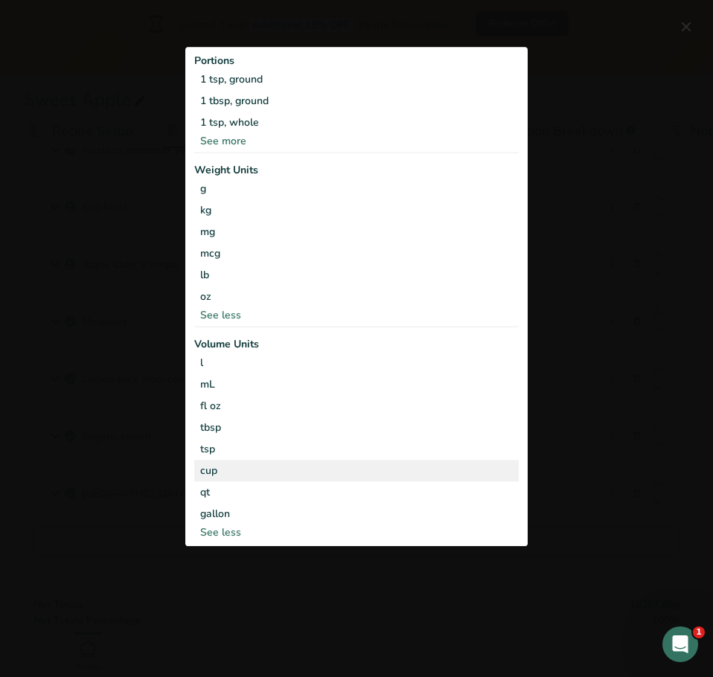
click at [252, 468] on div "cup" at bounding box center [356, 471] width 312 height 16
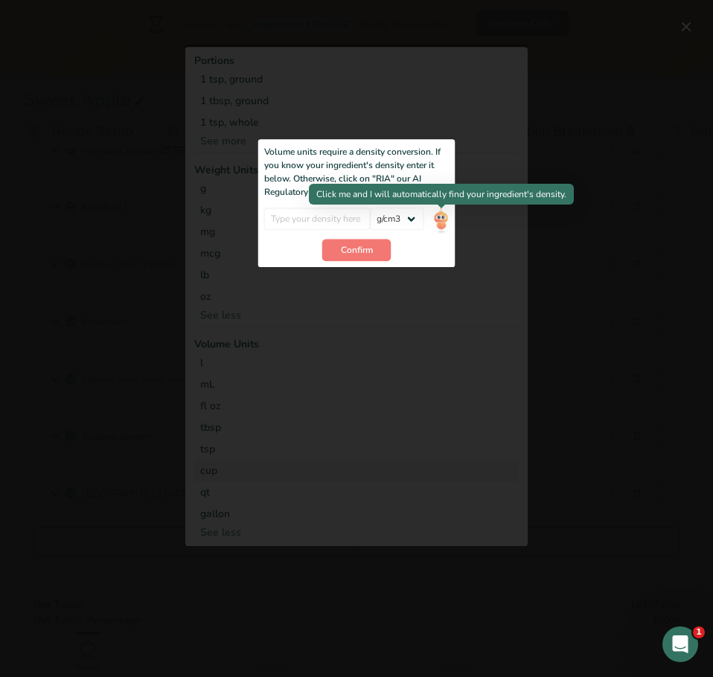
click at [443, 222] on img "Add ingredient modal" at bounding box center [440, 221] width 16 height 26
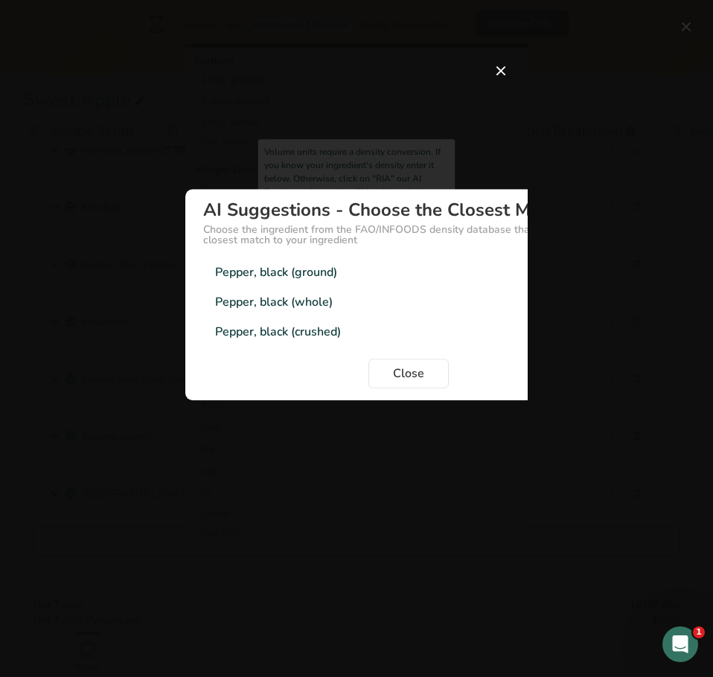
click at [393, 270] on div "Pepper, black (ground) 0.56g/cm3" at bounding box center [408, 272] width 411 height 30
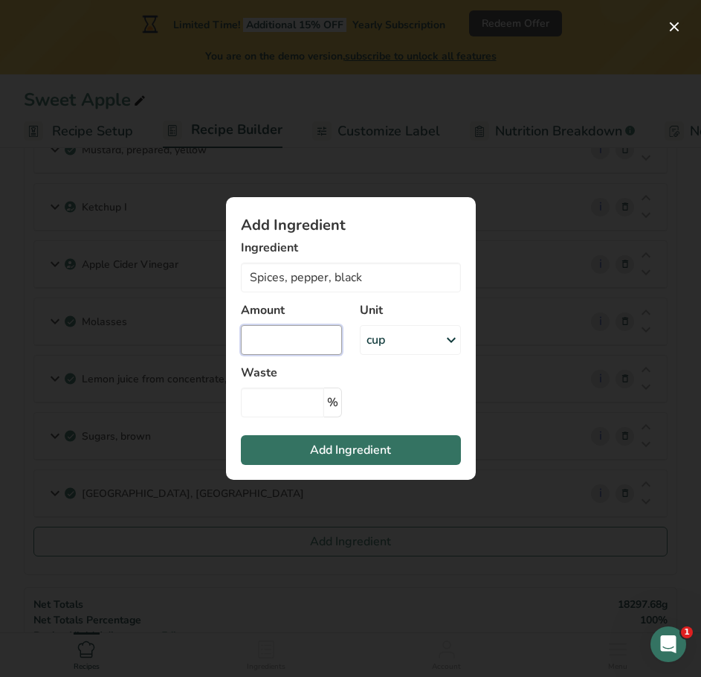
click at [300, 344] on input "Add ingredient modal" at bounding box center [291, 340] width 101 height 30
type input "0.5"
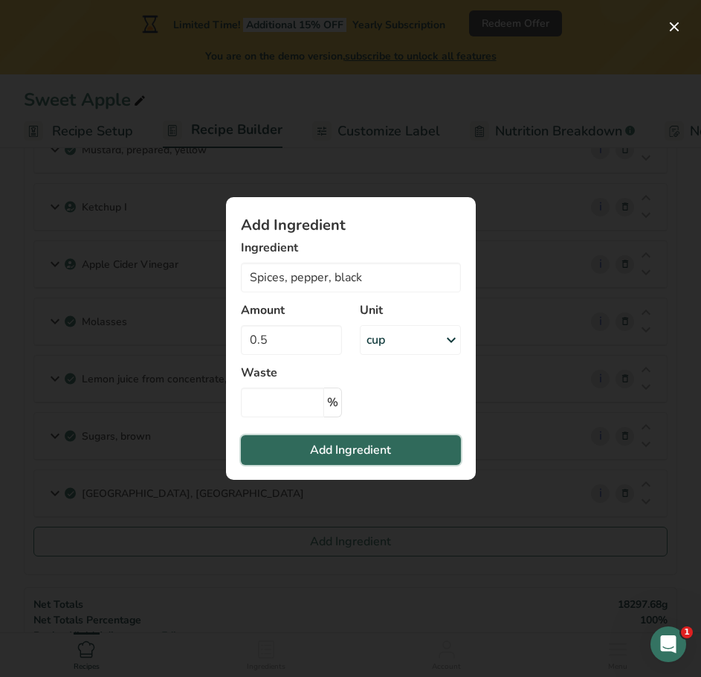
click at [341, 445] on span "Add Ingredient" at bounding box center [350, 450] width 81 height 18
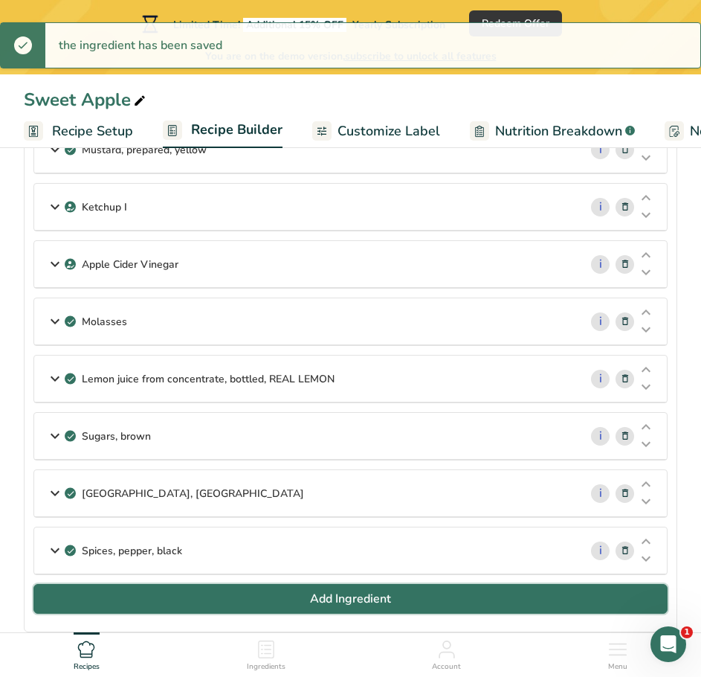
click at [237, 603] on button "Add Ingredient" at bounding box center [350, 599] width 634 height 30
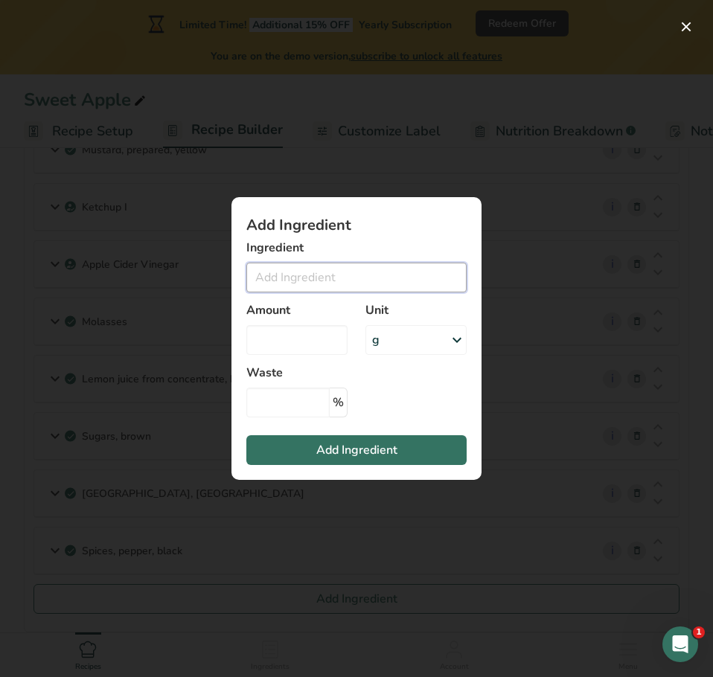
click at [443, 280] on input "Add ingredient modal" at bounding box center [356, 278] width 220 height 30
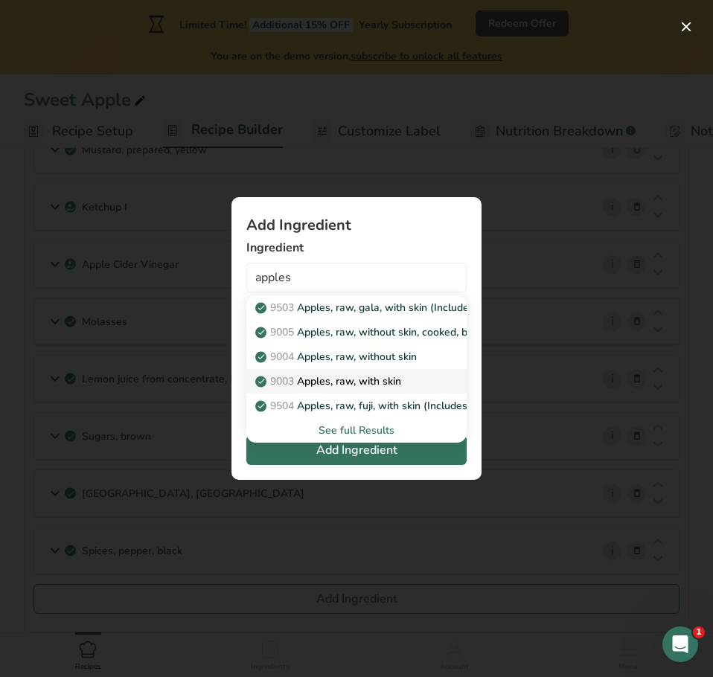
click at [388, 384] on p "9003 Apples, raw, with skin" at bounding box center [329, 381] width 143 height 16
type input "Apples, raw, with skin"
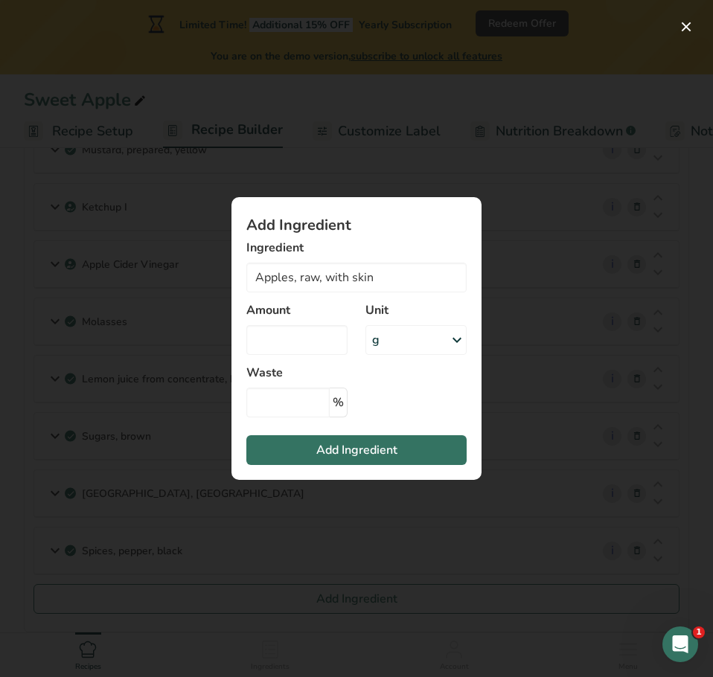
click at [409, 350] on div "g" at bounding box center [415, 340] width 101 height 30
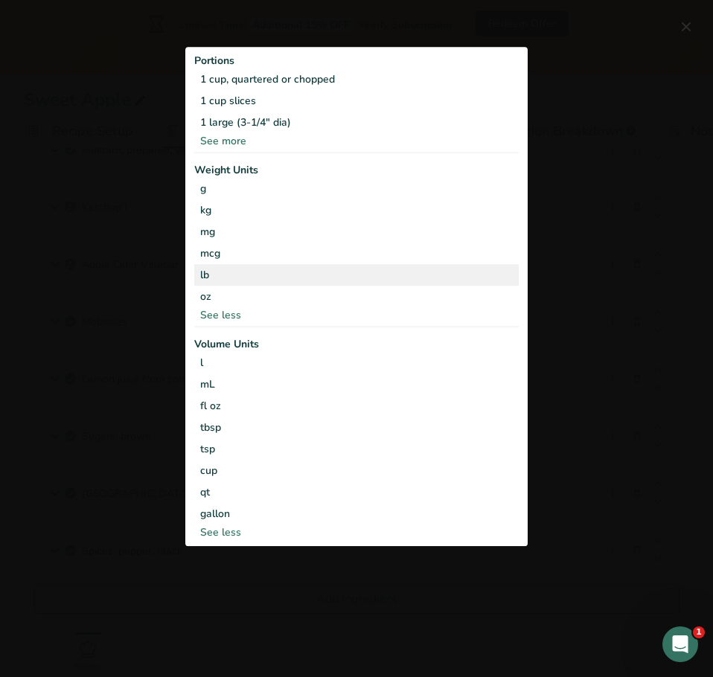
click at [254, 275] on div "lb" at bounding box center [356, 275] width 324 height 22
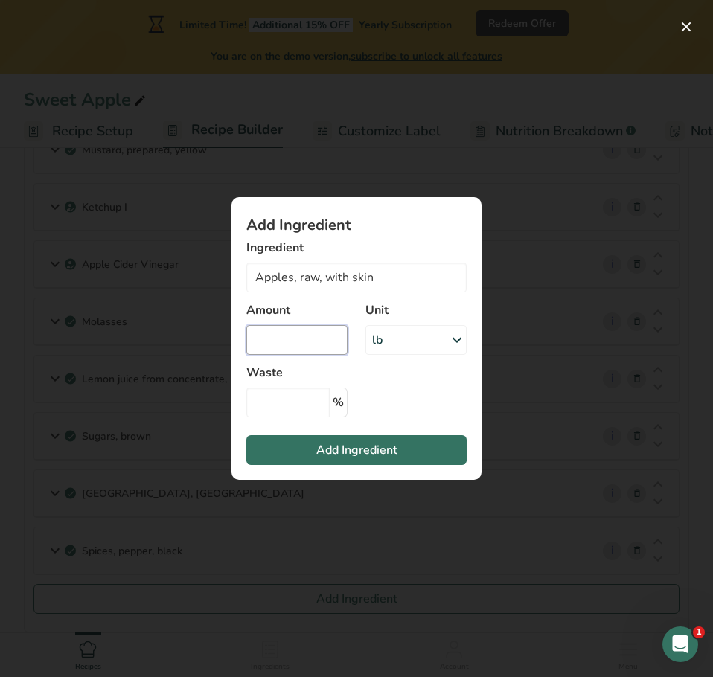
click at [312, 328] on input "Add ingredient modal" at bounding box center [296, 340] width 101 height 30
type input "20"
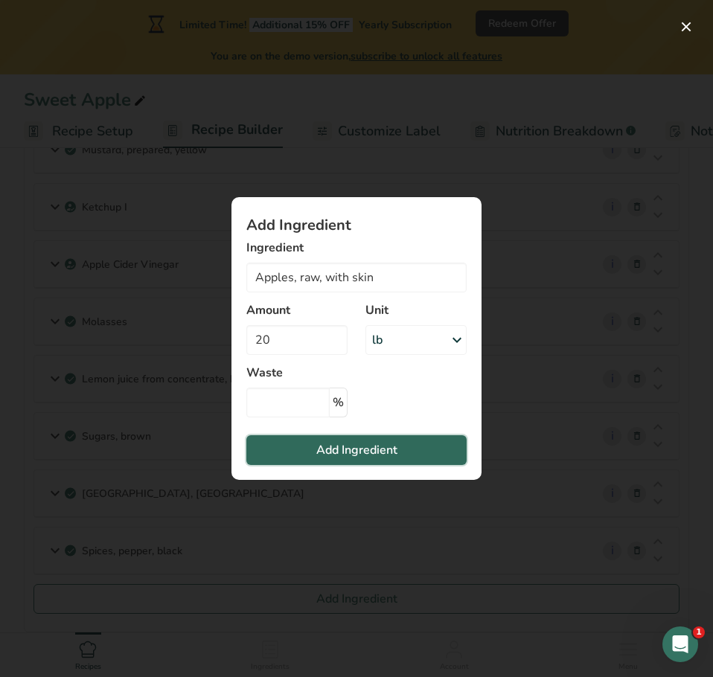
click at [399, 448] on button "Add Ingredient" at bounding box center [356, 450] width 220 height 30
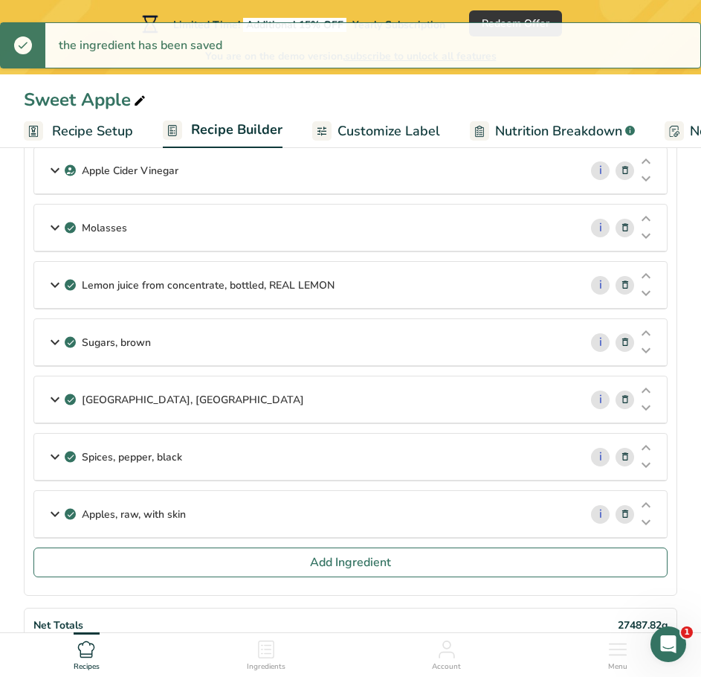
scroll to position [446, 0]
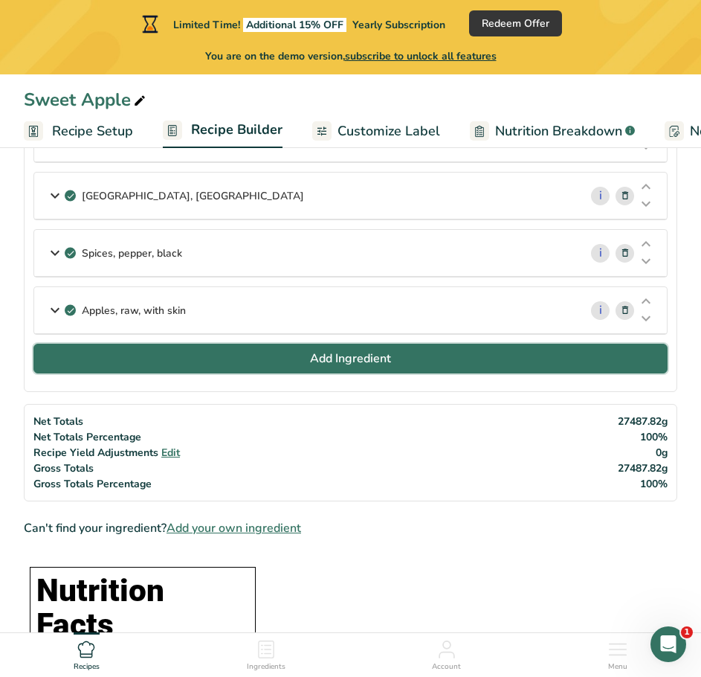
click at [282, 361] on button "Add Ingredient" at bounding box center [350, 359] width 634 height 30
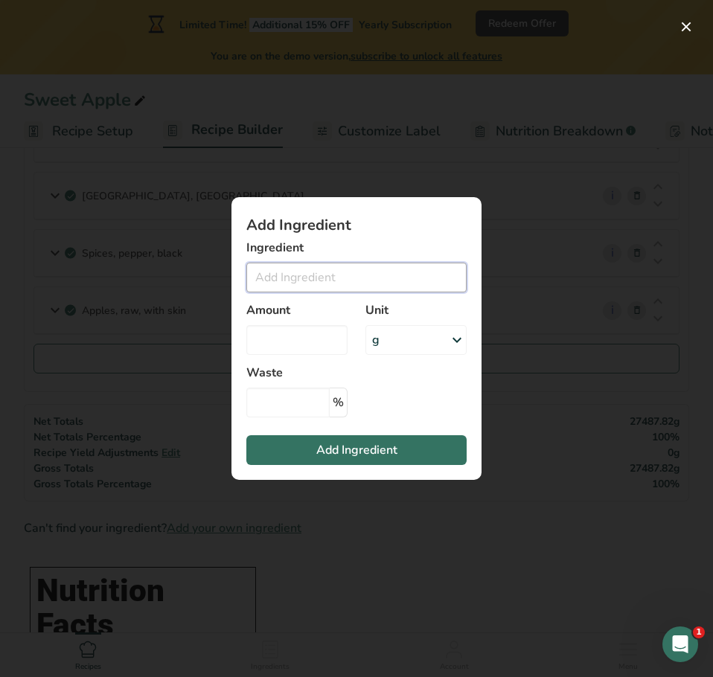
click at [309, 283] on input "Add ingredient modal" at bounding box center [356, 278] width 220 height 30
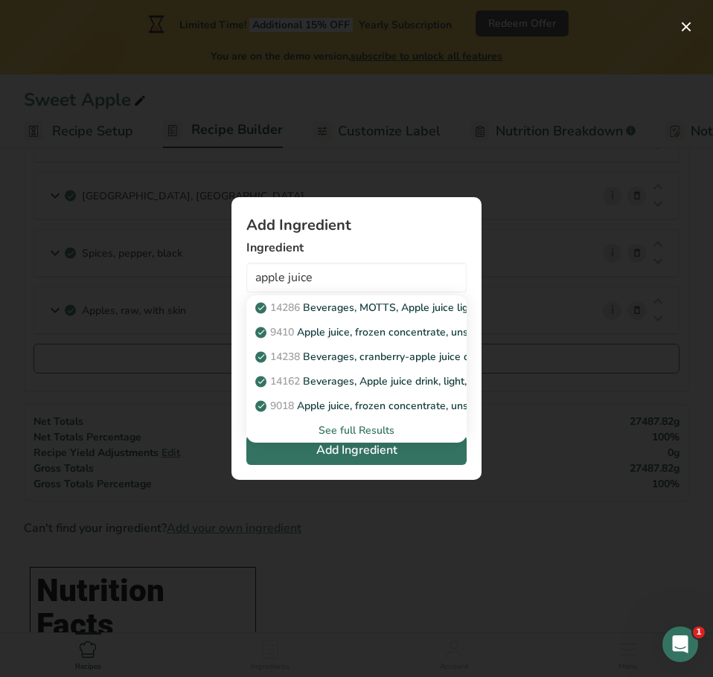
click at [379, 428] on div "See full Results" at bounding box center [356, 430] width 196 height 16
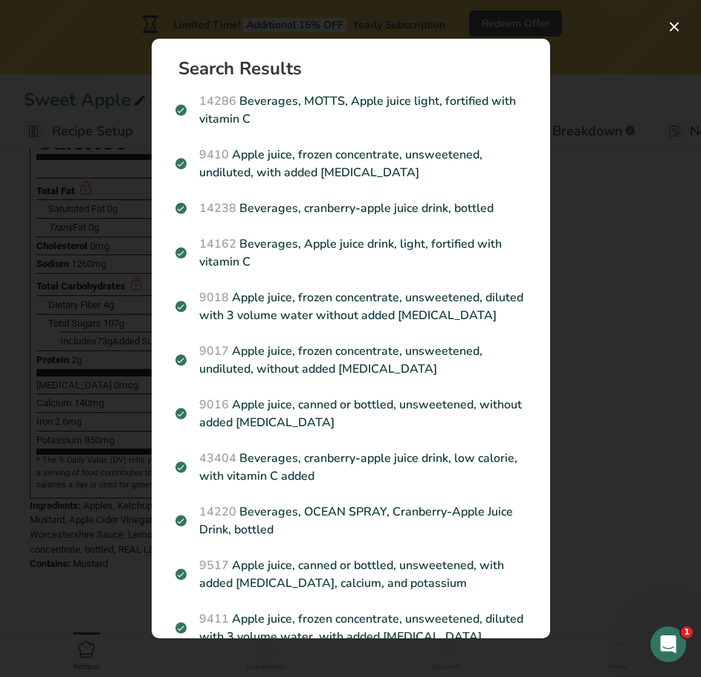
scroll to position [744, 0]
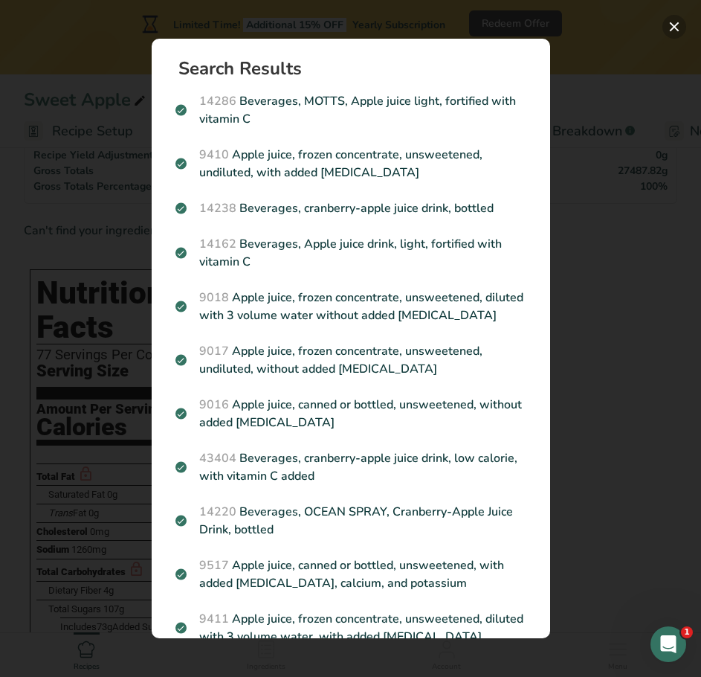
click at [678, 28] on button "Search results modal" at bounding box center [675, 27] width 24 height 24
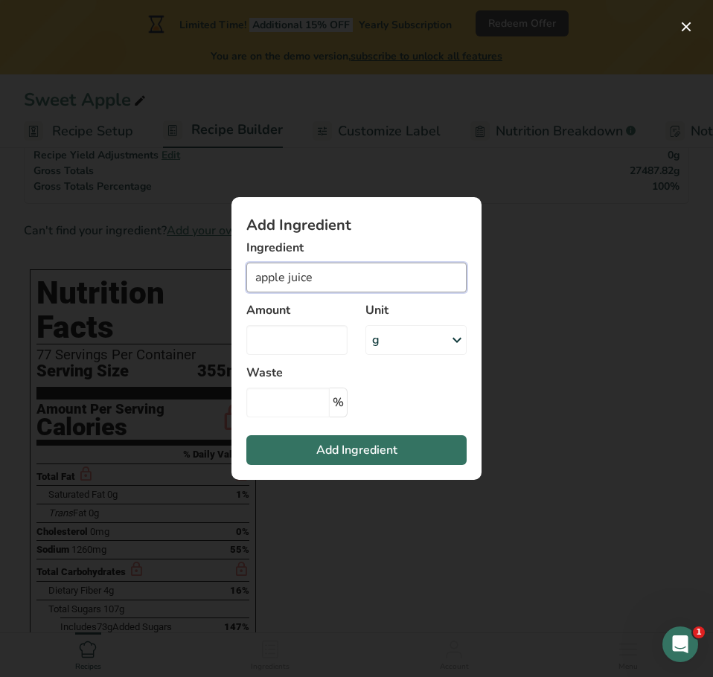
drag, startPoint x: 337, startPoint y: 277, endPoint x: 150, endPoint y: 288, distance: 187.0
click at [150, 288] on div "Add Ingredient Ingredient apple juice 14286 Beverages, MOTTS, Apple juice light…" at bounding box center [356, 338] width 713 height 677
drag, startPoint x: 342, startPoint y: 272, endPoint x: 234, endPoint y: 278, distance: 108.8
click at [234, 278] on section "Add Ingredient Ingredient simply apple No Results Found Amount Unit g Weight Un…" at bounding box center [356, 338] width 250 height 283
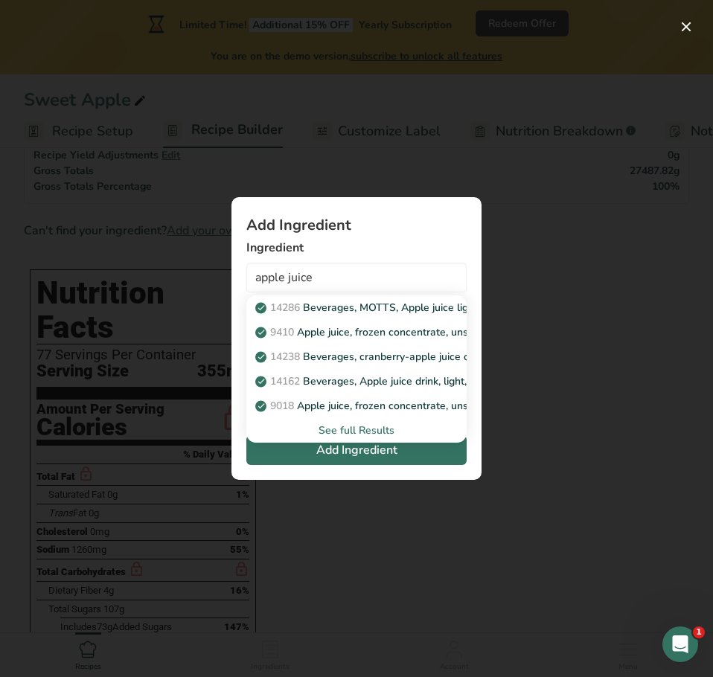
click at [353, 430] on div "See full Results" at bounding box center [356, 430] width 196 height 16
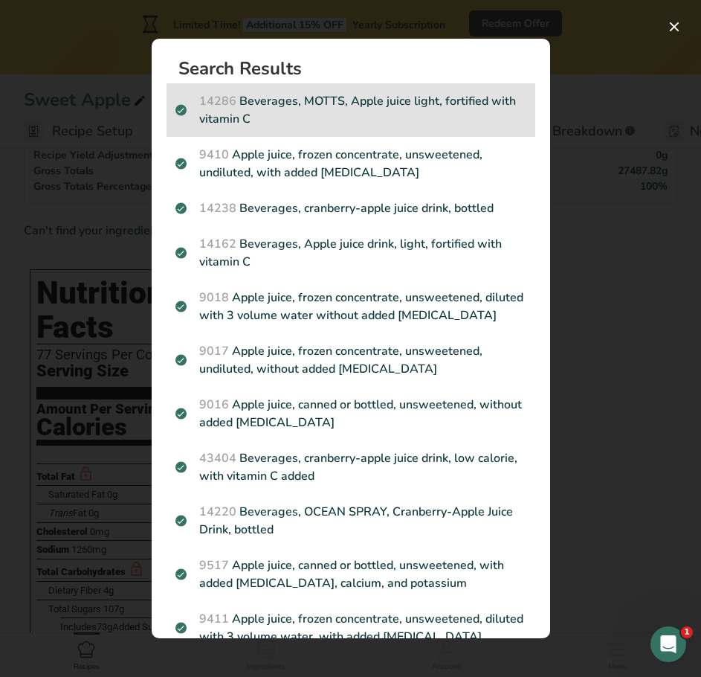
click at [390, 116] on p "14286 Beverages, MOTTS, Apple juice light, fortified with vitamin C" at bounding box center [351, 110] width 351 height 36
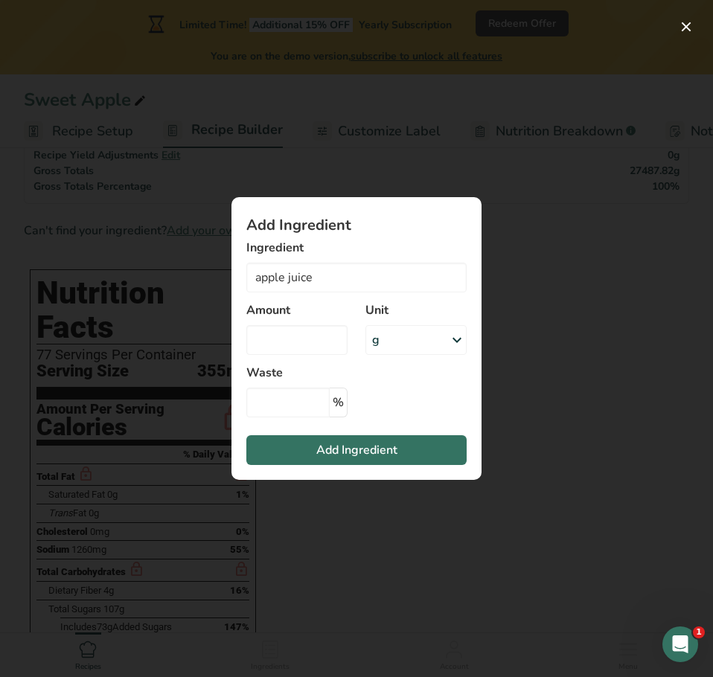
type input "Beverages, MOTTS, Apple juice light, fortified with vitamin C"
click at [408, 350] on div "g" at bounding box center [415, 340] width 101 height 30
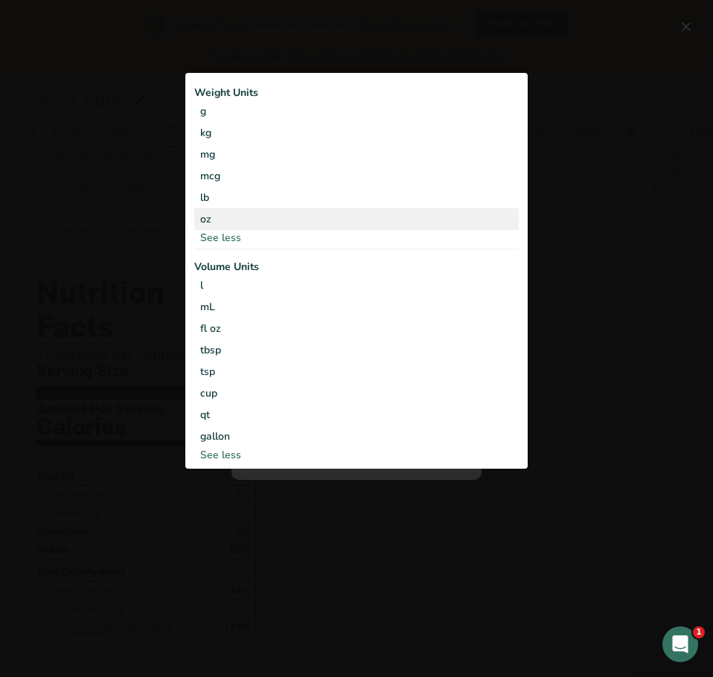
click at [292, 216] on div "oz" at bounding box center [356, 219] width 324 height 22
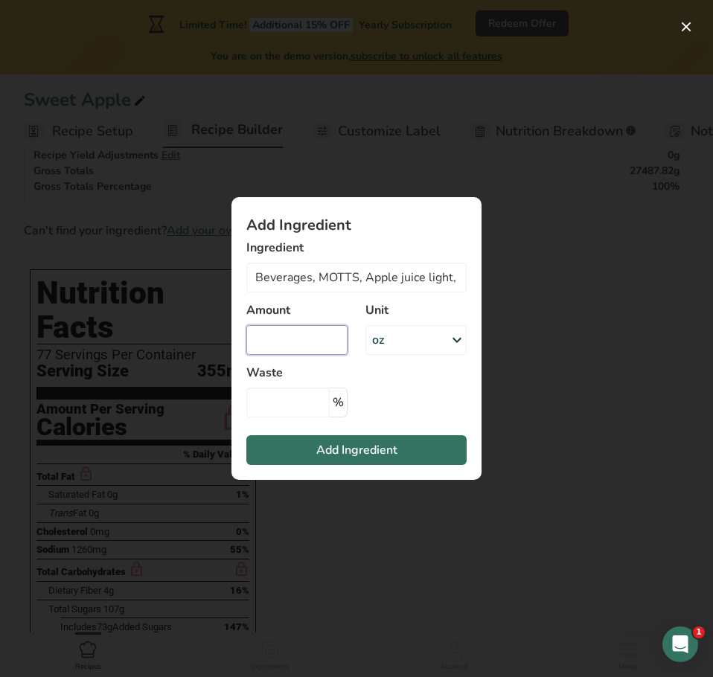
click at [316, 354] on input "Add ingredient modal" at bounding box center [296, 340] width 101 height 30
type input "52"
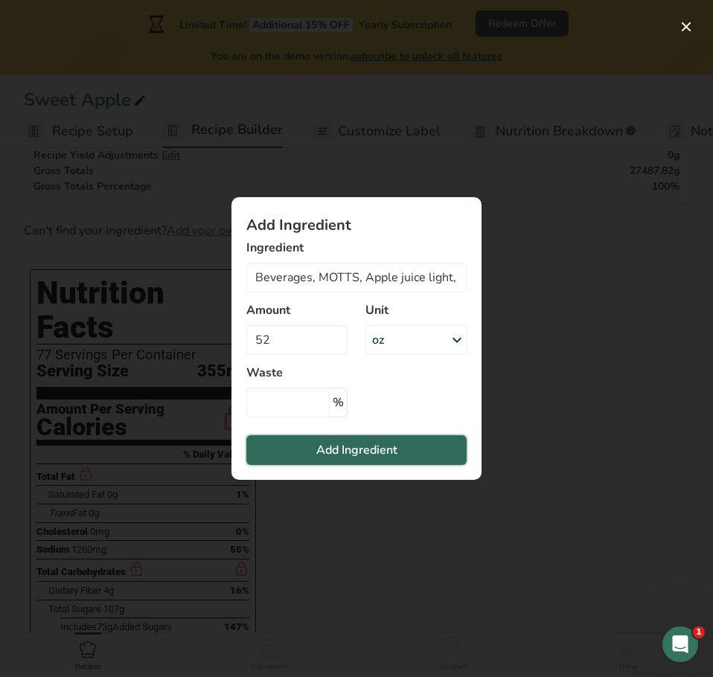
click at [376, 445] on span "Add Ingredient" at bounding box center [356, 450] width 81 height 18
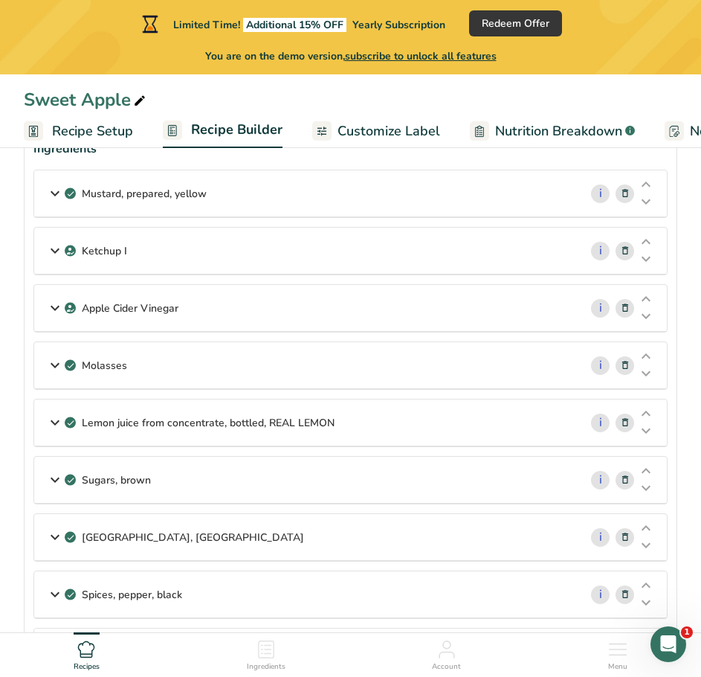
scroll to position [0, 0]
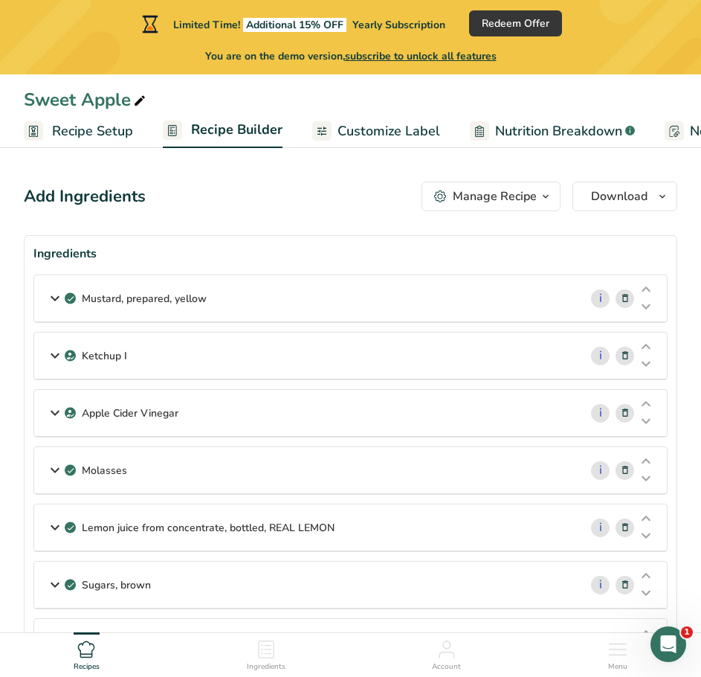
click at [105, 132] on span "Recipe Setup" at bounding box center [92, 131] width 81 height 20
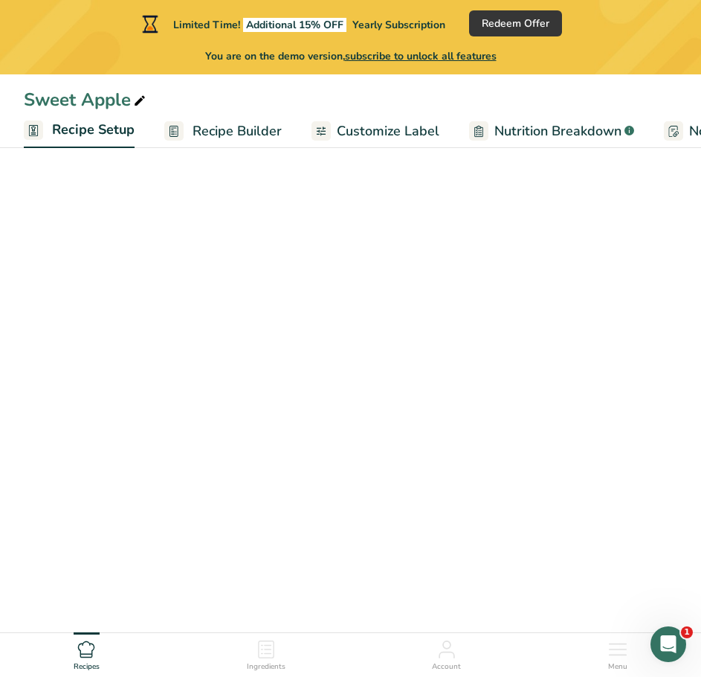
scroll to position [0, 5]
select select "18"
select select "22"
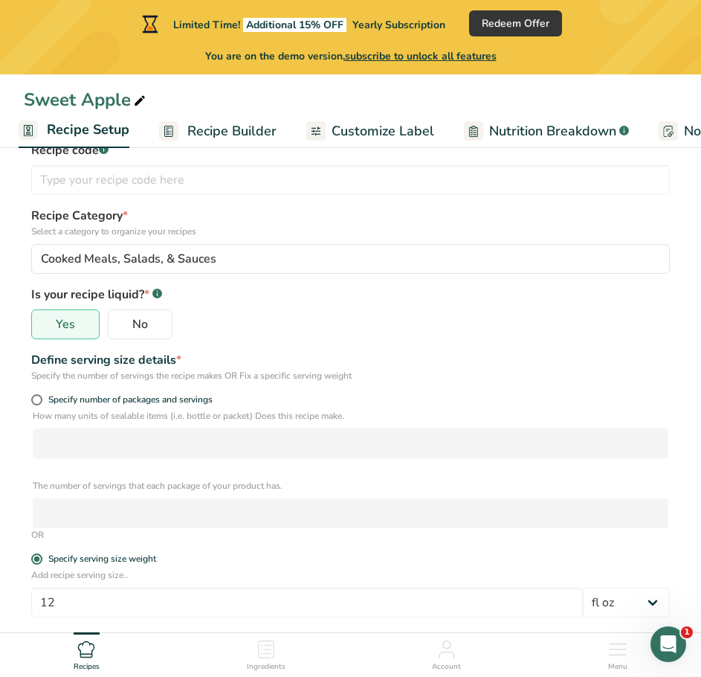
scroll to position [108, 0]
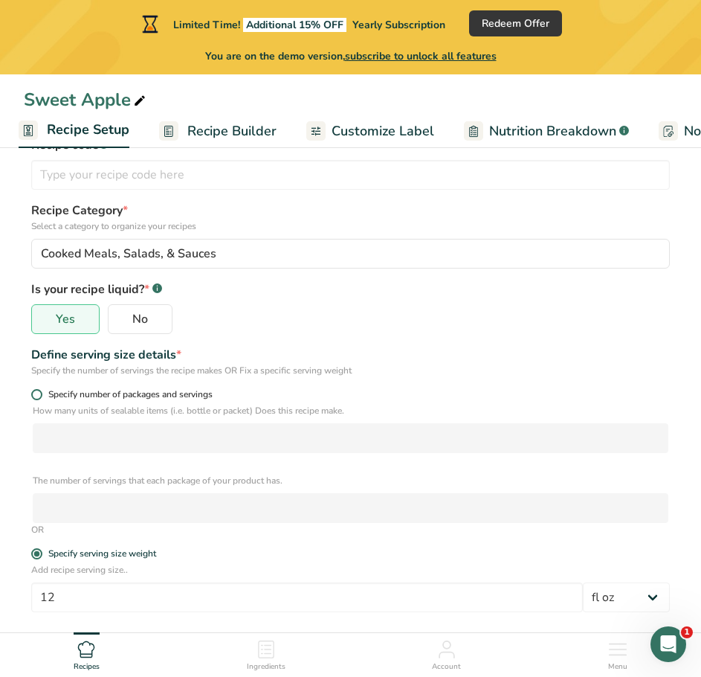
click at [65, 396] on span "Specify number of packages and servings" at bounding box center [127, 394] width 170 height 11
click at [41, 396] on input "Specify number of packages and servings" at bounding box center [36, 395] width 10 height 10
radio input "true"
radio input "false"
select select "0"
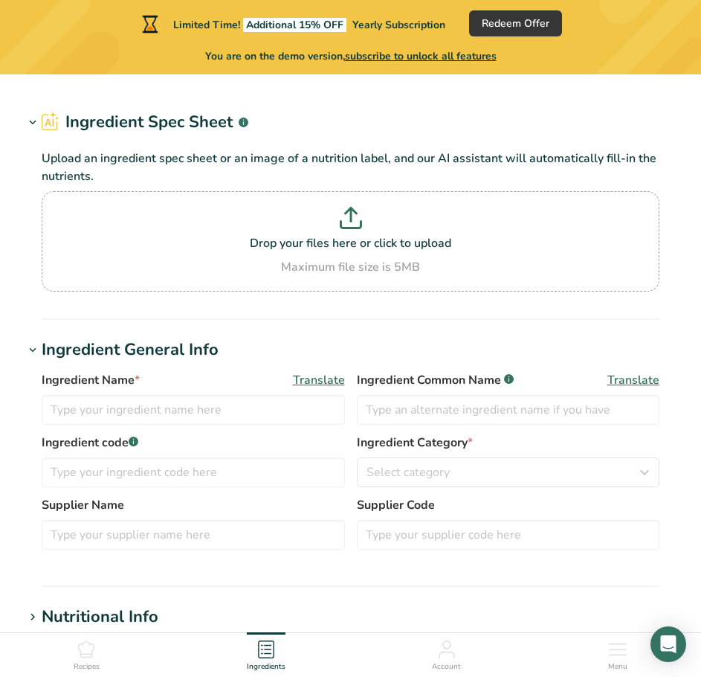
type input "Ketchup I"
type input "Ketchup"
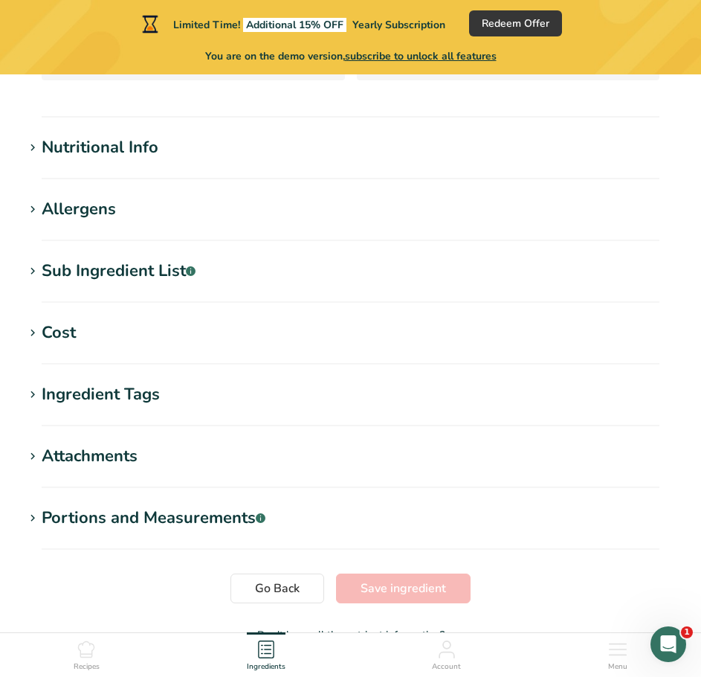
scroll to position [494, 0]
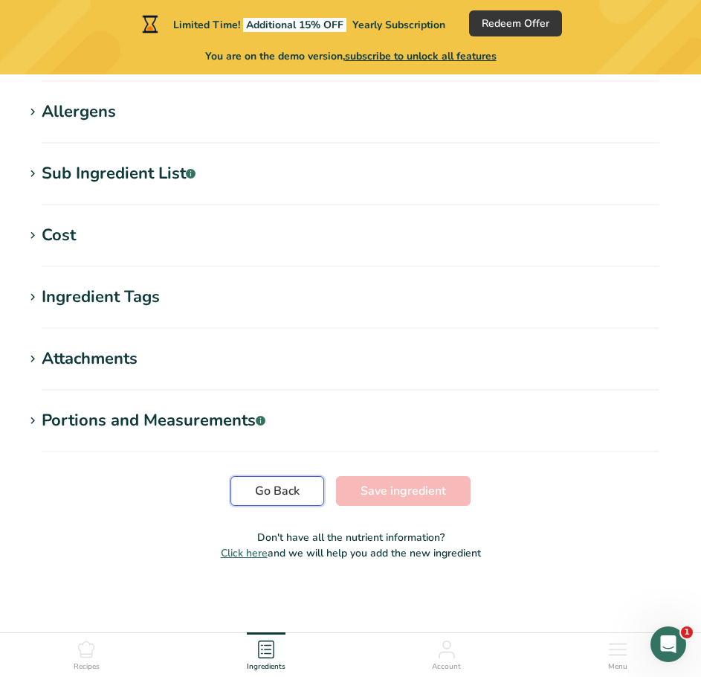
click at [288, 495] on span "Go Back" at bounding box center [277, 491] width 45 height 18
click at [274, 492] on span "Go Back" at bounding box center [277, 491] width 45 height 18
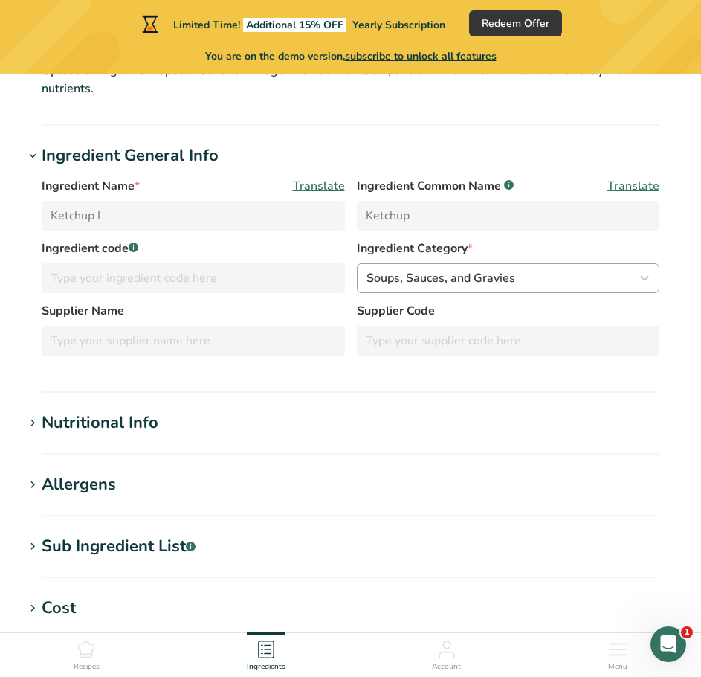
scroll to position [0, 0]
